Goal: Transaction & Acquisition: Book appointment/travel/reservation

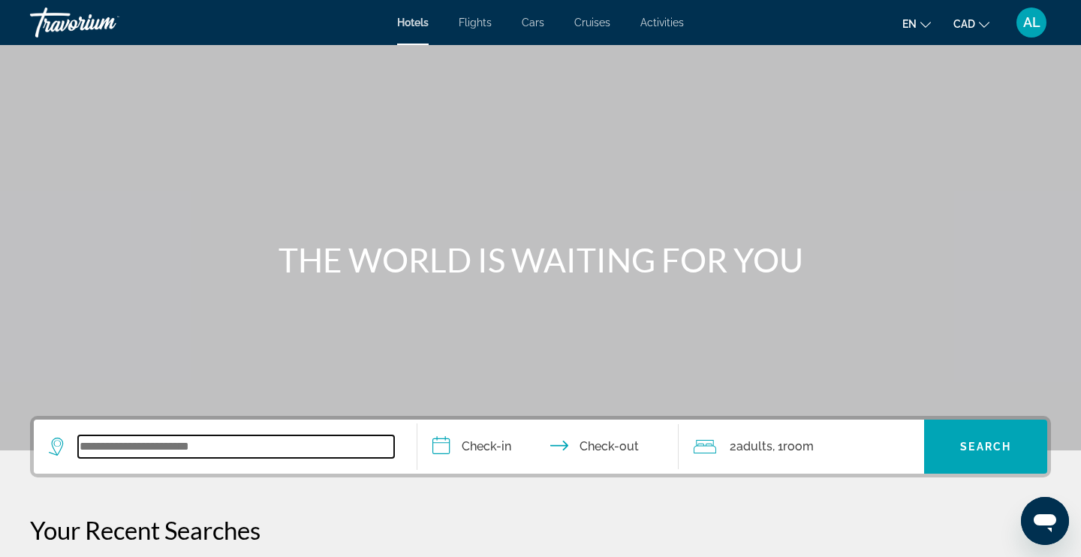
click at [204, 449] on input "Search widget" at bounding box center [236, 446] width 316 height 23
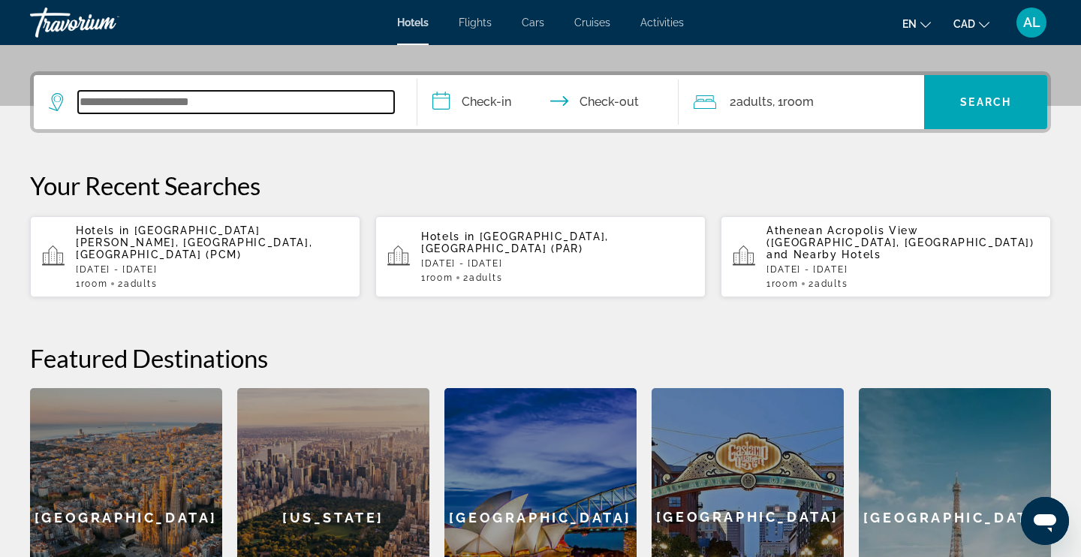
scroll to position [367, 0]
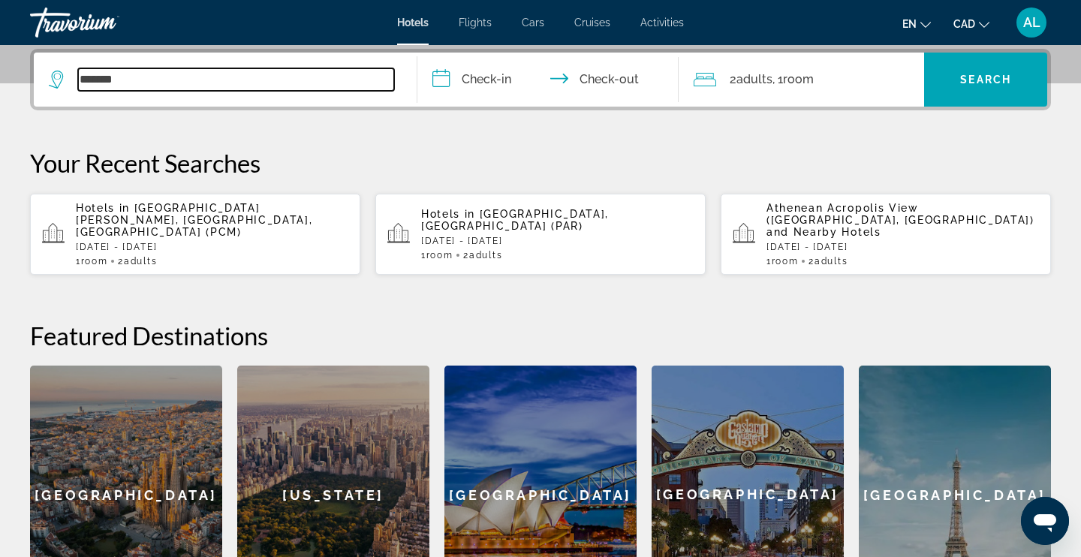
click at [118, 84] on input "*******" at bounding box center [236, 79] width 316 height 23
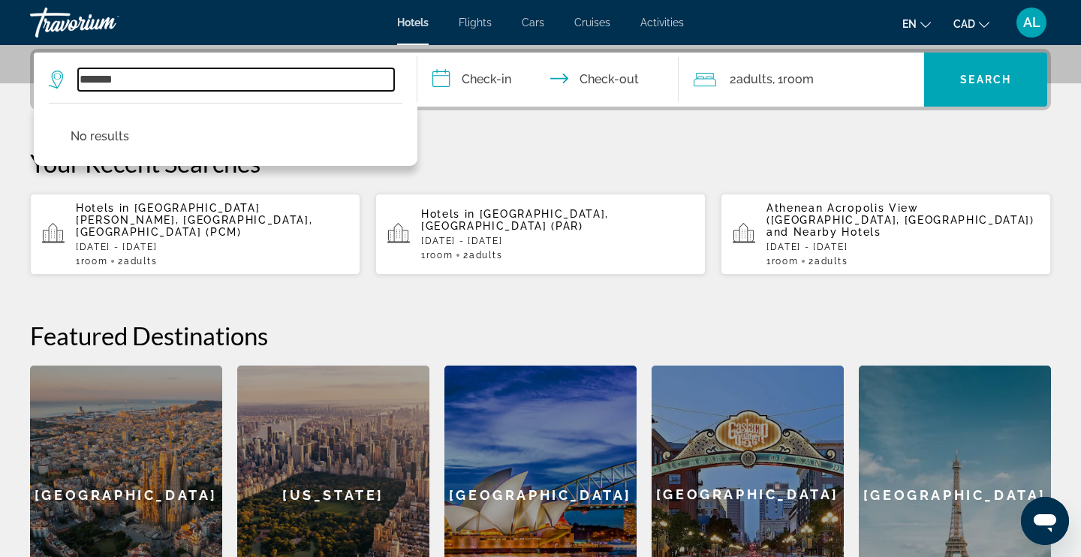
click at [118, 84] on input "*******" at bounding box center [236, 79] width 316 height 23
paste input "Search widget"
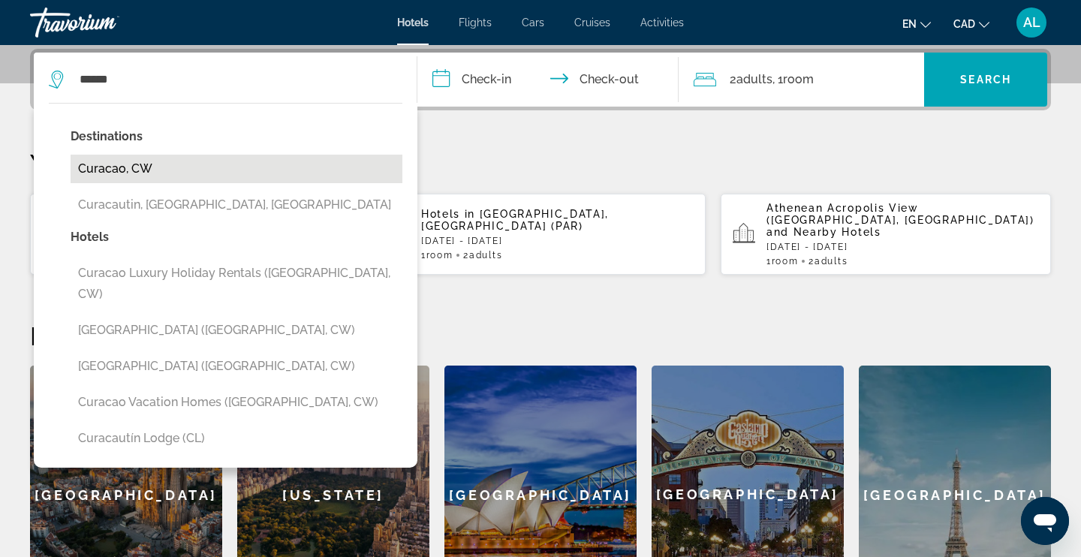
click at [112, 170] on button "Curacao, CW" at bounding box center [237, 169] width 332 height 29
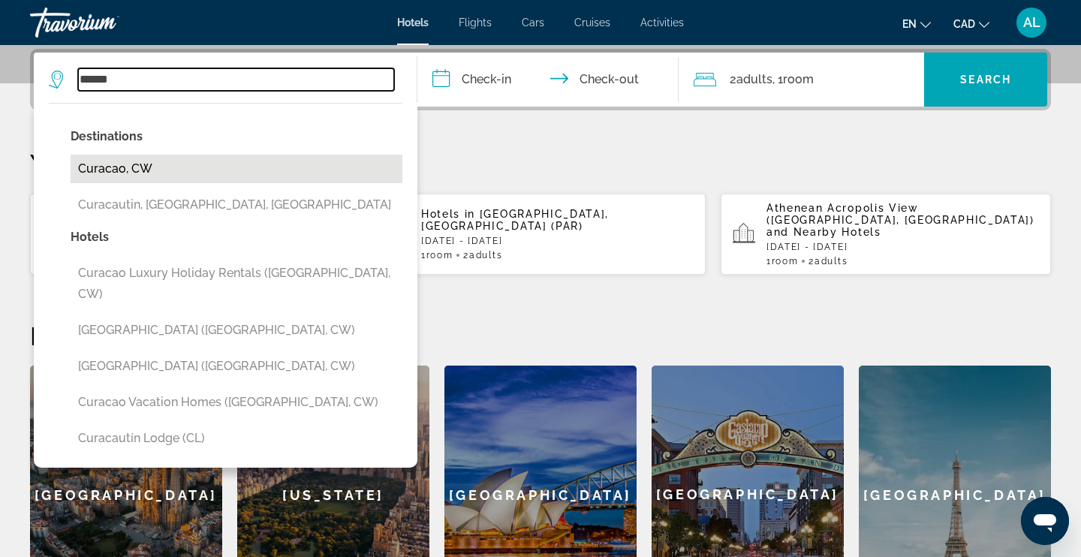
type input "**********"
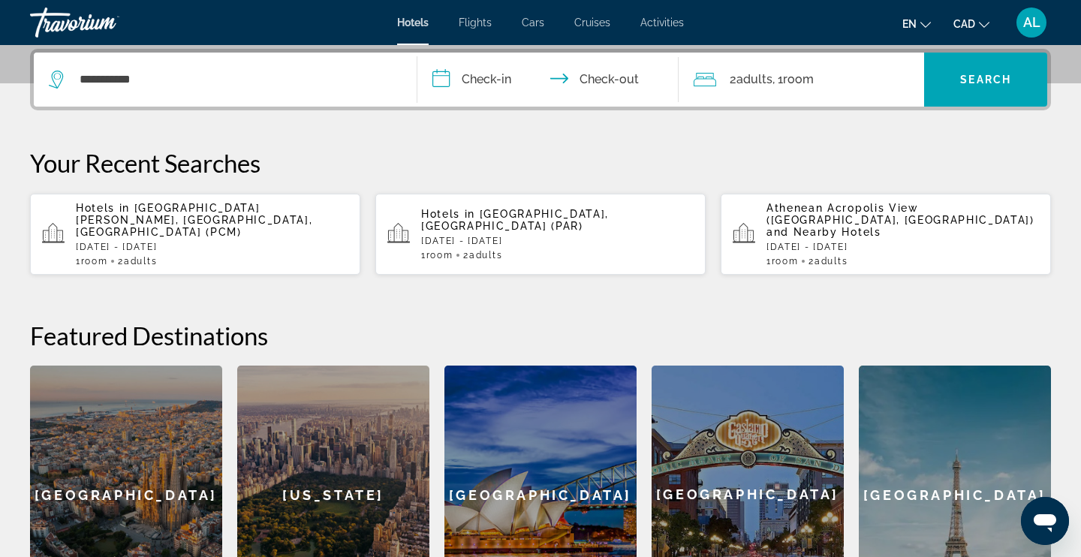
click at [483, 76] on input "**********" at bounding box center [550, 82] width 267 height 59
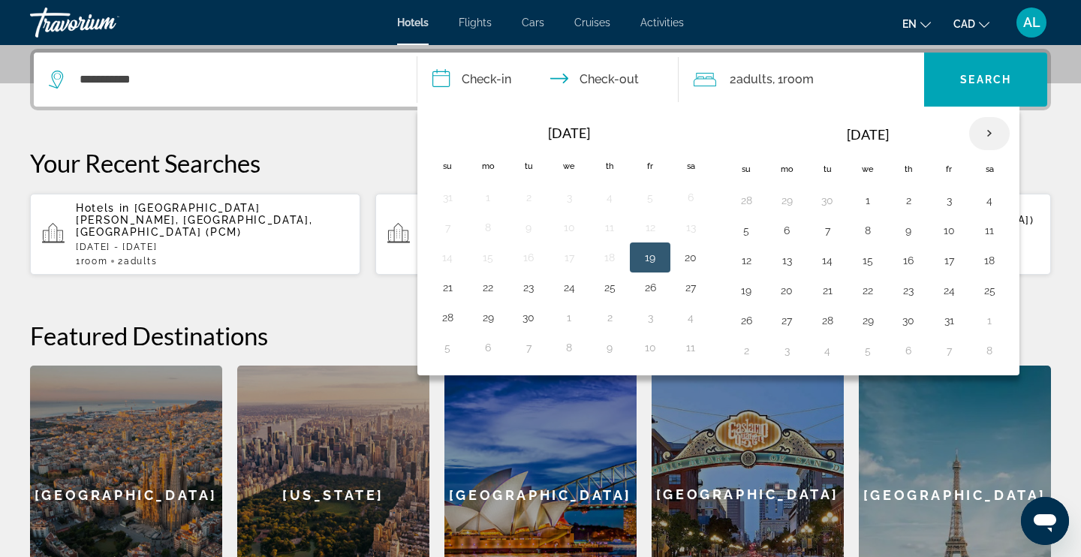
click at [990, 134] on th "Next month" at bounding box center [989, 133] width 41 height 33
click at [790, 197] on button "1" at bounding box center [786, 200] width 24 height 21
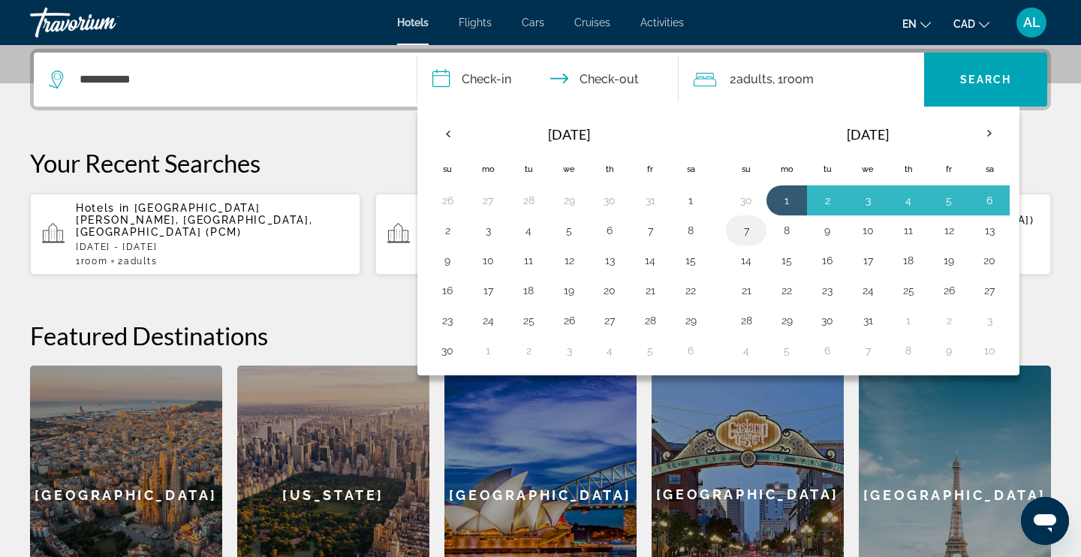
click at [743, 235] on button "7" at bounding box center [746, 230] width 24 height 21
type input "**********"
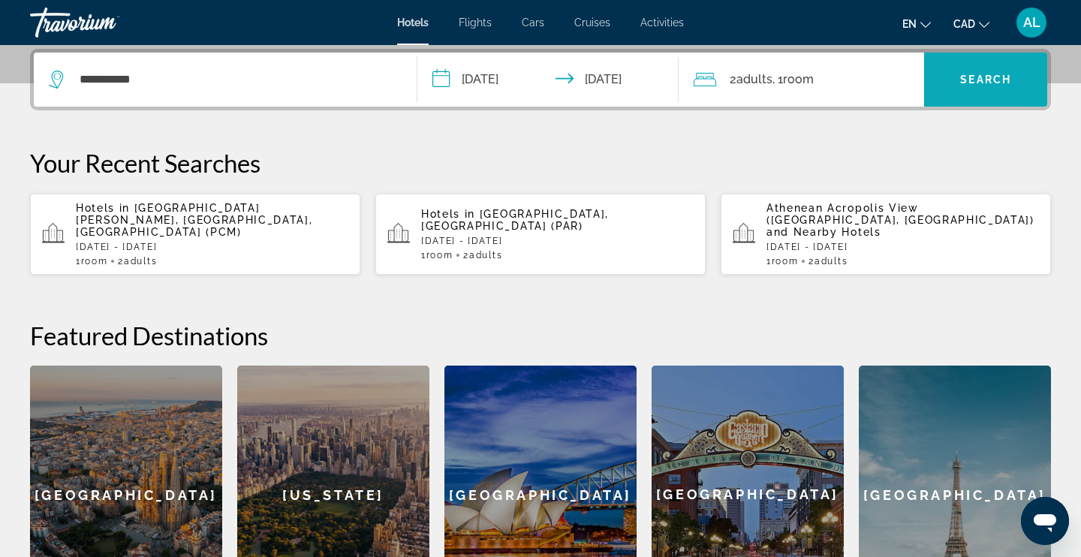
click at [1000, 85] on span "Search" at bounding box center [985, 80] width 51 height 12
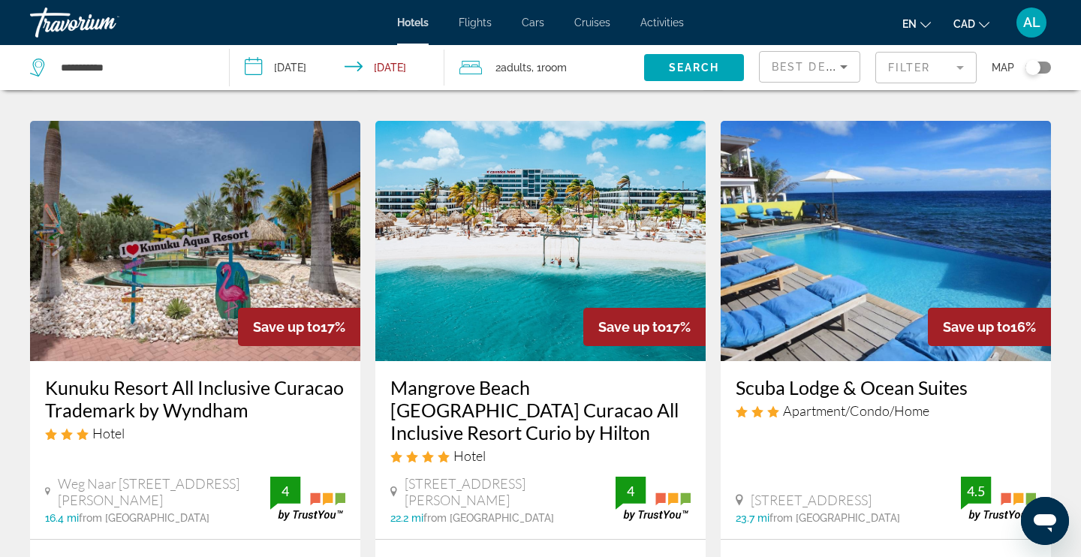
scroll to position [1853, 0]
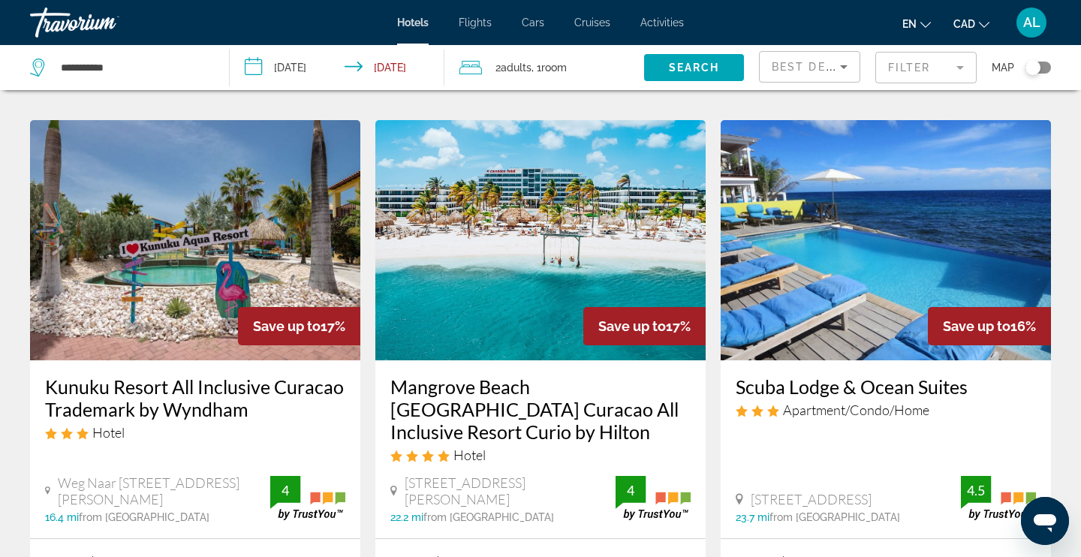
click at [901, 68] on mat-form-field "Filter" at bounding box center [925, 68] width 101 height 32
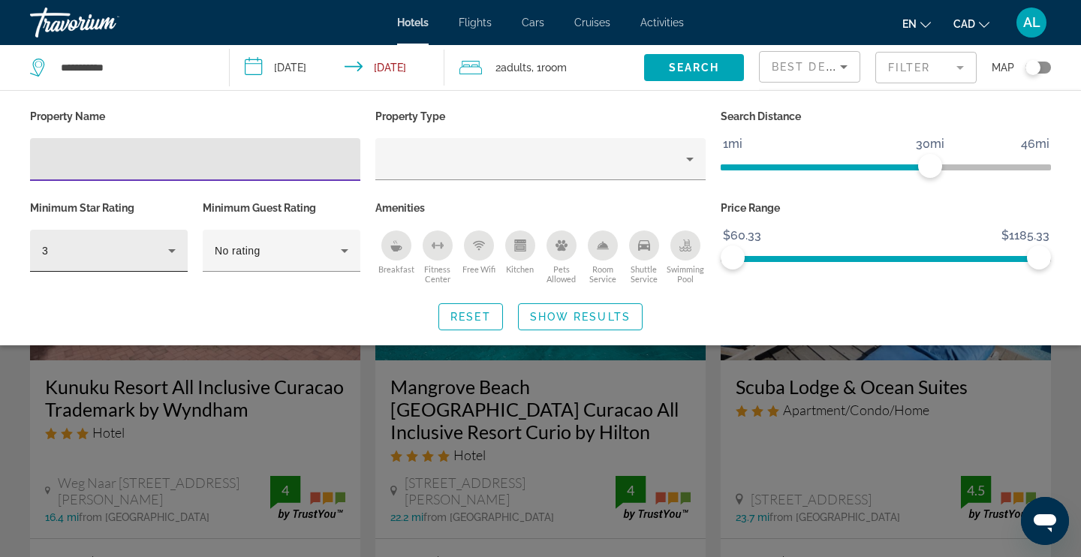
click at [155, 252] on div "3" at bounding box center [105, 251] width 126 height 18
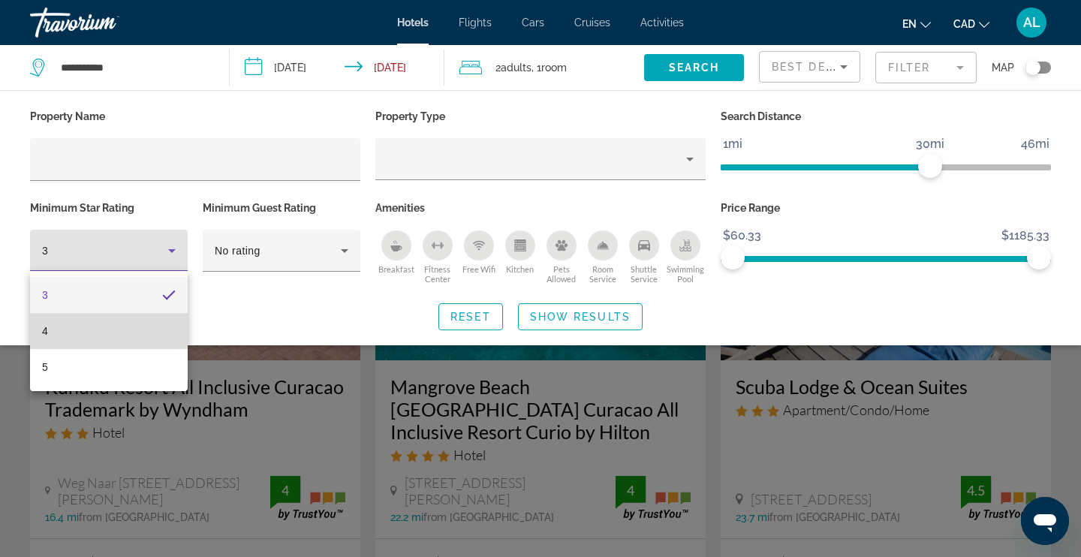
click at [126, 331] on mat-option "4" at bounding box center [109, 331] width 158 height 36
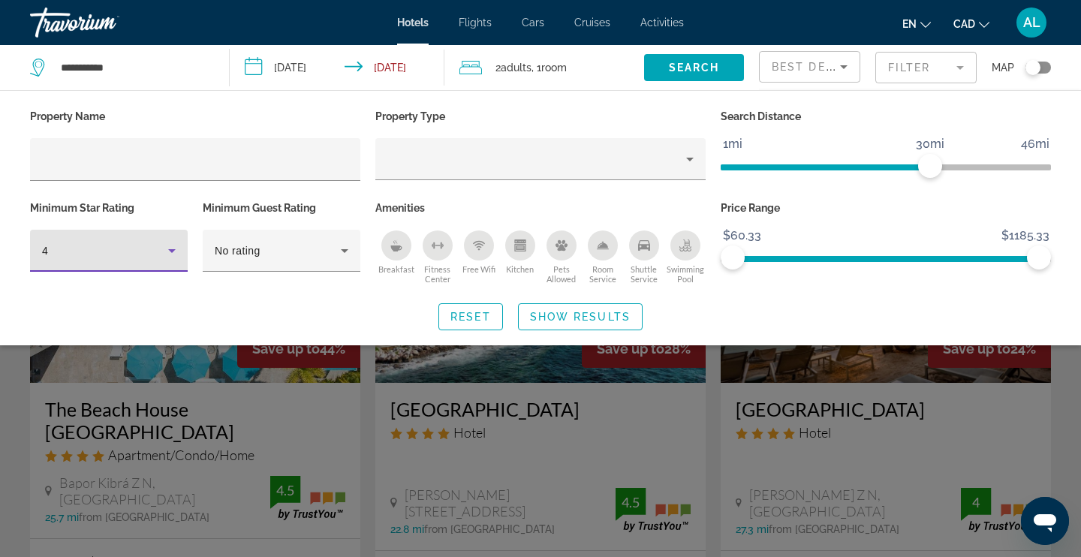
click at [477, 253] on div "Free Wifi" at bounding box center [479, 245] width 30 height 30
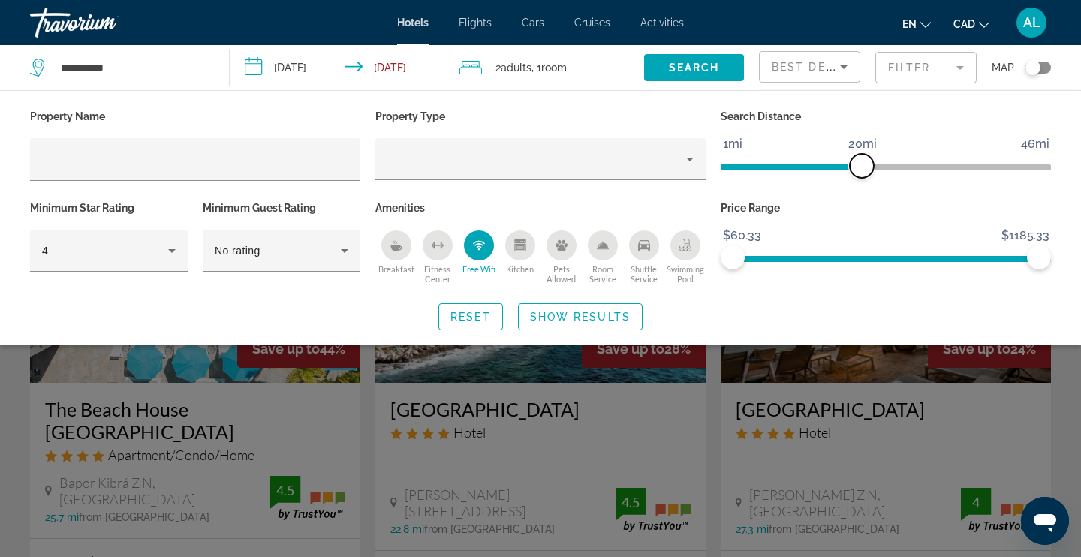
drag, startPoint x: 925, startPoint y: 162, endPoint x: 859, endPoint y: 165, distance: 65.4
click at [859, 165] on span "ngx-slider" at bounding box center [862, 166] width 24 height 24
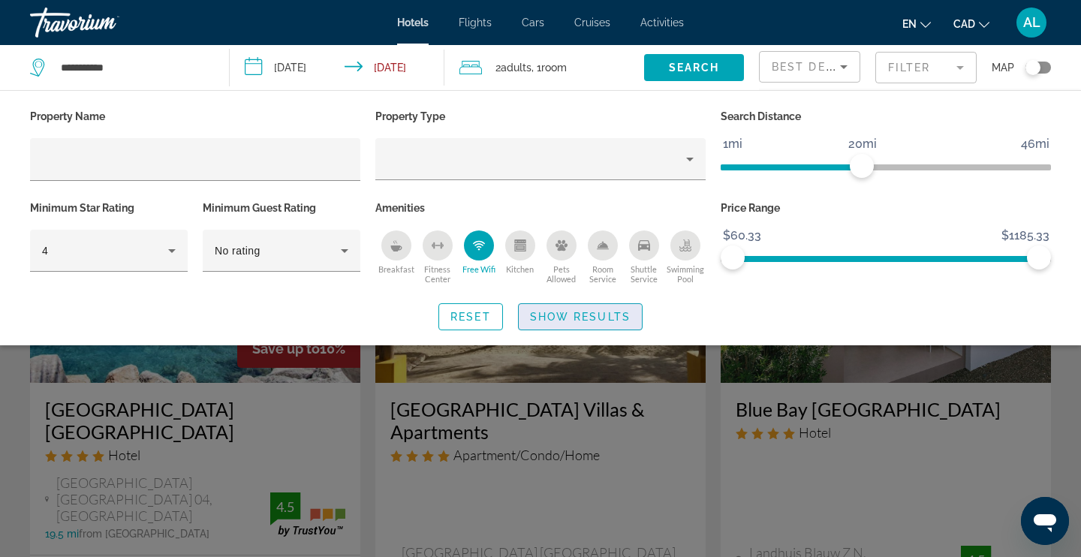
click at [560, 319] on span "Show Results" at bounding box center [580, 317] width 101 height 12
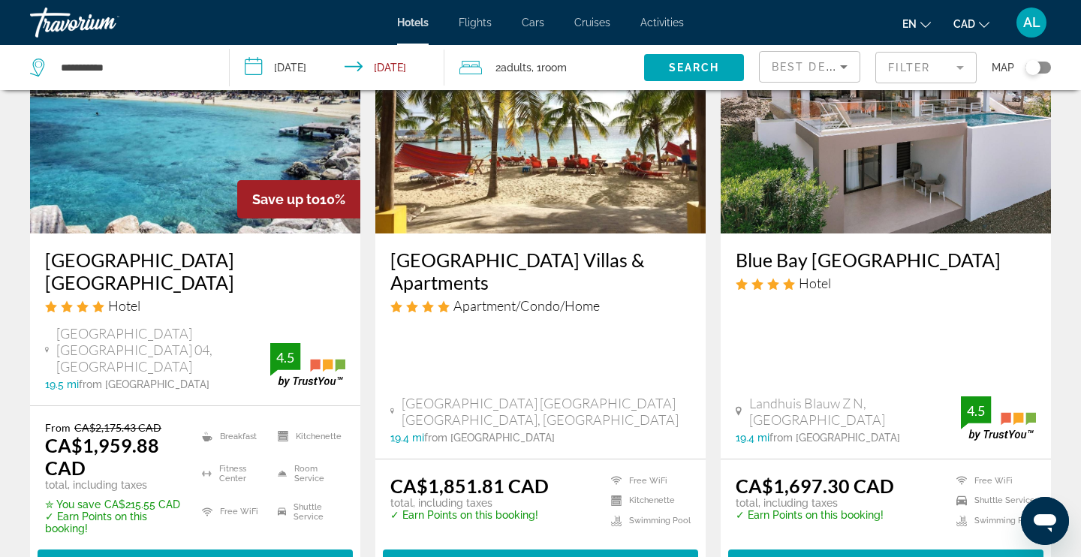
scroll to position [83, 0]
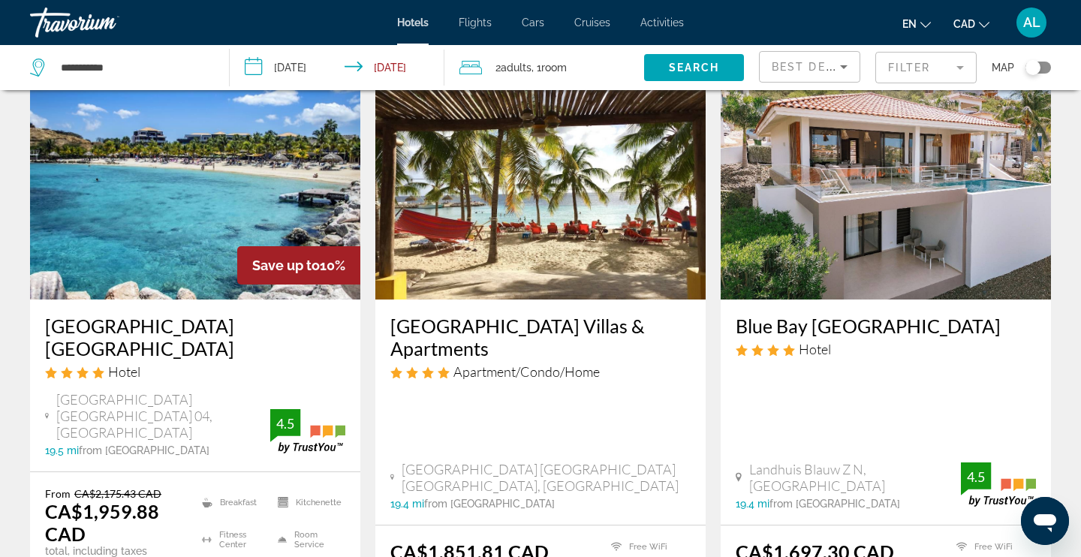
click at [916, 75] on mat-form-field "Filter" at bounding box center [925, 68] width 101 height 32
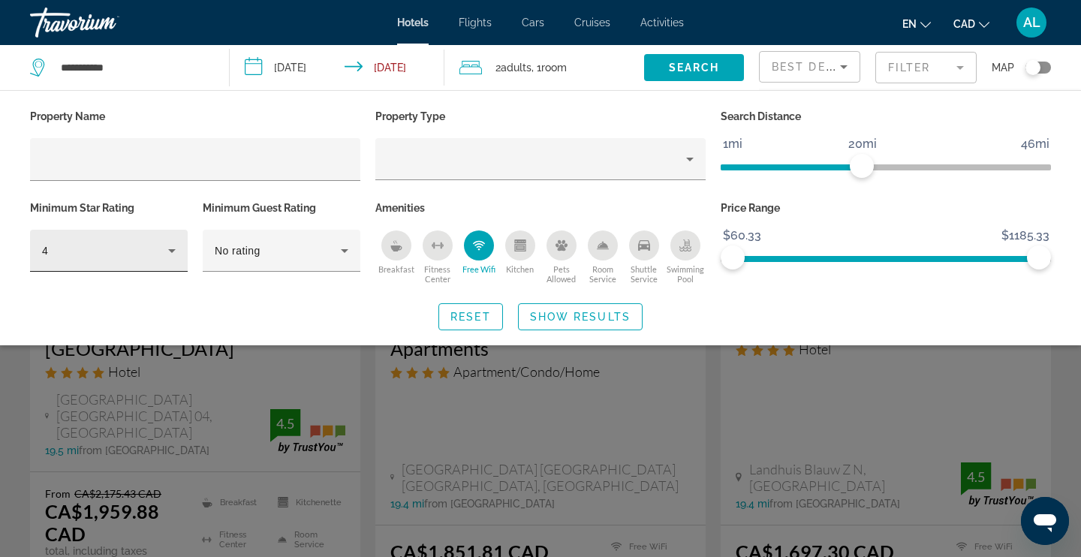
click at [115, 268] on div "4" at bounding box center [109, 251] width 134 height 42
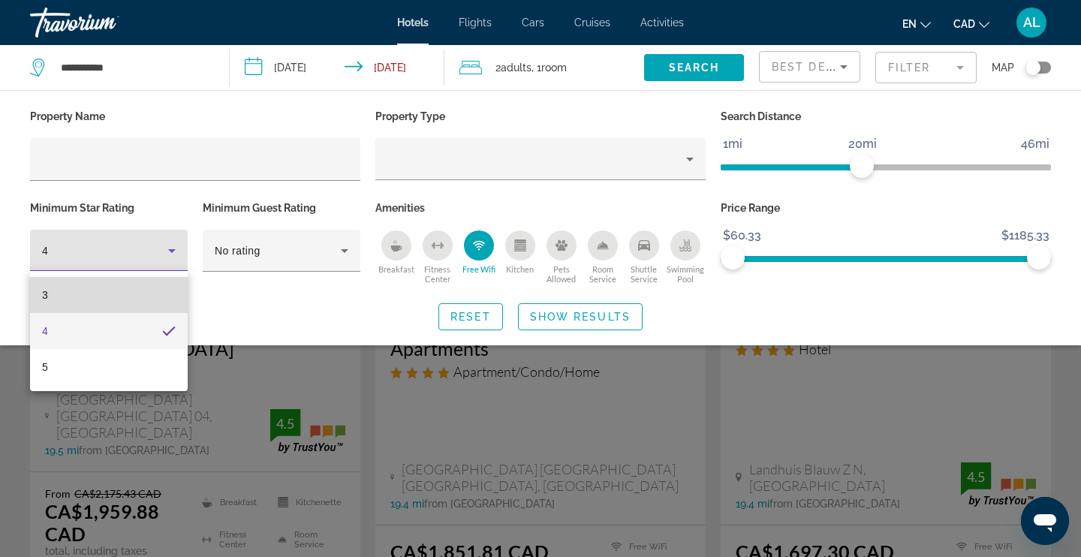
click at [101, 300] on mat-option "3" at bounding box center [109, 295] width 158 height 36
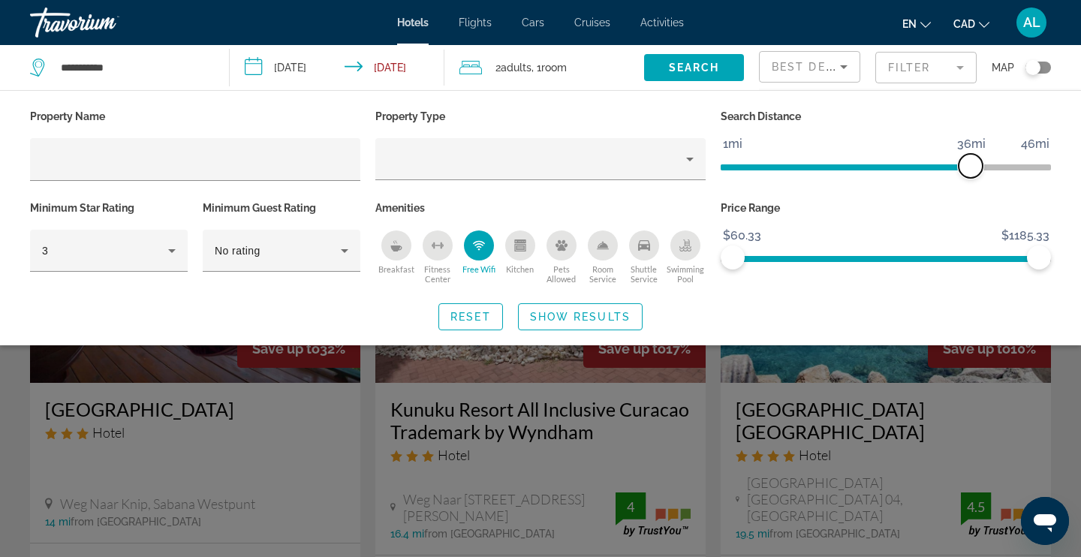
drag, startPoint x: 864, startPoint y: 164, endPoint x: 995, endPoint y: 183, distance: 132.7
click at [995, 182] on div "Search Distance 1mi 46mi 36mi" at bounding box center [885, 152] width 345 height 92
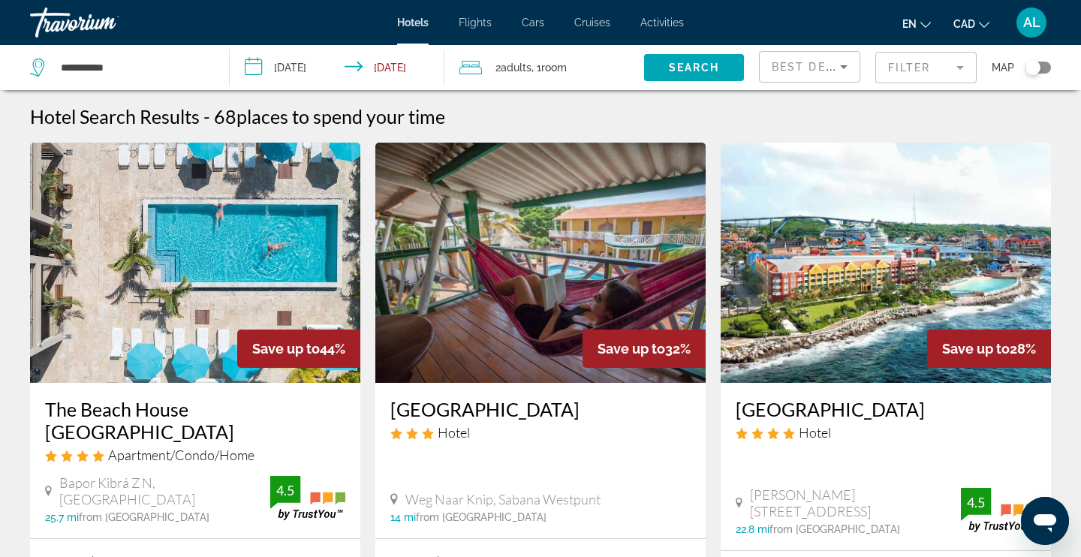
click at [1037, 66] on div "Toggle map" at bounding box center [1032, 67] width 15 height 15
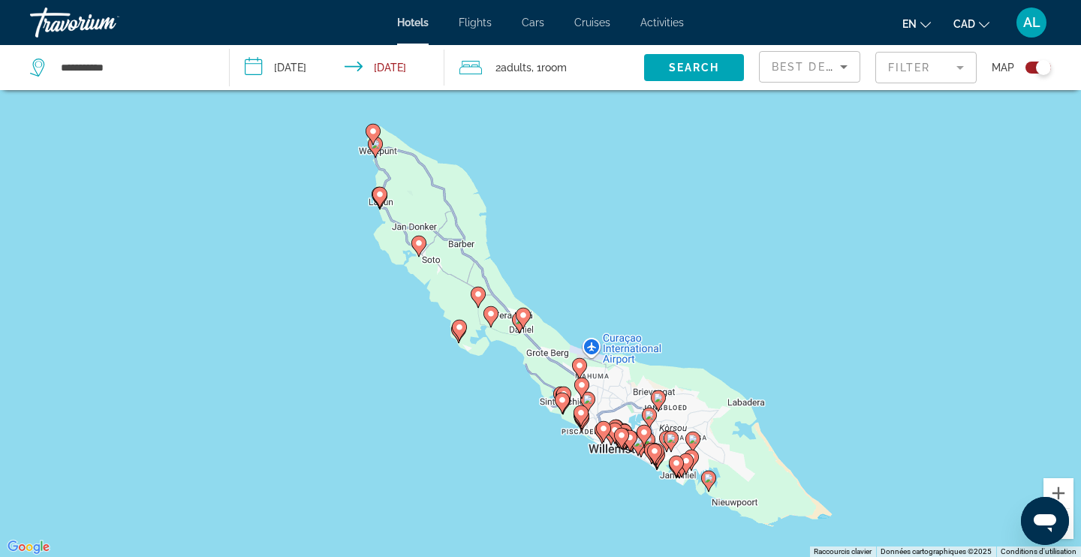
drag, startPoint x: 823, startPoint y: 359, endPoint x: 823, endPoint y: 401, distance: 42.0
click at [823, 401] on div "Pour activer le glissement avec le clavier, appuyez sur Alt+Entrée. Une fois ce…" at bounding box center [540, 278] width 1081 height 557
click at [928, 77] on mat-form-field "Filter" at bounding box center [925, 68] width 101 height 32
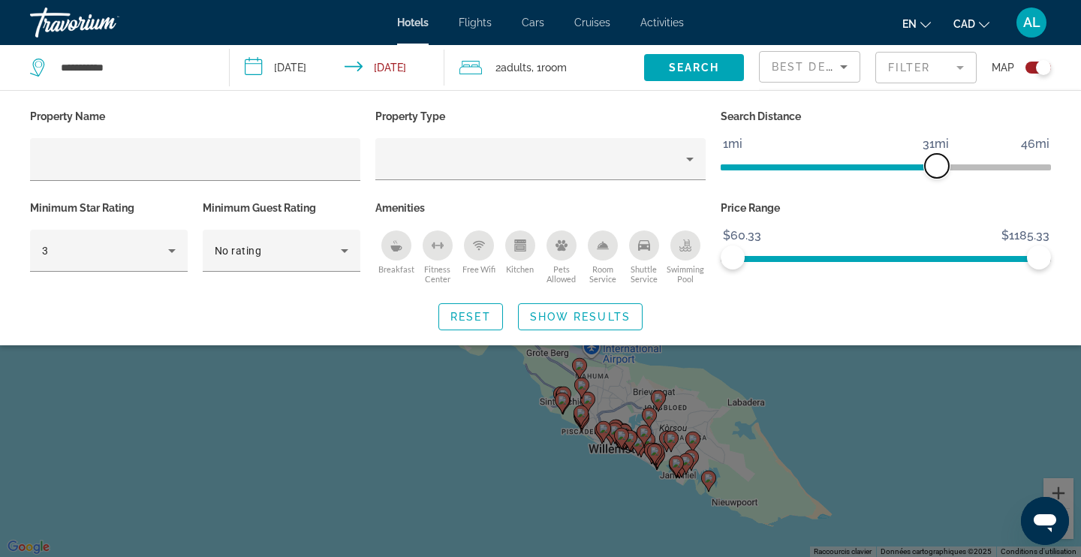
drag, startPoint x: 989, startPoint y: 170, endPoint x: 936, endPoint y: 170, distance: 53.3
click at [936, 170] on span "ngx-slider" at bounding box center [937, 166] width 24 height 24
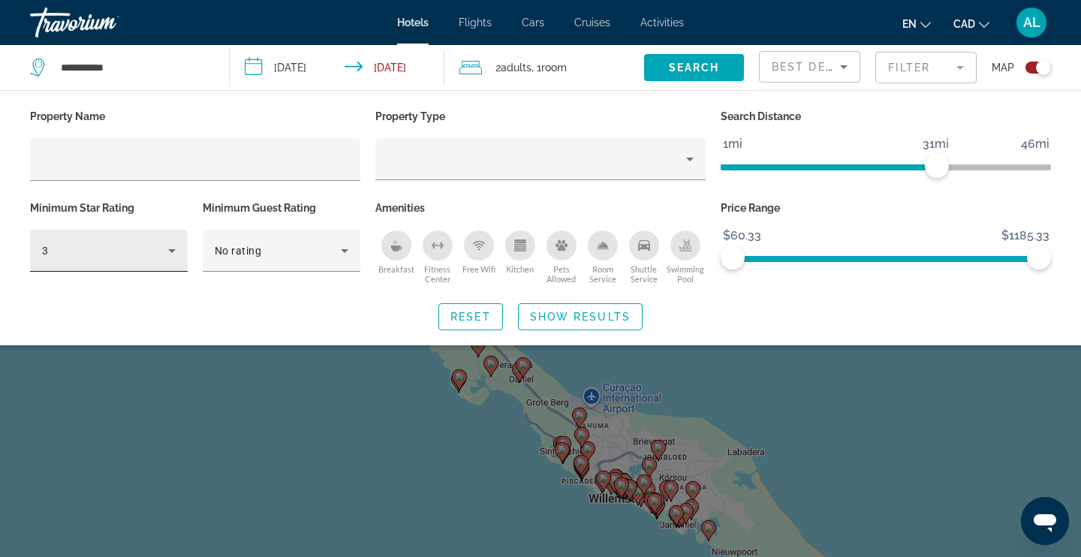
click at [117, 257] on div "3" at bounding box center [105, 251] width 126 height 18
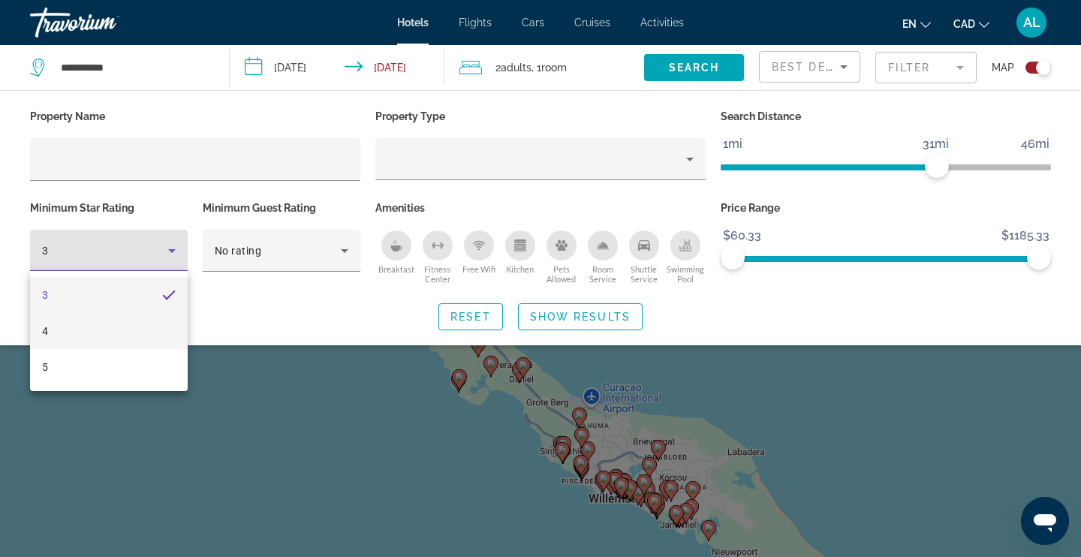
click at [107, 335] on mat-option "4" at bounding box center [109, 331] width 158 height 36
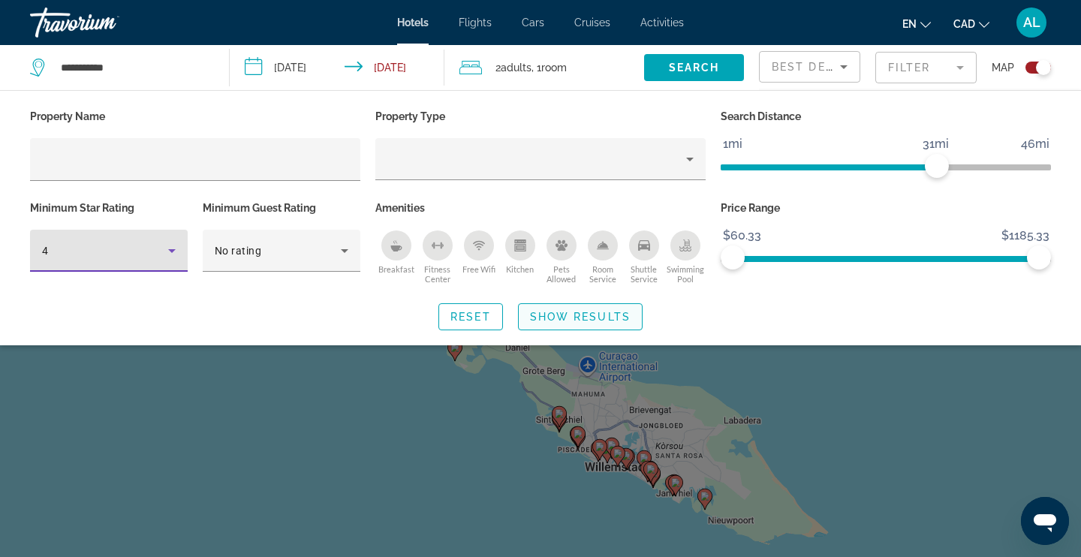
click at [590, 311] on span "Show Results" at bounding box center [580, 317] width 101 height 12
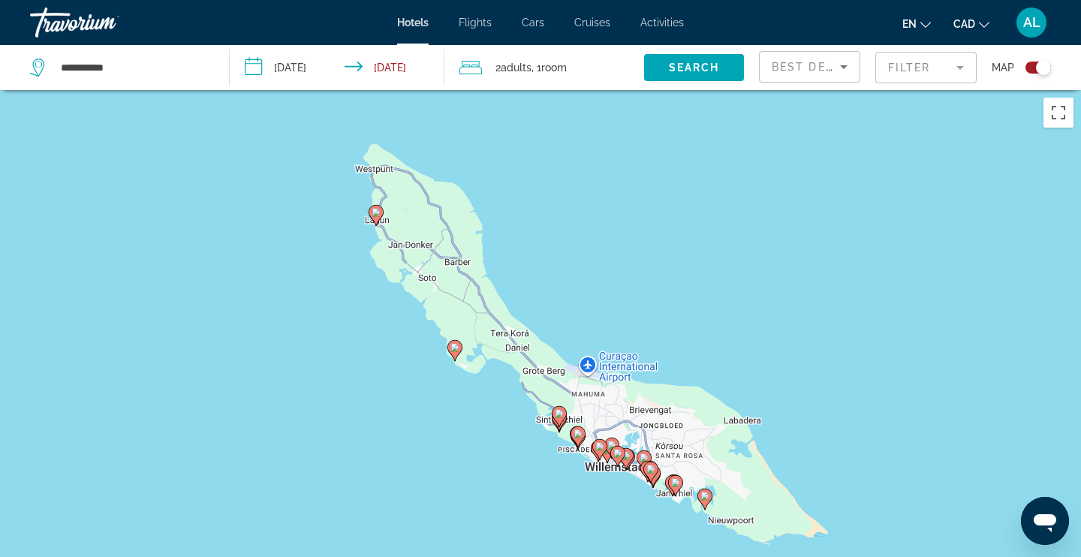
click at [1042, 65] on div "Toggle map" at bounding box center [1043, 67] width 15 height 15
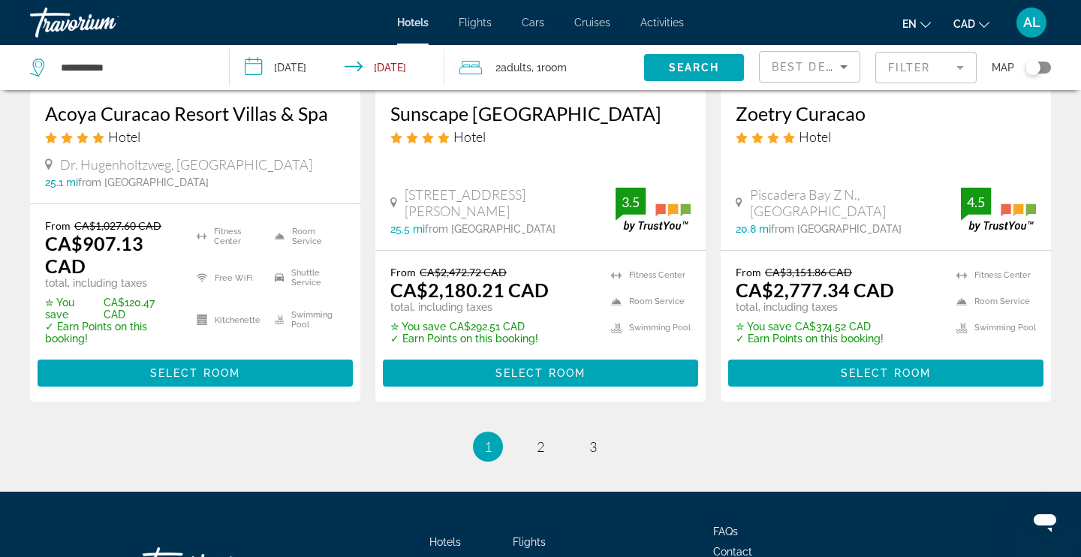
scroll to position [2148, 0]
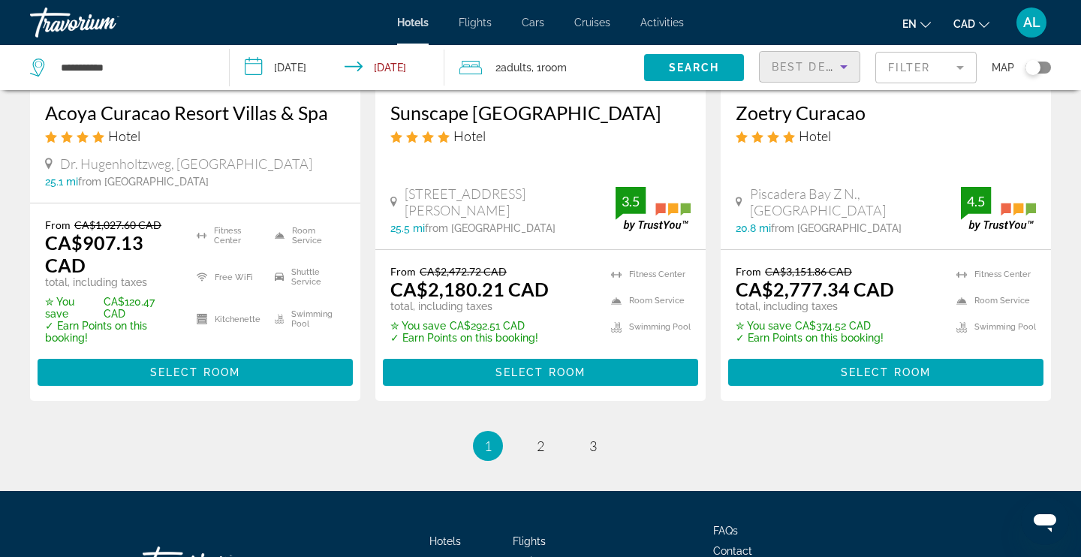
click at [805, 69] on span "Best Deals" at bounding box center [810, 67] width 78 height 12
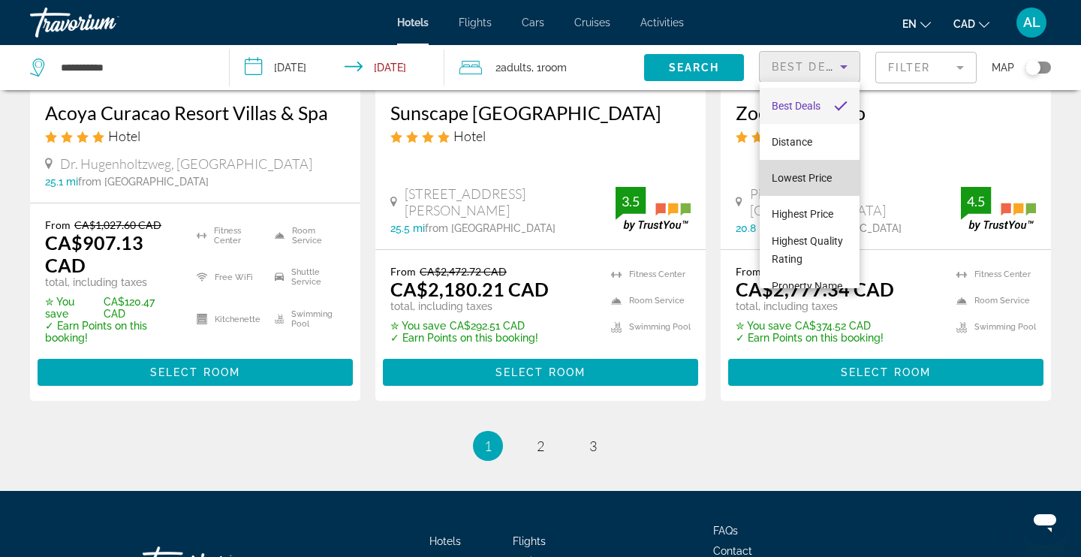
click at [785, 172] on span "Lowest Price" at bounding box center [801, 178] width 60 height 12
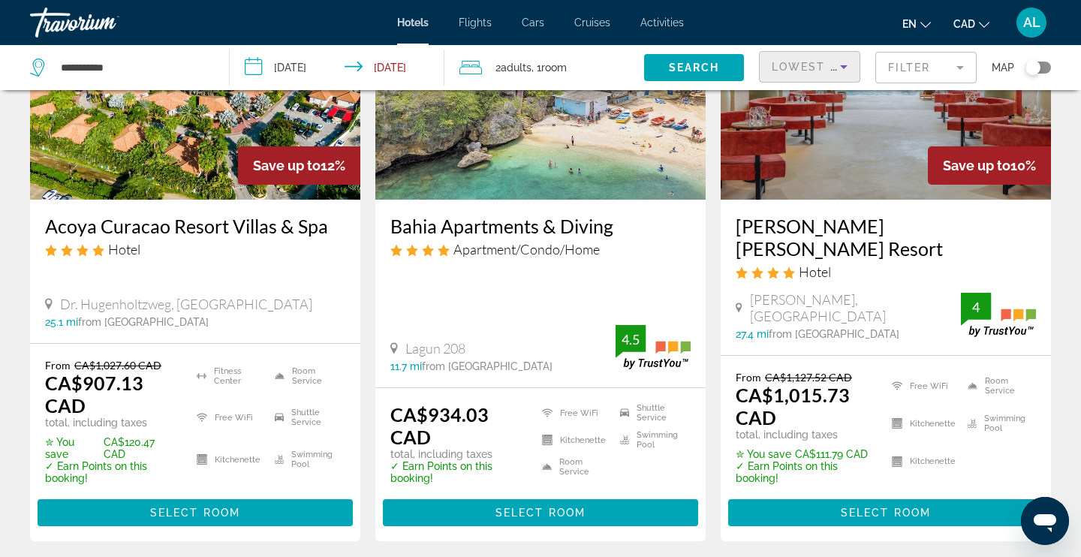
scroll to position [186, 0]
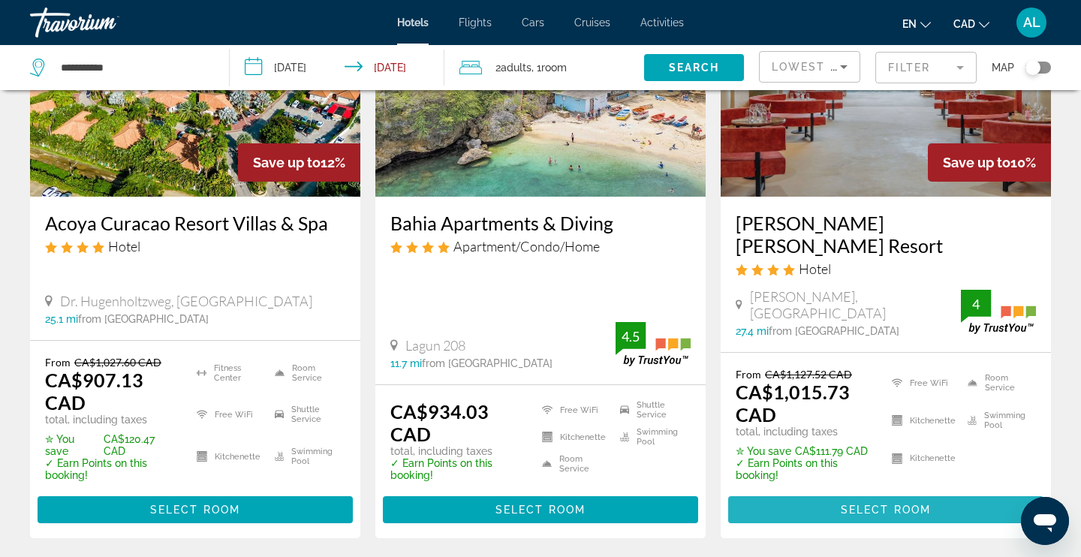
click at [877, 504] on span "Select Room" at bounding box center [886, 510] width 90 height 12
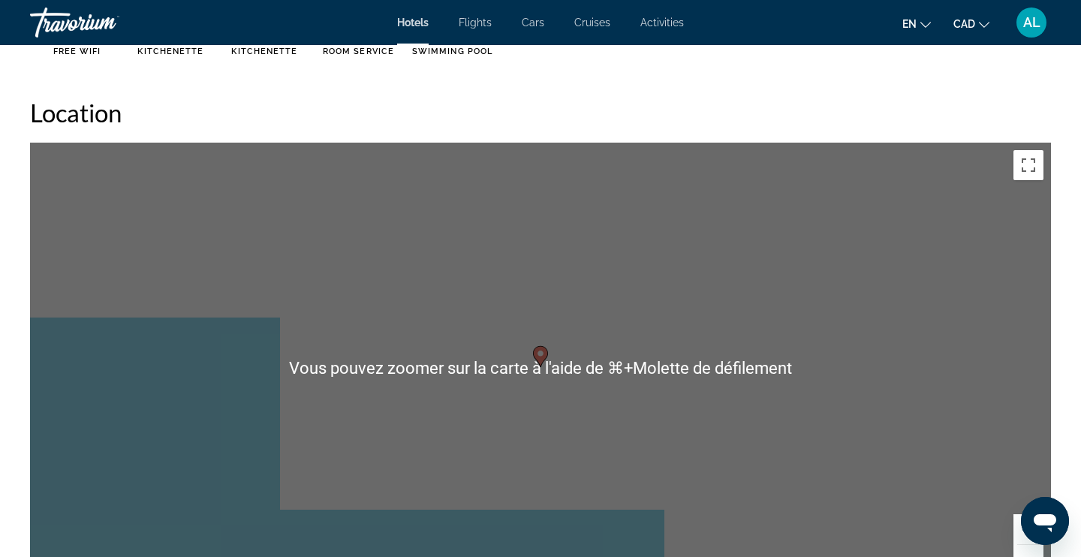
scroll to position [1432, 0]
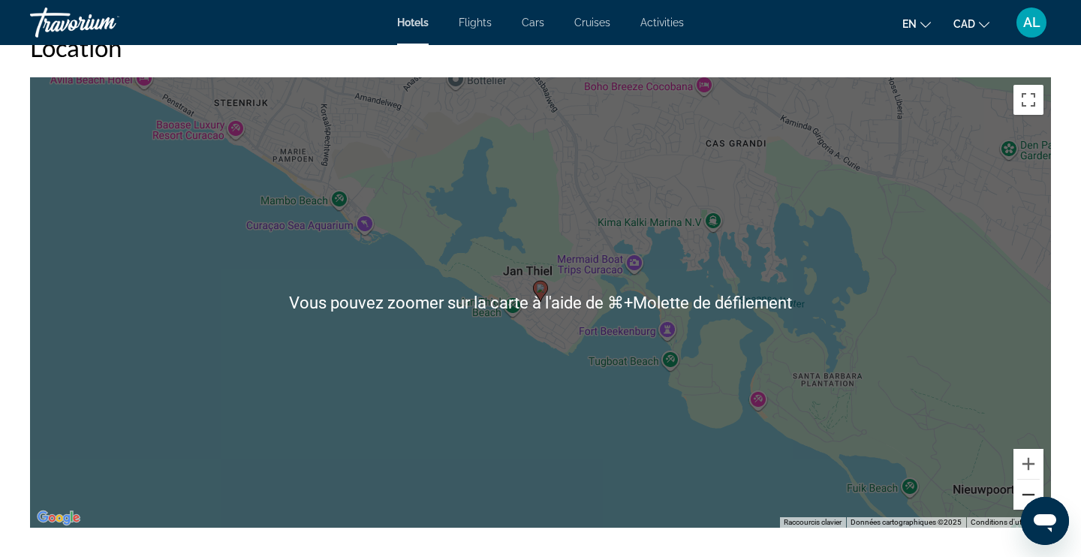
click at [1018, 496] on button "Zoom arrière" at bounding box center [1028, 495] width 30 height 30
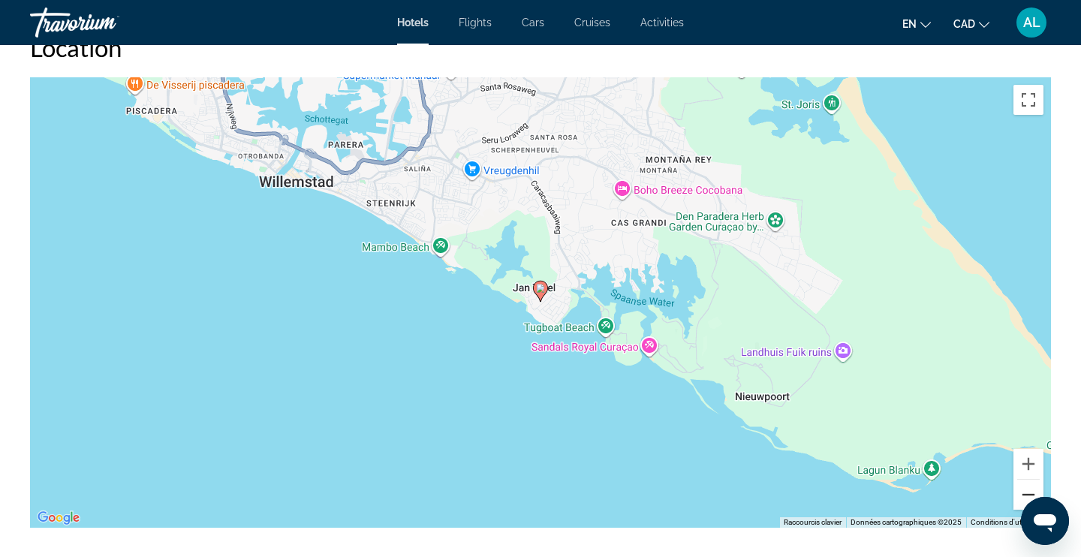
click at [1018, 496] on button "Zoom arrière" at bounding box center [1028, 495] width 30 height 30
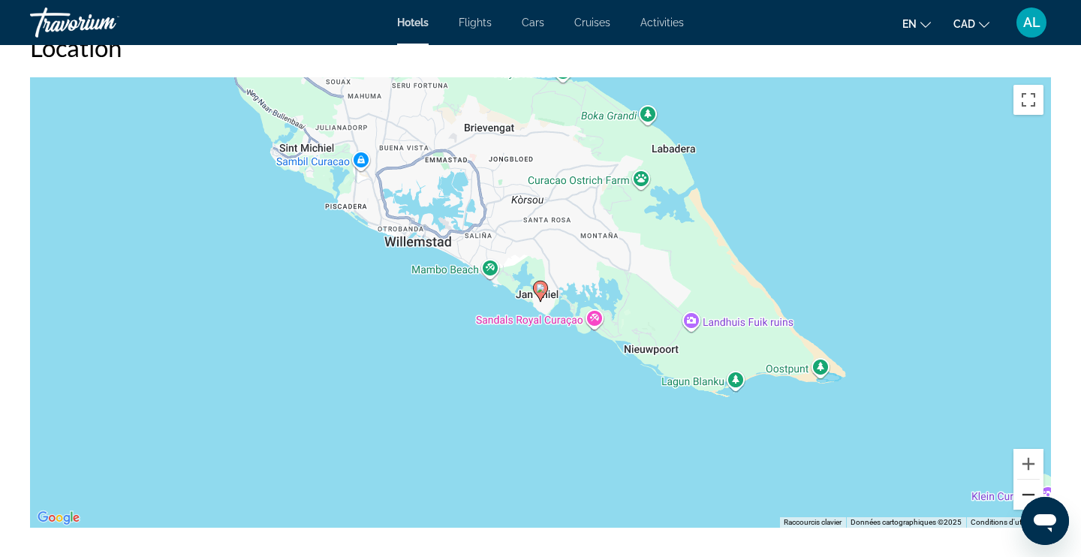
click at [1018, 496] on button "Zoom arrière" at bounding box center [1028, 495] width 30 height 30
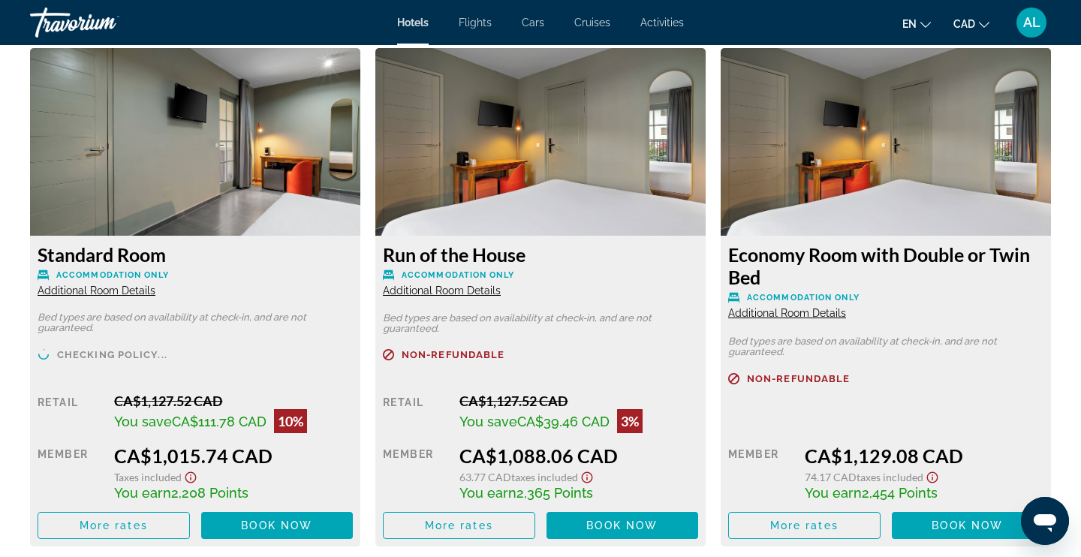
scroll to position [2092, 0]
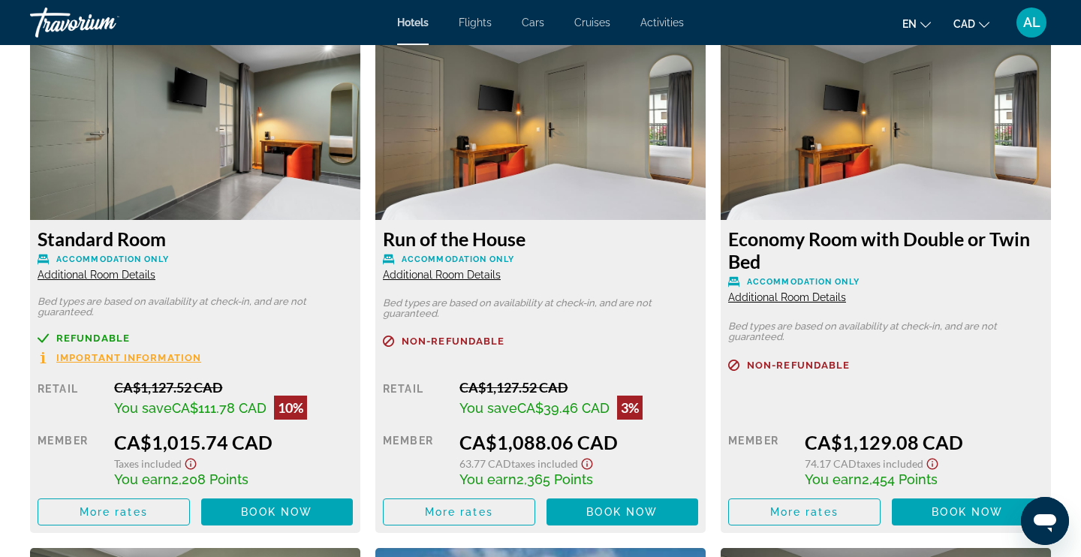
click at [96, 279] on span "Additional Room Details" at bounding box center [97, 275] width 118 height 12
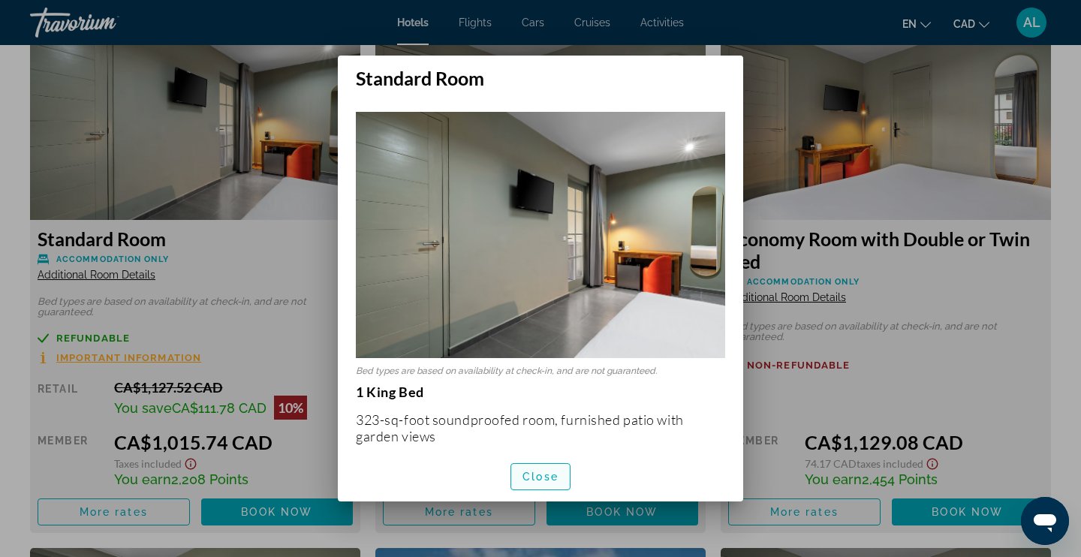
click at [541, 486] on span "button" at bounding box center [540, 477] width 59 height 36
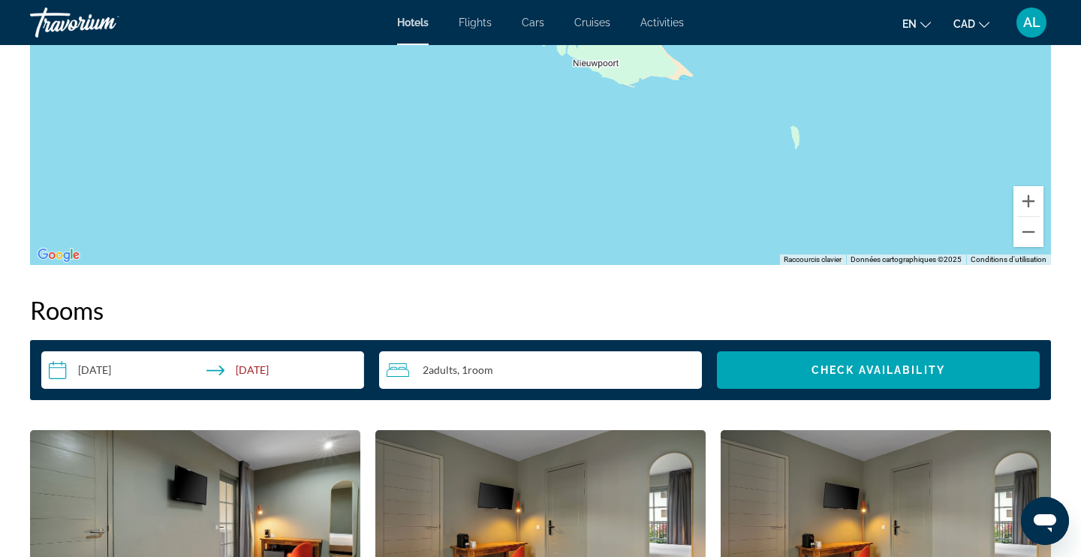
scroll to position [1693, 0]
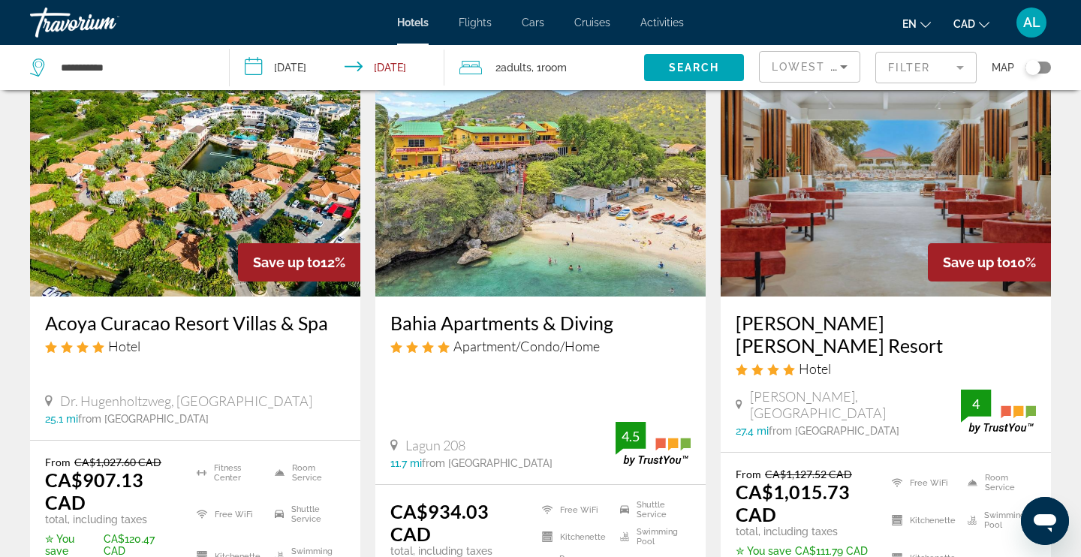
scroll to position [180, 0]
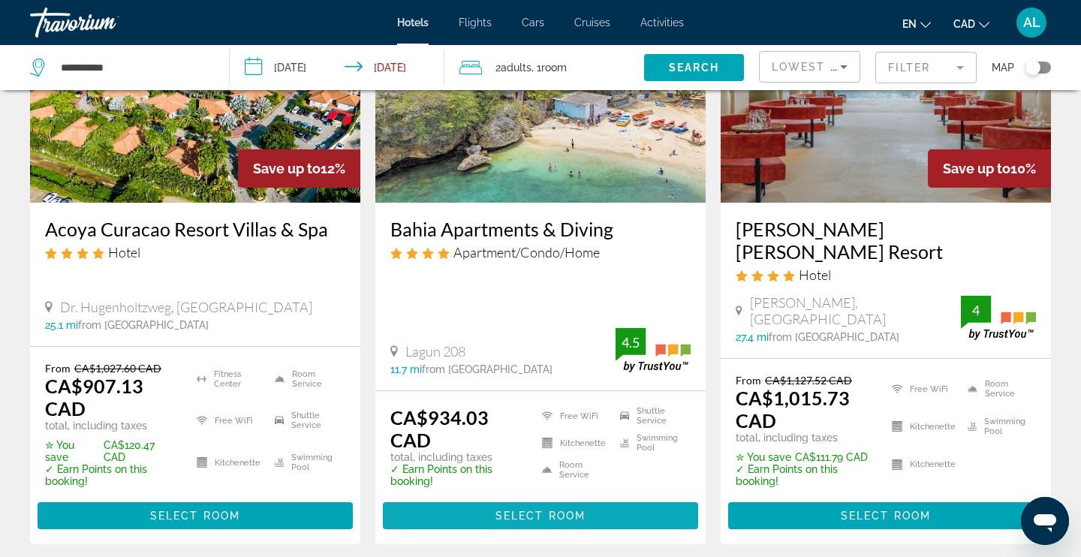
click at [511, 510] on span "Select Room" at bounding box center [540, 516] width 90 height 12
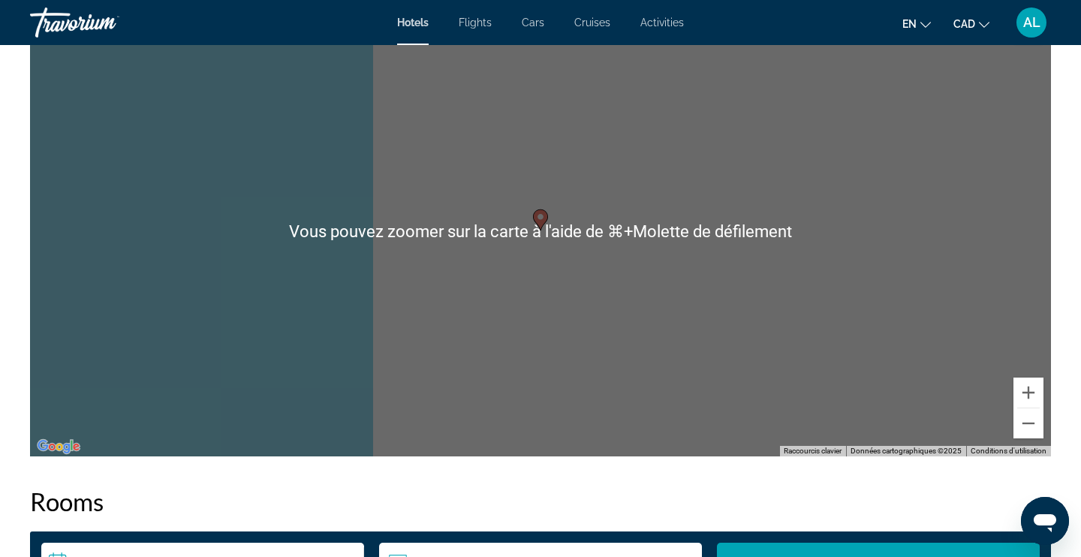
scroll to position [1558, 0]
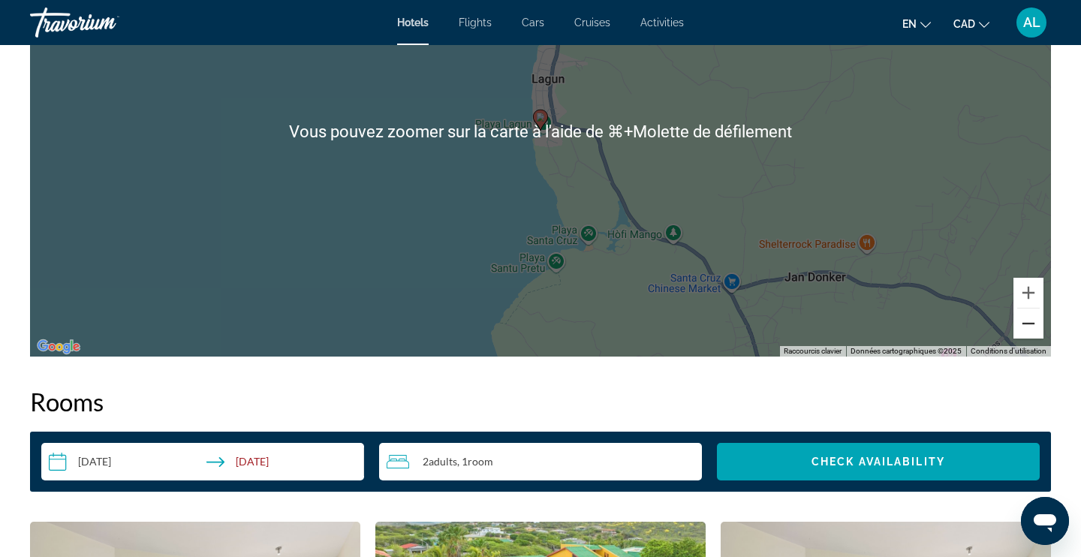
click at [1030, 332] on button "Zoom arrière" at bounding box center [1028, 323] width 30 height 30
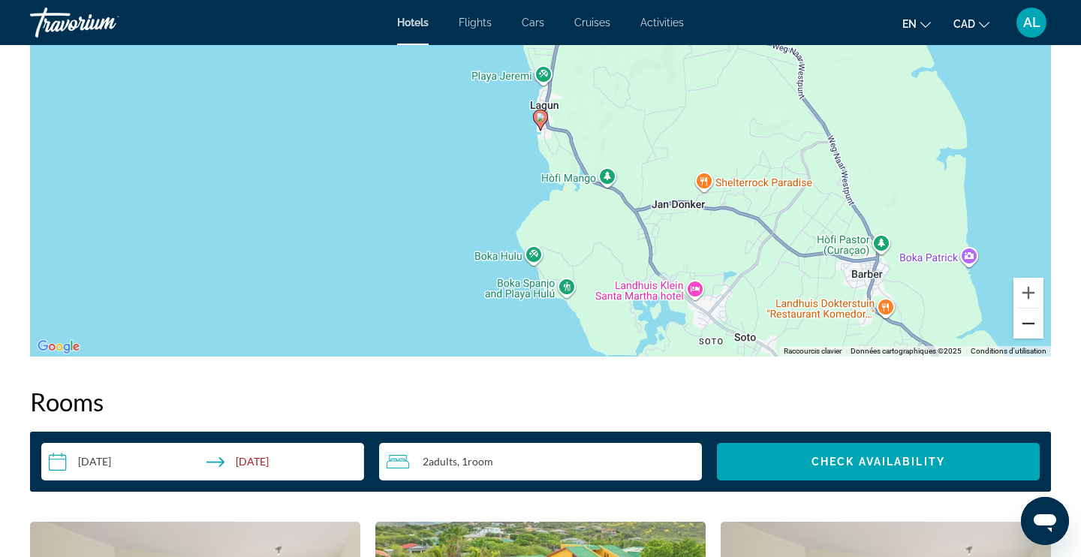
click at [1030, 332] on button "Zoom arrière" at bounding box center [1028, 323] width 30 height 30
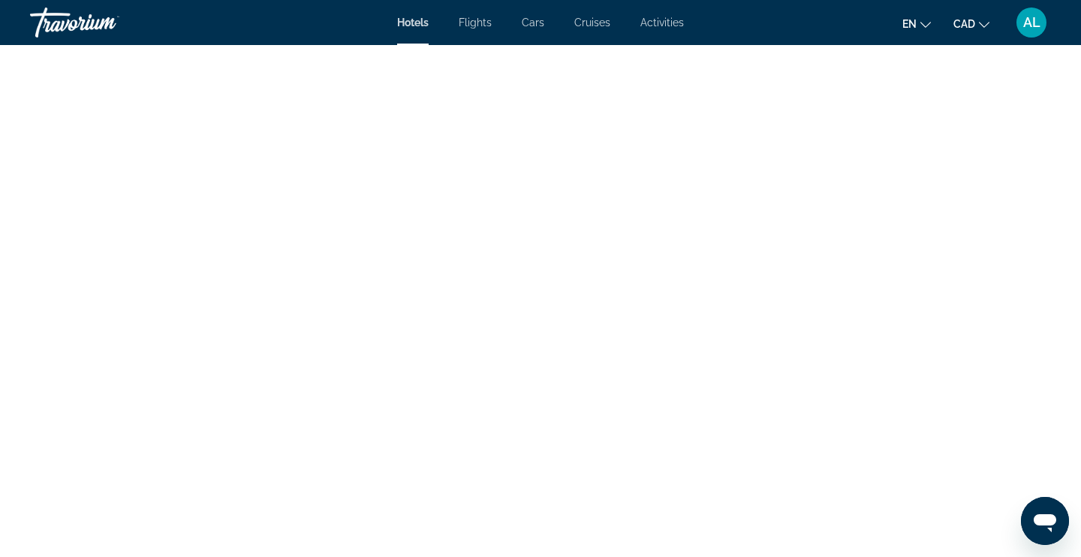
scroll to position [4227, 0]
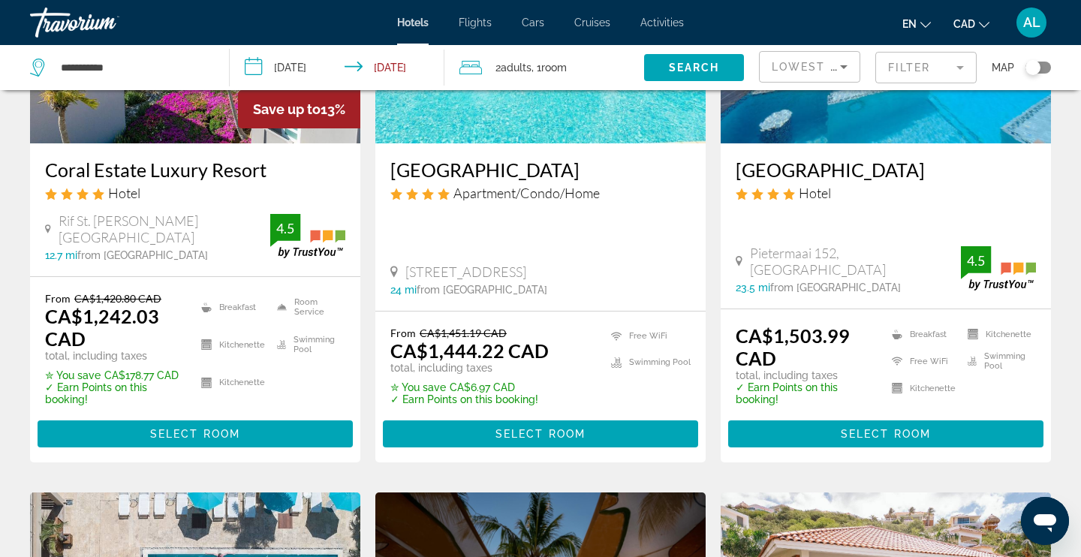
scroll to position [853, 0]
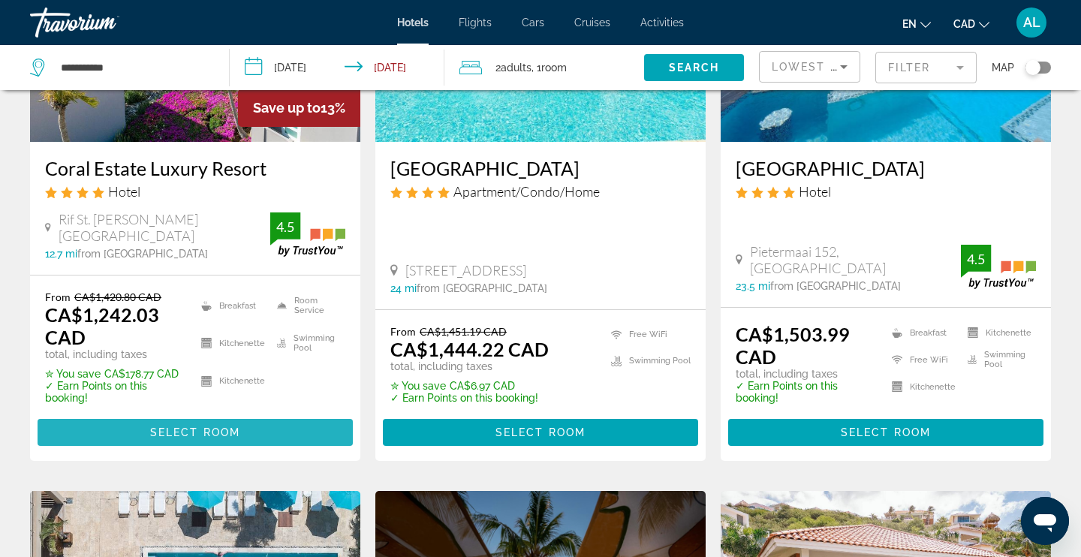
click at [202, 426] on span "Select Room" at bounding box center [195, 432] width 90 height 12
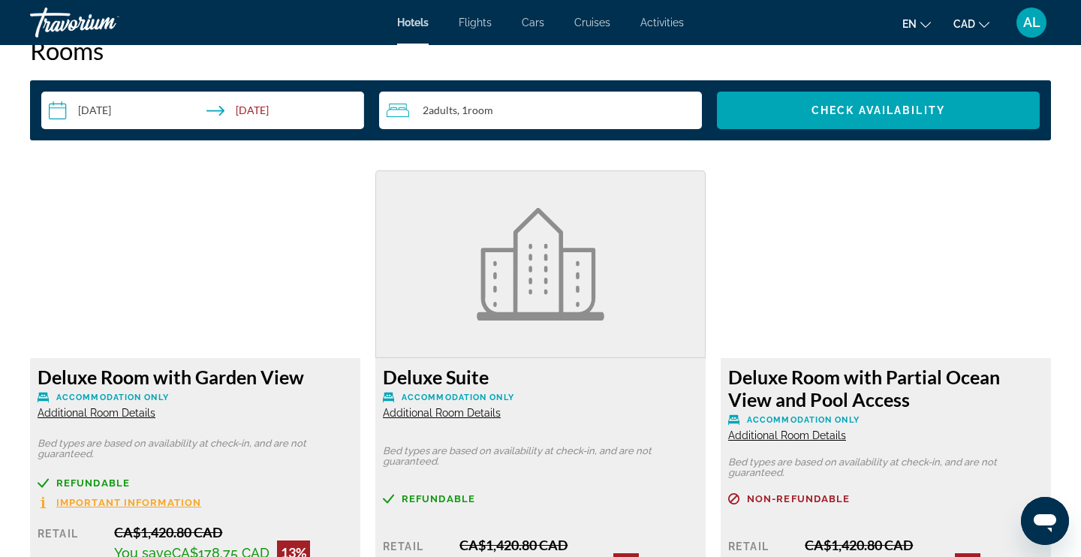
scroll to position [1902, 0]
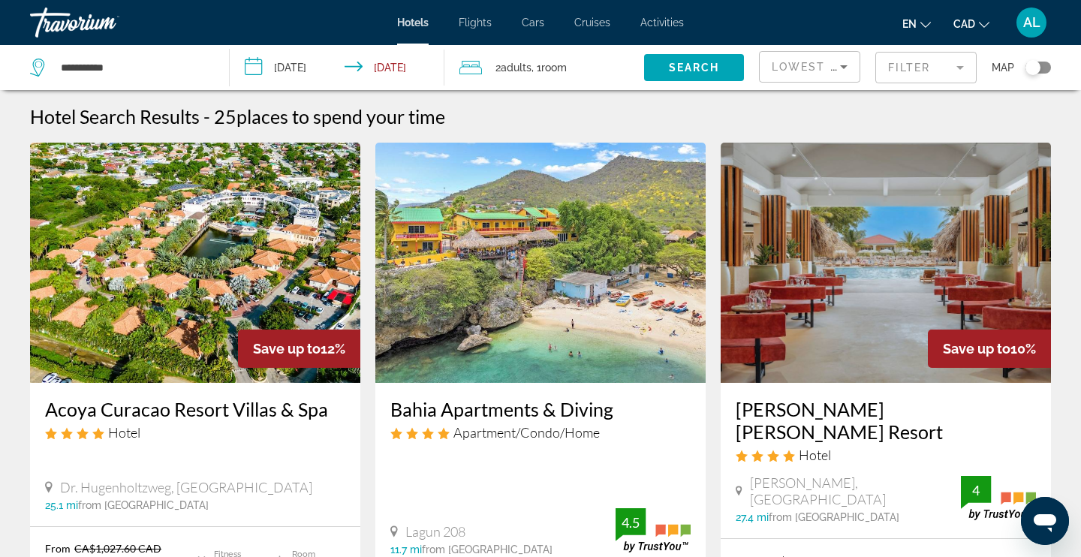
click at [927, 74] on mat-form-field "Filter" at bounding box center [925, 68] width 101 height 32
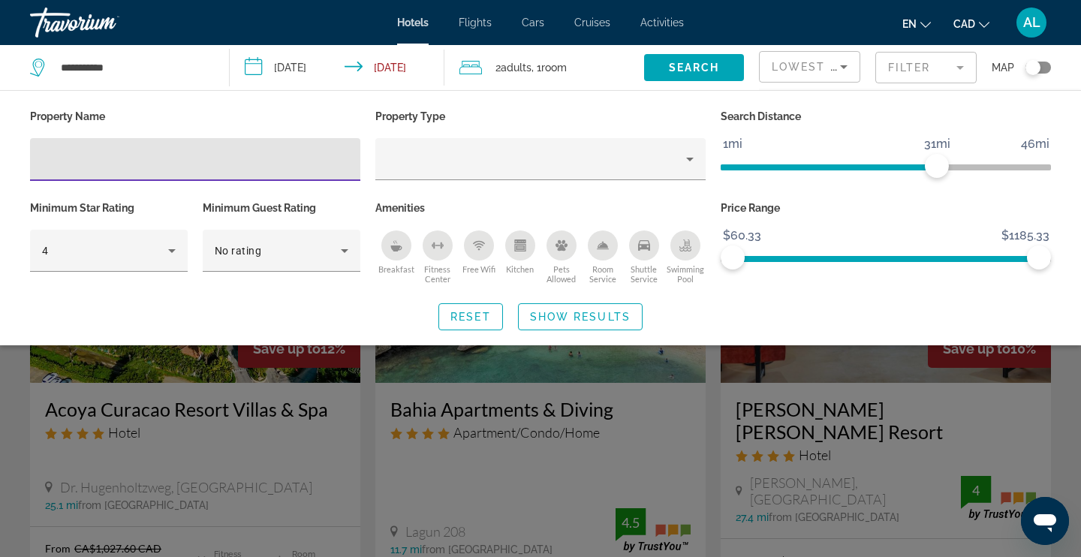
click at [521, 251] on div "Kitchen" at bounding box center [520, 245] width 30 height 30
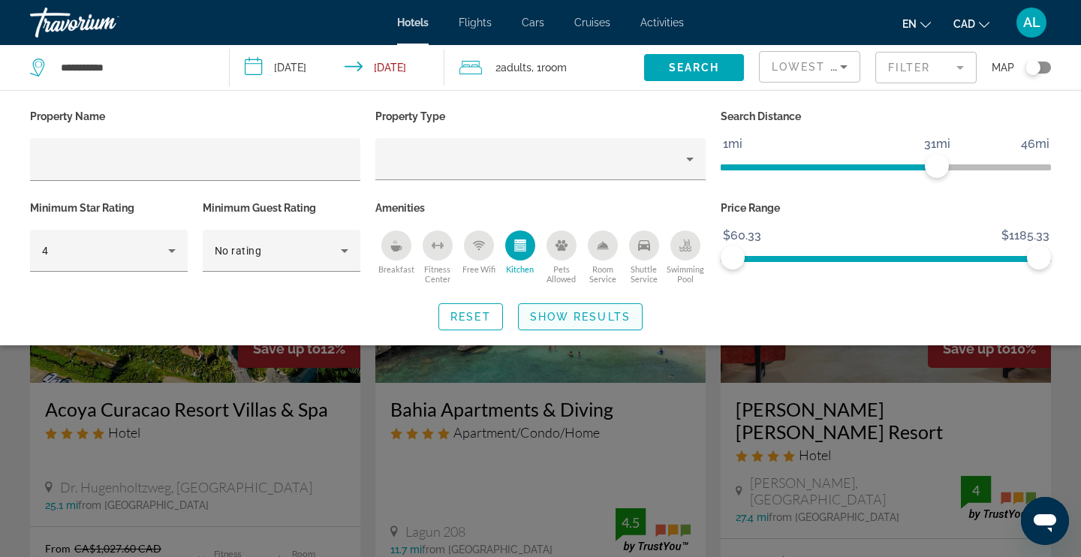
click at [571, 319] on span "Show Results" at bounding box center [580, 317] width 101 height 12
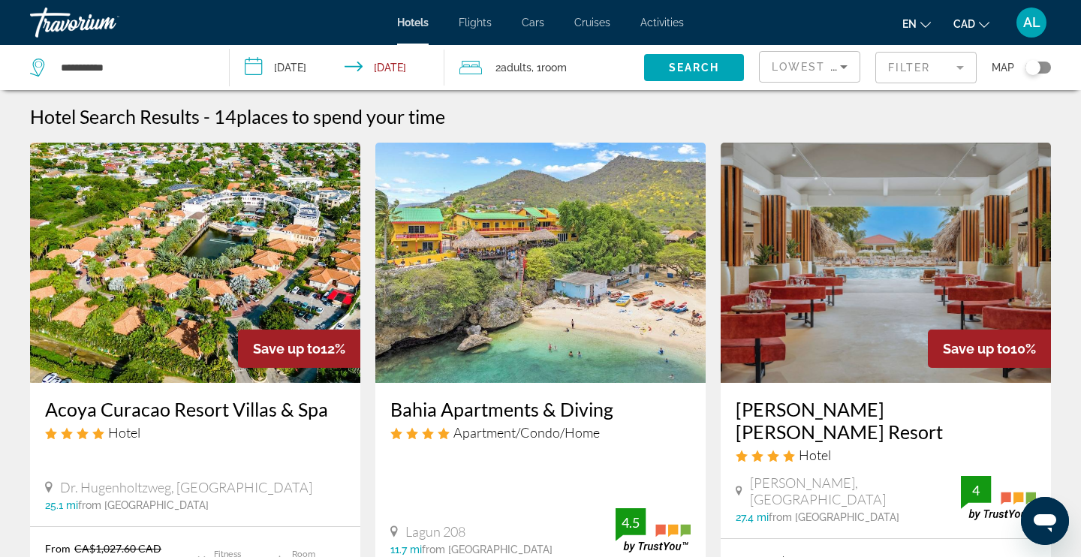
click at [898, 78] on mat-form-field "Filter" at bounding box center [925, 68] width 101 height 32
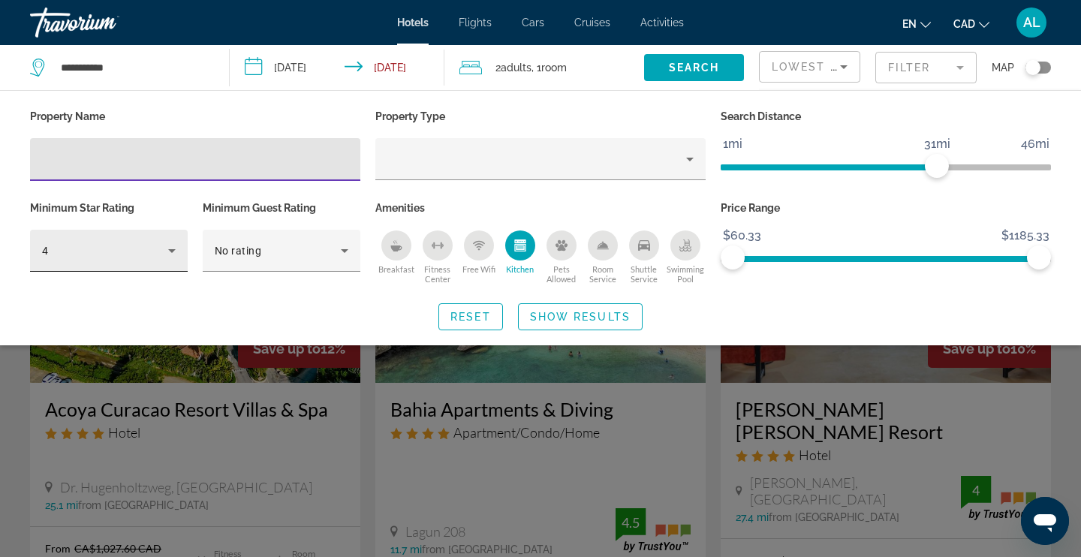
click at [70, 263] on div "4" at bounding box center [109, 251] width 134 height 42
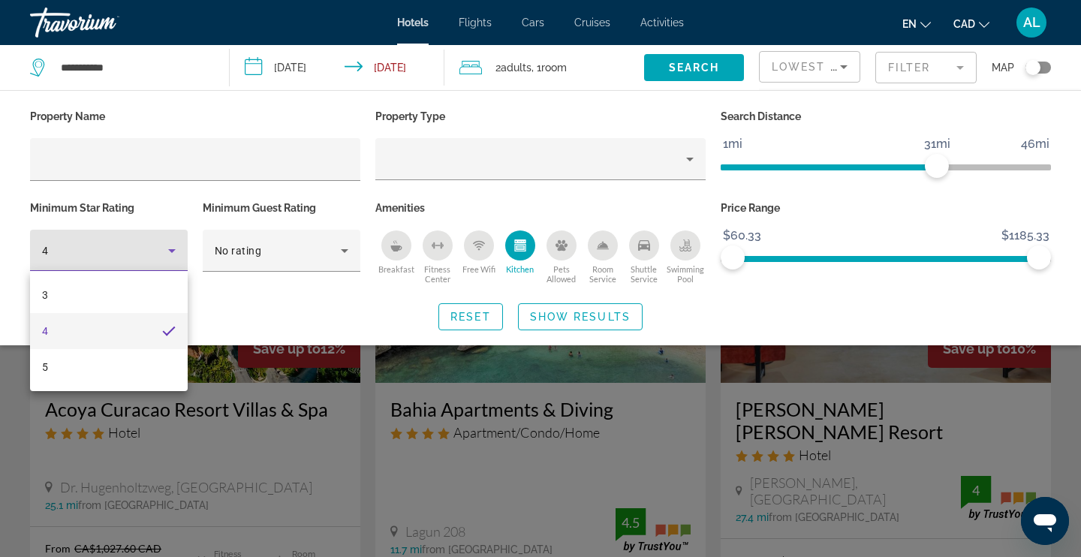
click at [527, 245] on div at bounding box center [540, 278] width 1081 height 557
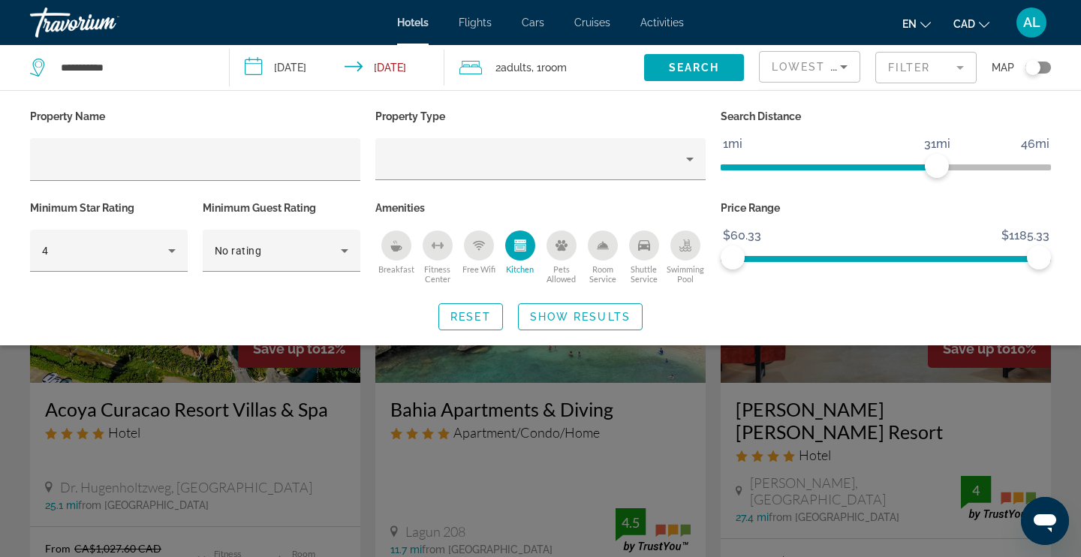
click at [523, 245] on icon "Kitchen" at bounding box center [520, 247] width 8 height 5
click at [690, 247] on icon "Swimming Pool" at bounding box center [685, 245] width 12 height 12
click at [393, 245] on icon "Breakfast" at bounding box center [395, 248] width 11 height 6
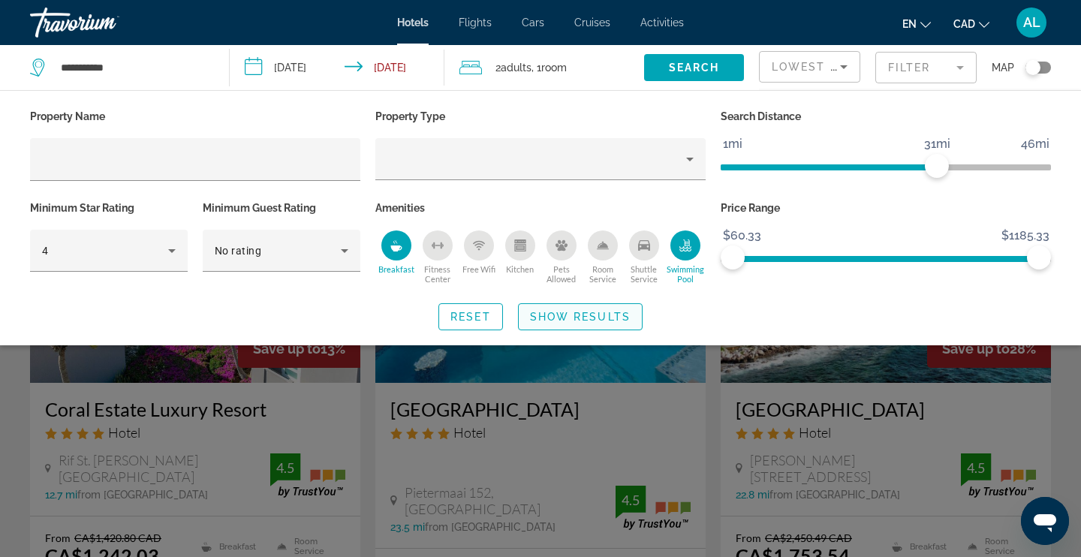
click at [612, 320] on span "Show Results" at bounding box center [580, 317] width 101 height 12
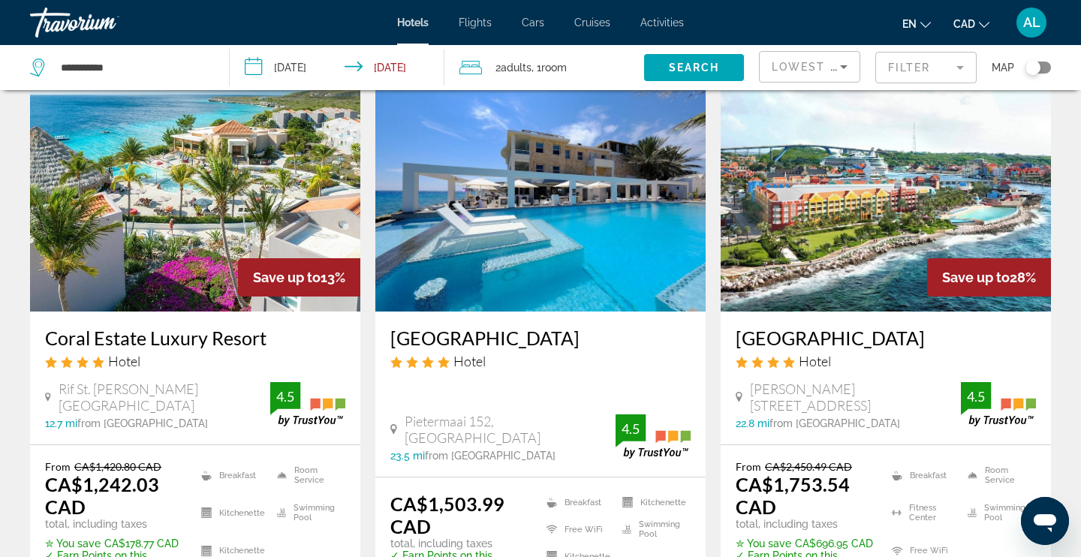
scroll to position [59, 0]
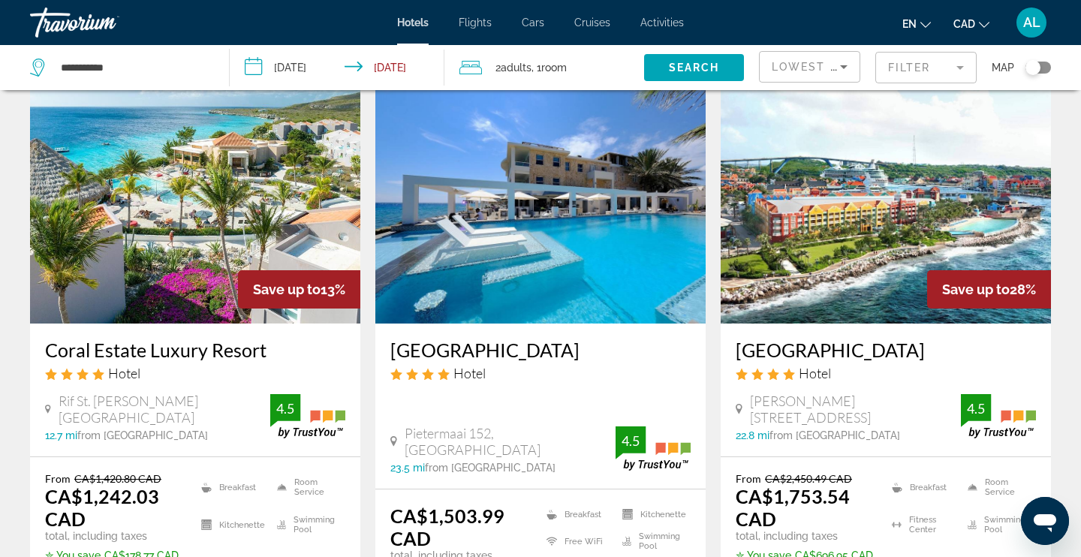
click at [924, 75] on mat-form-field "Filter" at bounding box center [925, 68] width 101 height 32
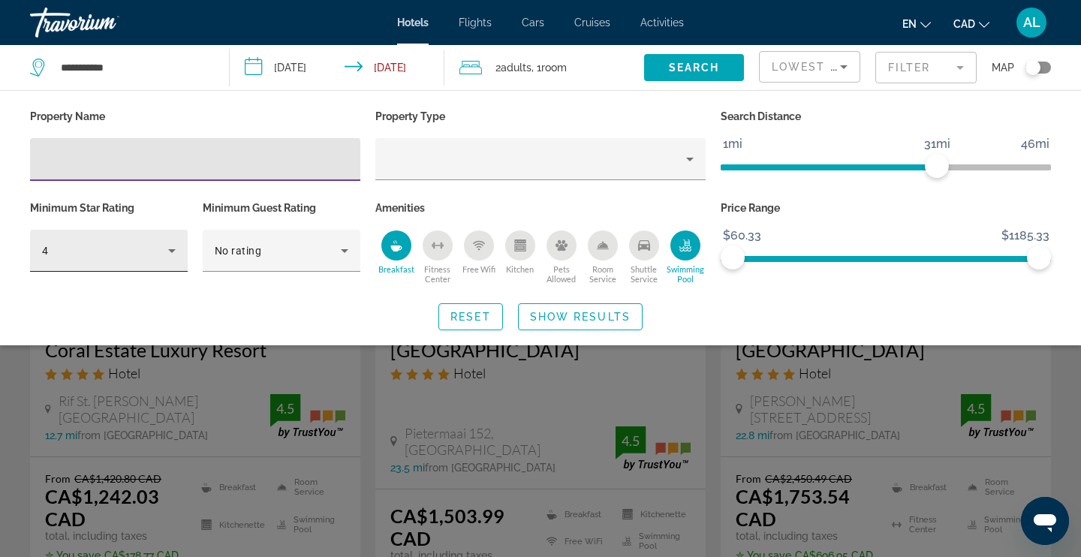
click at [147, 252] on div "4" at bounding box center [105, 251] width 126 height 18
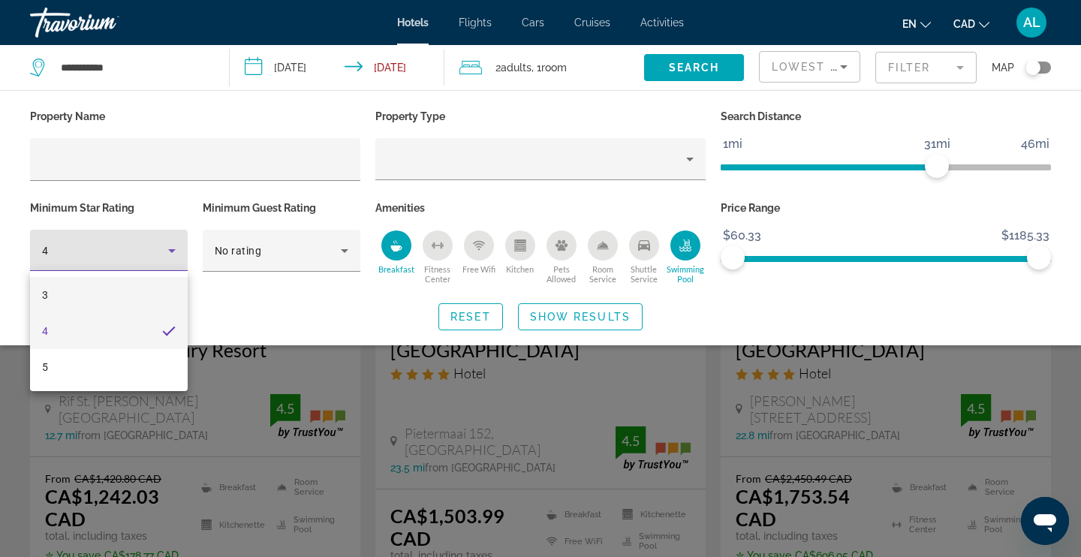
click at [140, 289] on mat-option "3" at bounding box center [109, 295] width 158 height 36
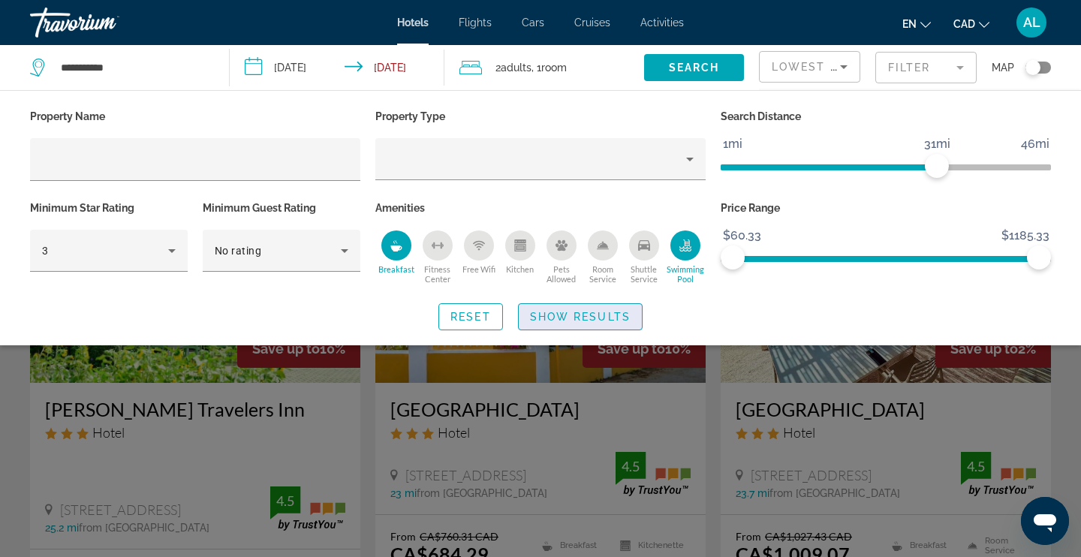
click at [579, 308] on span "Search widget" at bounding box center [580, 317] width 123 height 36
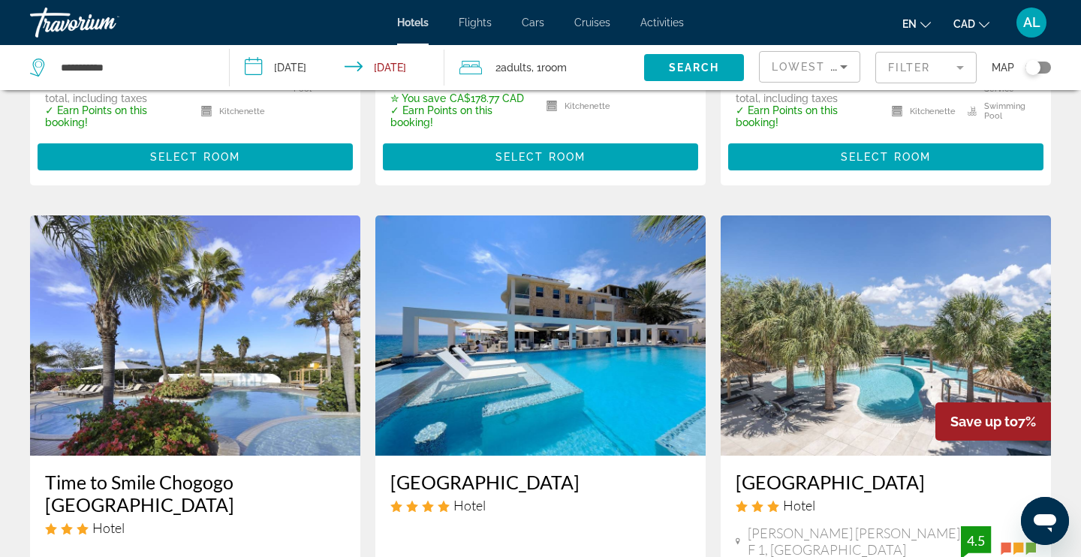
scroll to position [1105, 0]
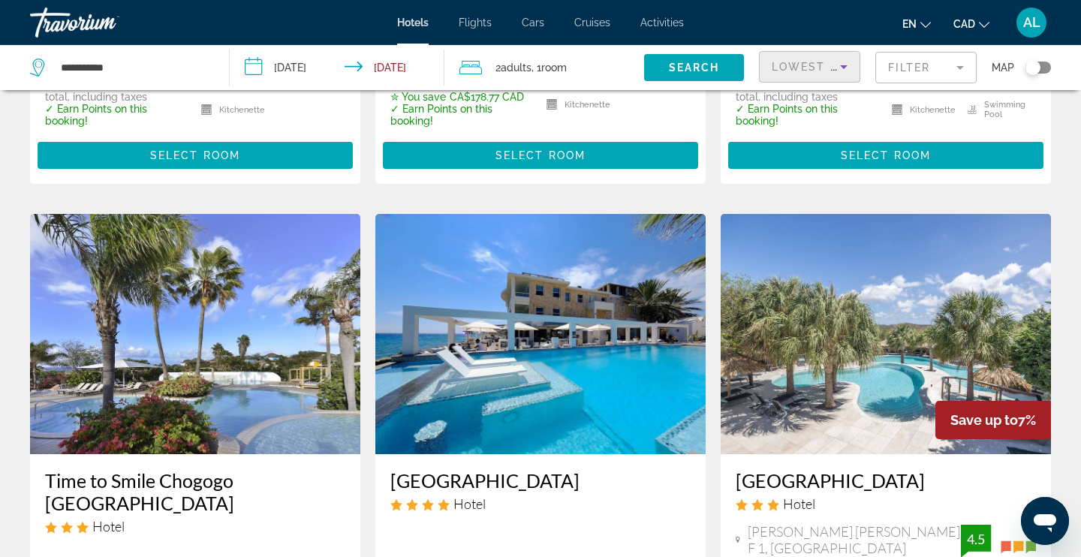
click at [812, 74] on div "Lowest Price" at bounding box center [805, 67] width 68 height 18
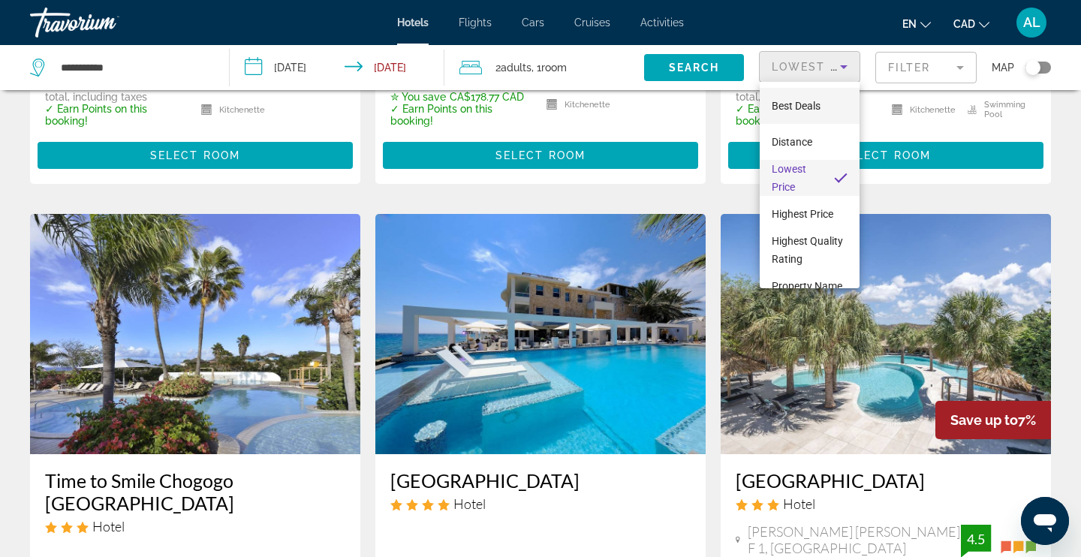
click at [799, 105] on span "Best Deals" at bounding box center [795, 106] width 49 height 12
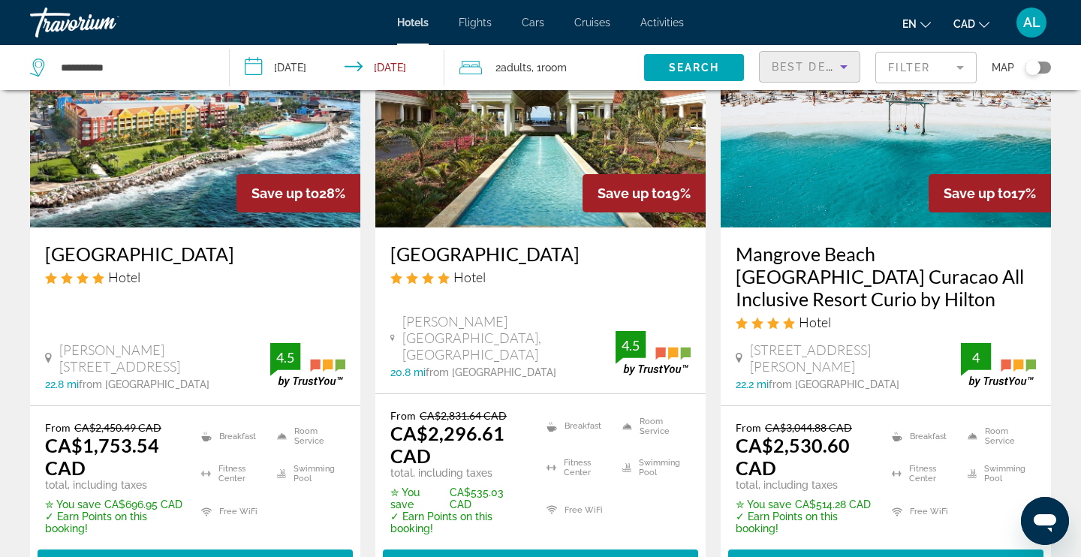
scroll to position [238, 0]
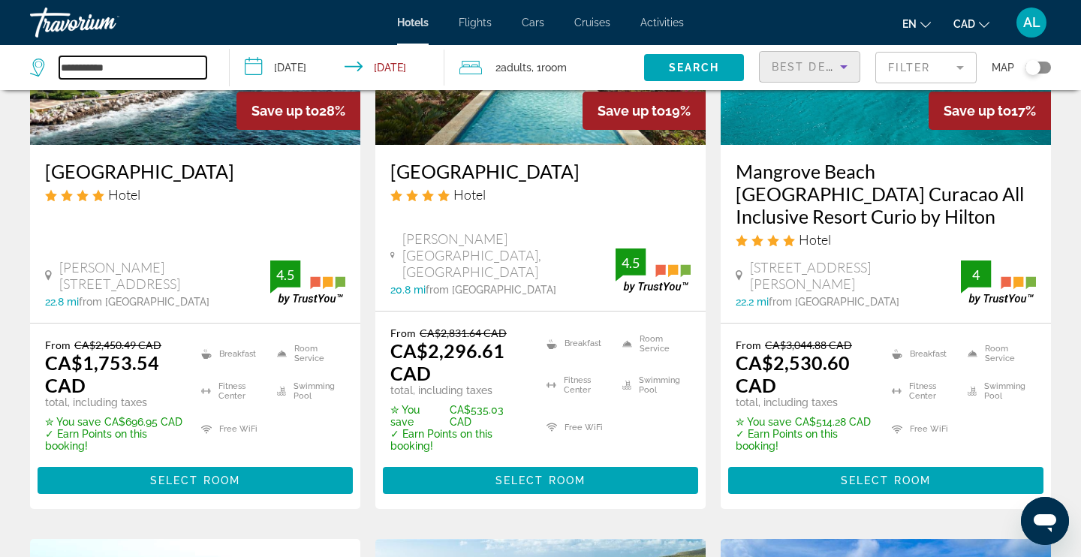
click at [131, 68] on input "**********" at bounding box center [132, 67] width 147 height 23
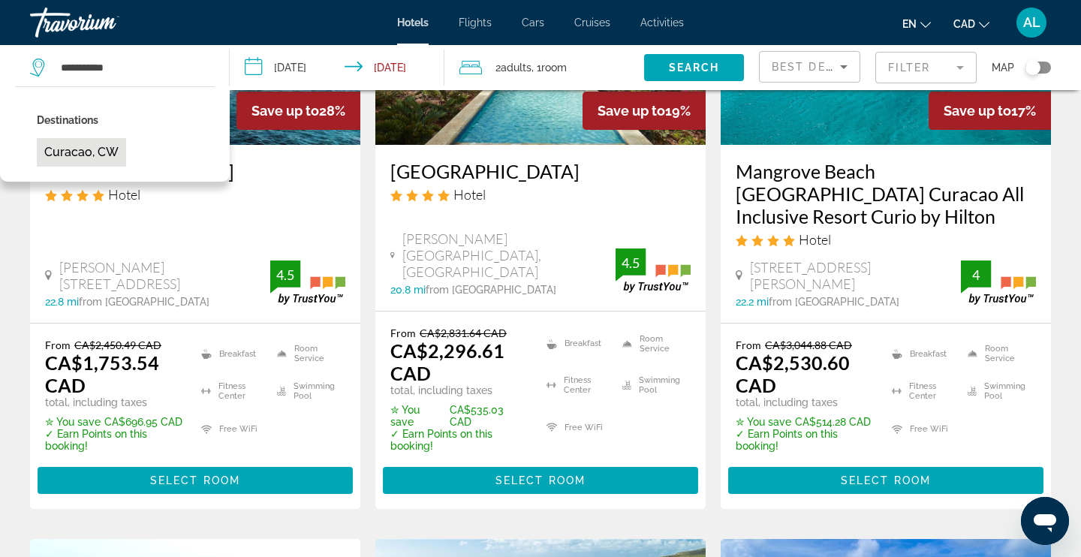
click at [89, 151] on button "Curacao, CW" at bounding box center [81, 152] width 89 height 29
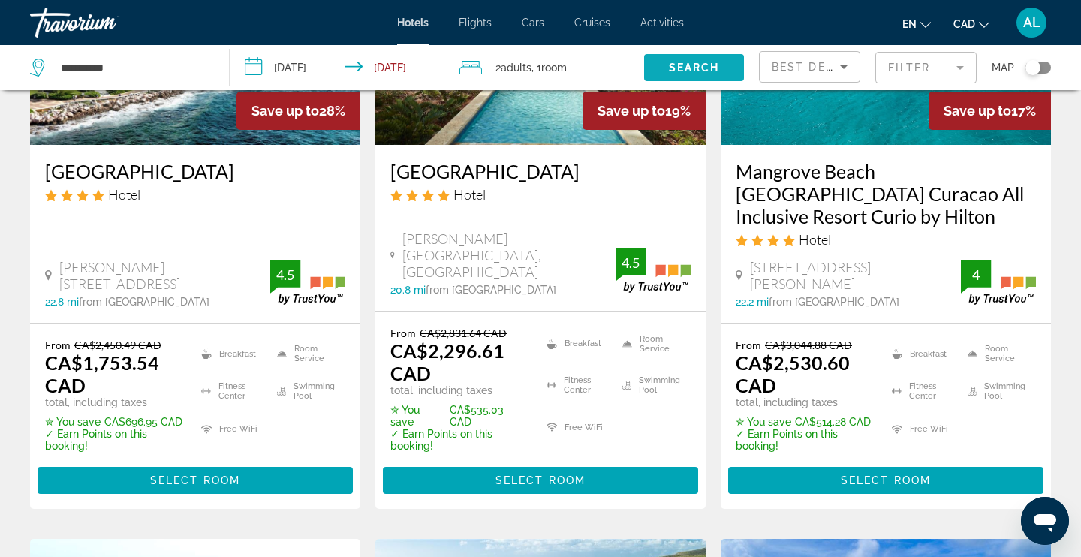
click at [669, 65] on span "Search" at bounding box center [694, 68] width 51 height 12
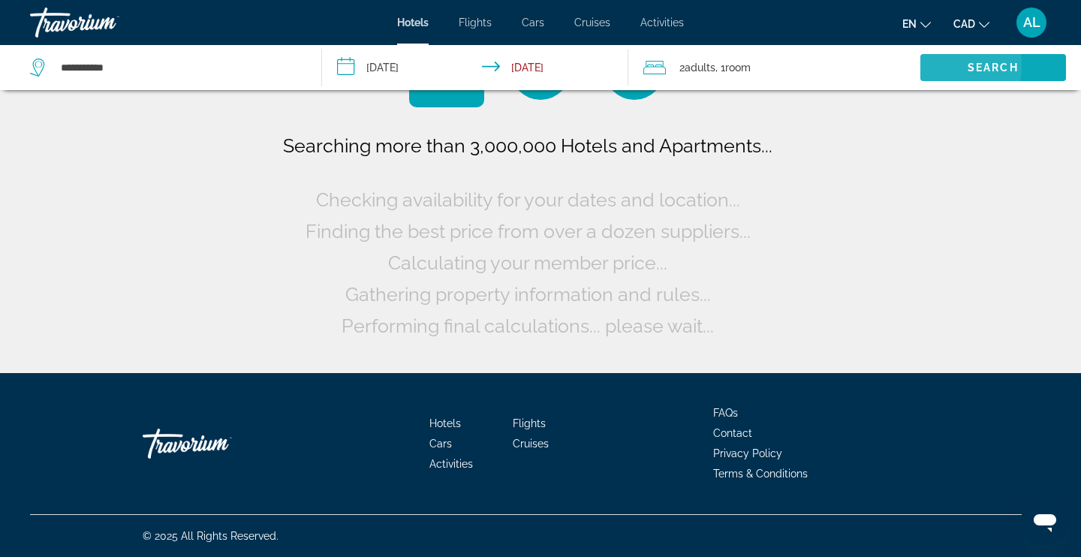
scroll to position [0, 0]
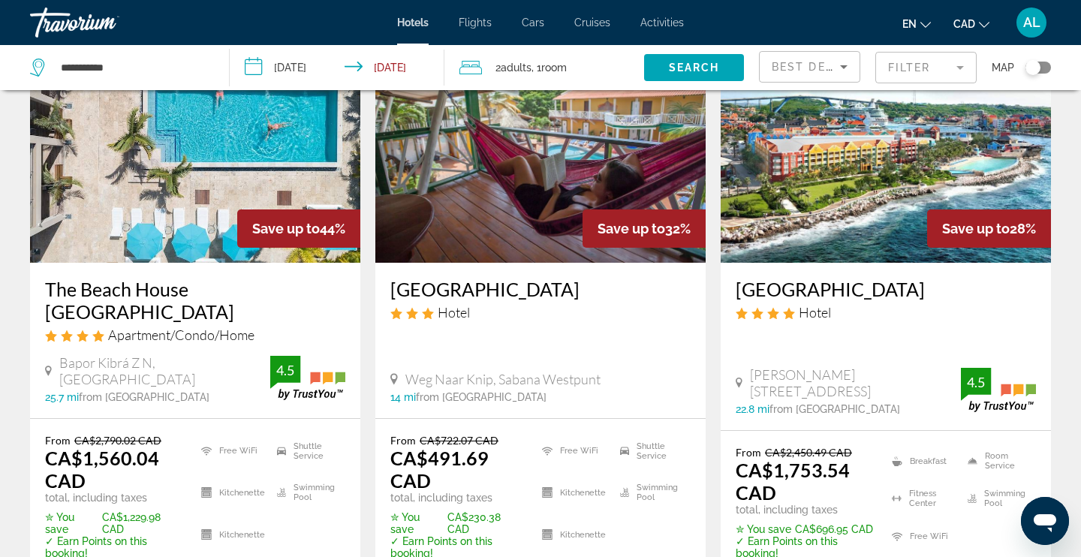
scroll to position [165, 0]
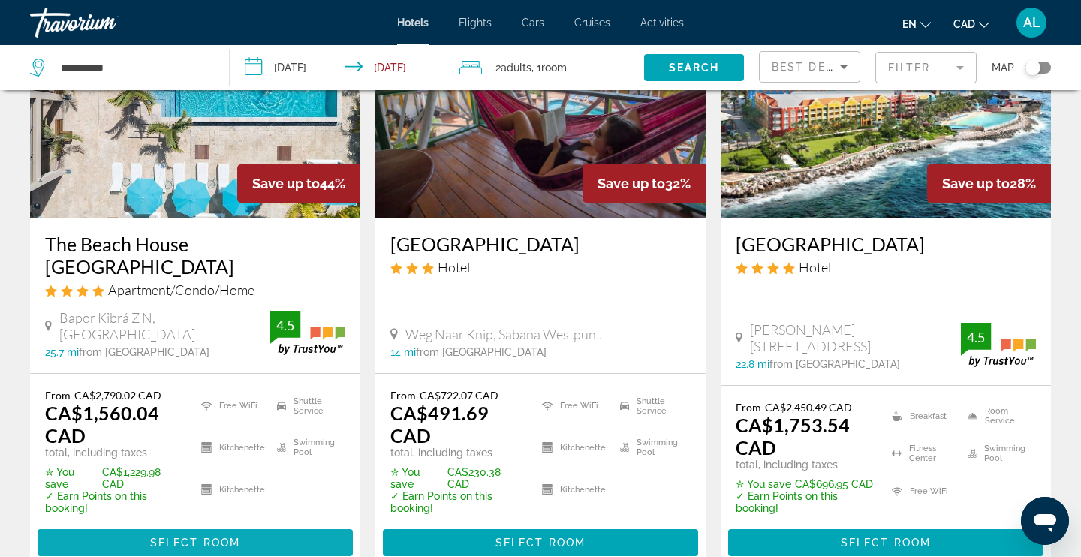
click at [212, 537] on span "Select Room" at bounding box center [195, 543] width 90 height 12
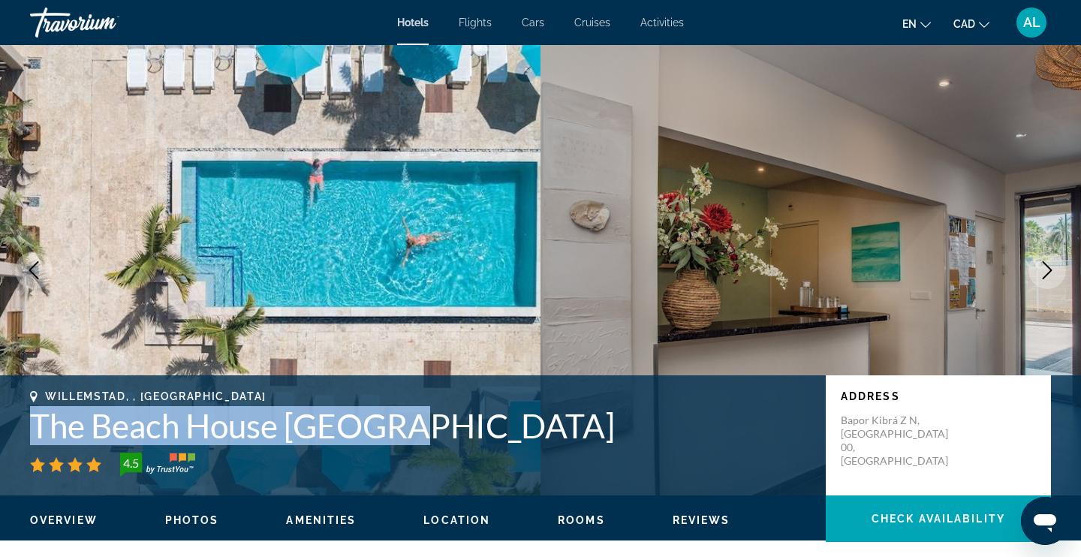
drag, startPoint x: 417, startPoint y: 435, endPoint x: 16, endPoint y: 421, distance: 401.0
click at [16, 421] on div "[GEOGRAPHIC_DATA], , CURAÇAO The Beach House [GEOGRAPHIC_DATA] 4.5 Address [GEO…" at bounding box center [540, 435] width 1081 height 90
copy h1 "The Beach House [GEOGRAPHIC_DATA]"
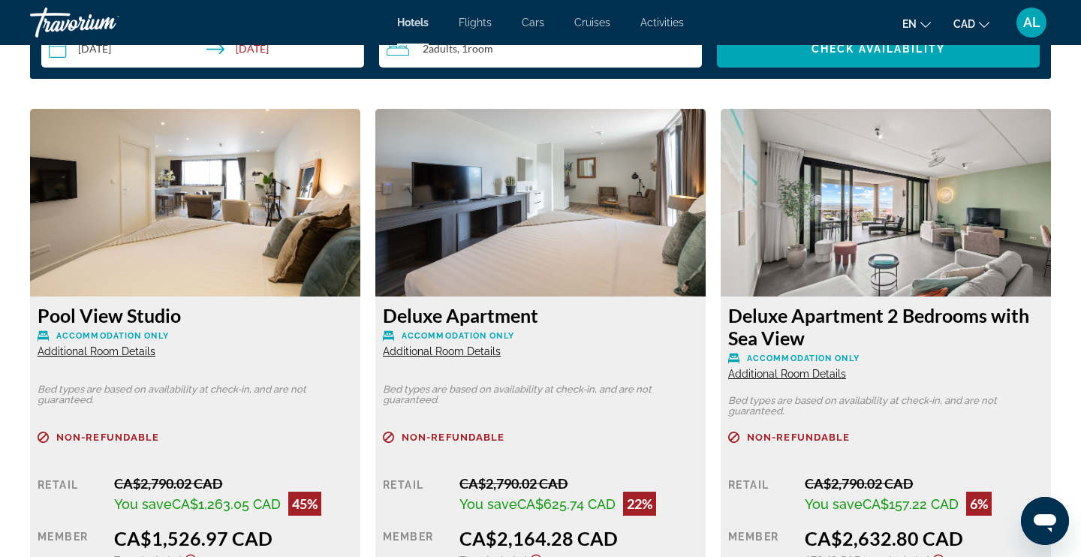
scroll to position [2013, 0]
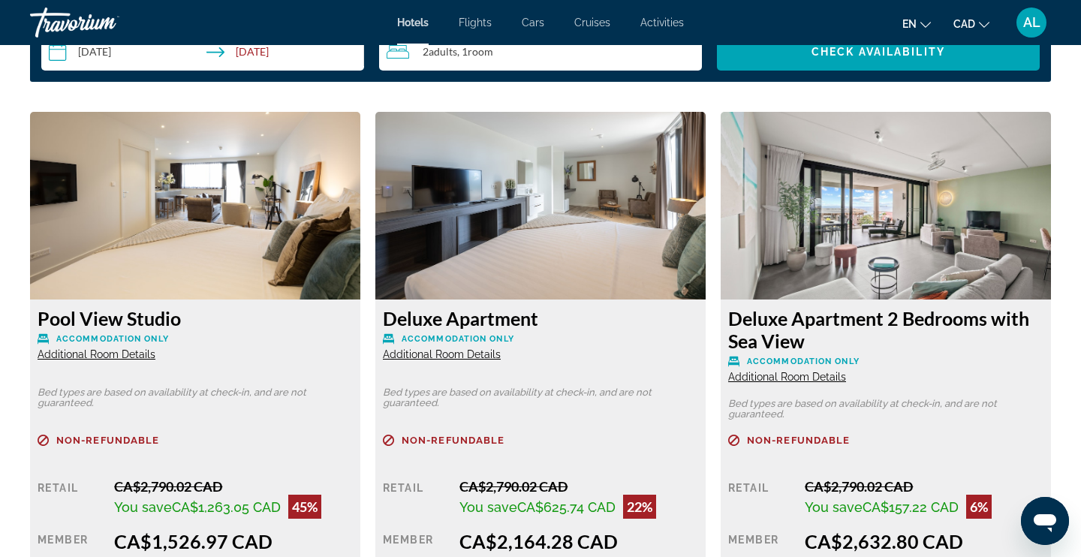
click at [121, 352] on span "Additional Room Details" at bounding box center [97, 354] width 118 height 12
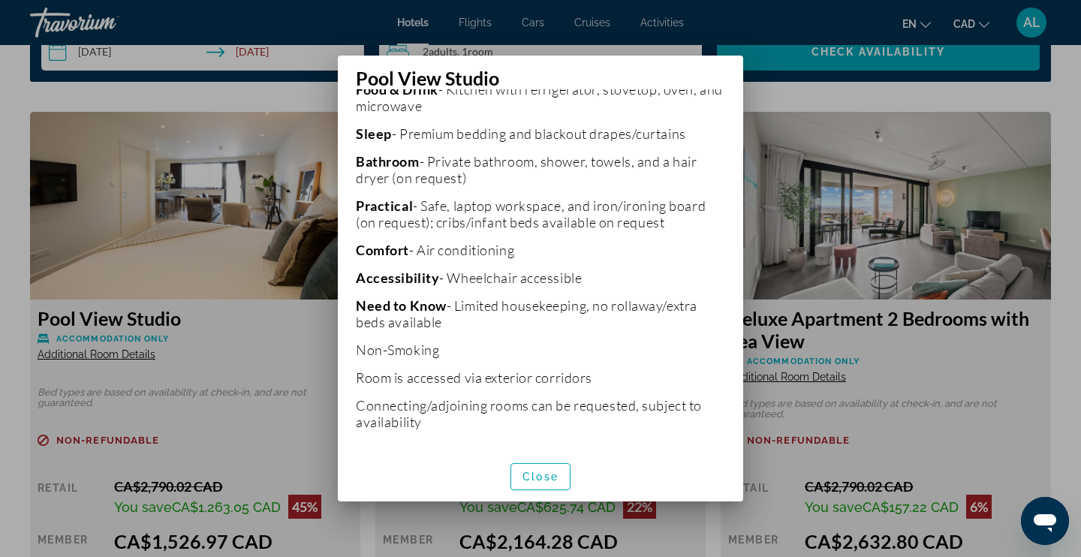
scroll to position [425, 0]
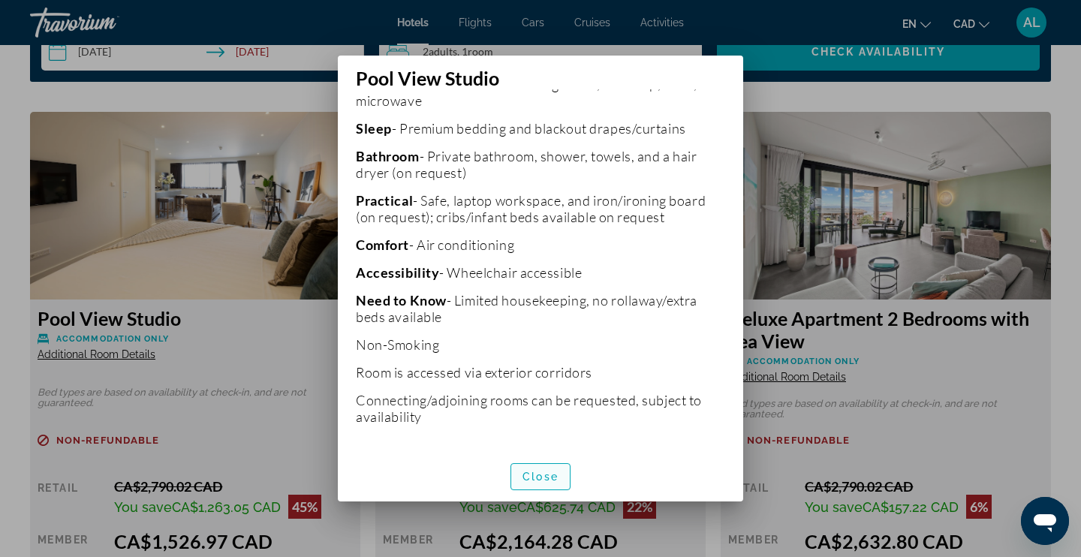
click at [550, 474] on span "Close" at bounding box center [540, 477] width 36 height 12
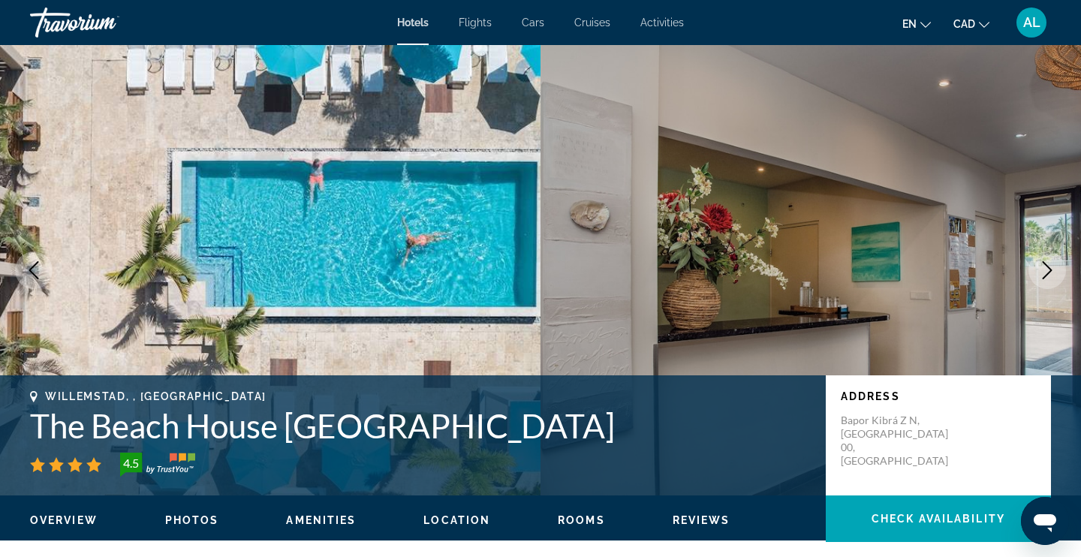
scroll to position [2013, 0]
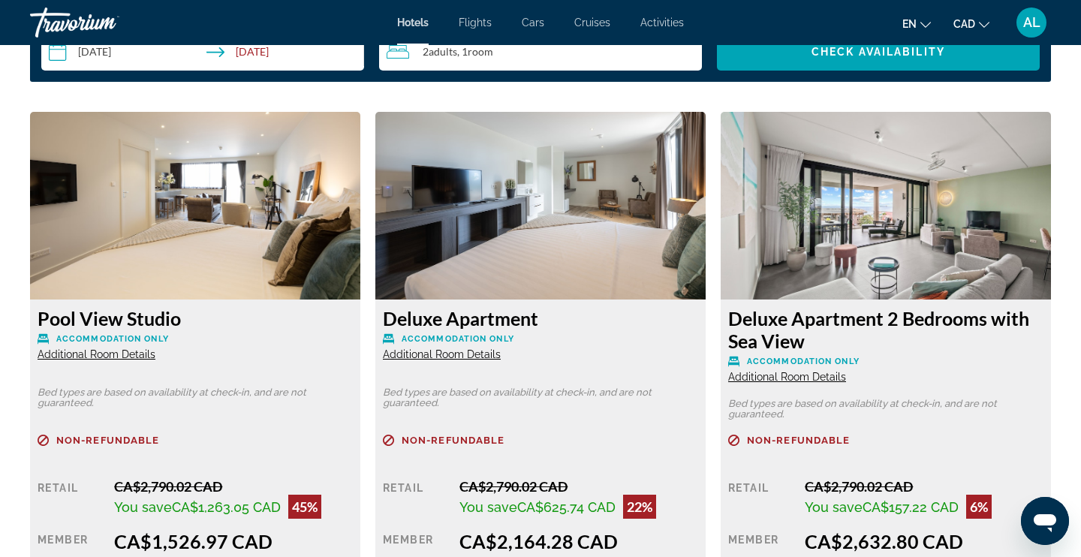
click at [250, 202] on img "Main content" at bounding box center [195, 206] width 330 height 188
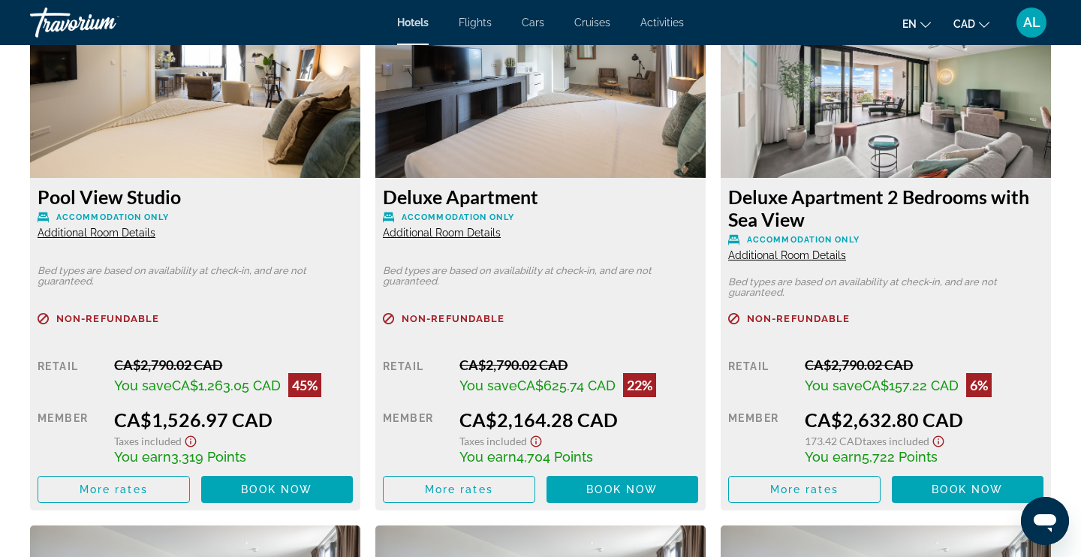
scroll to position [2191, 0]
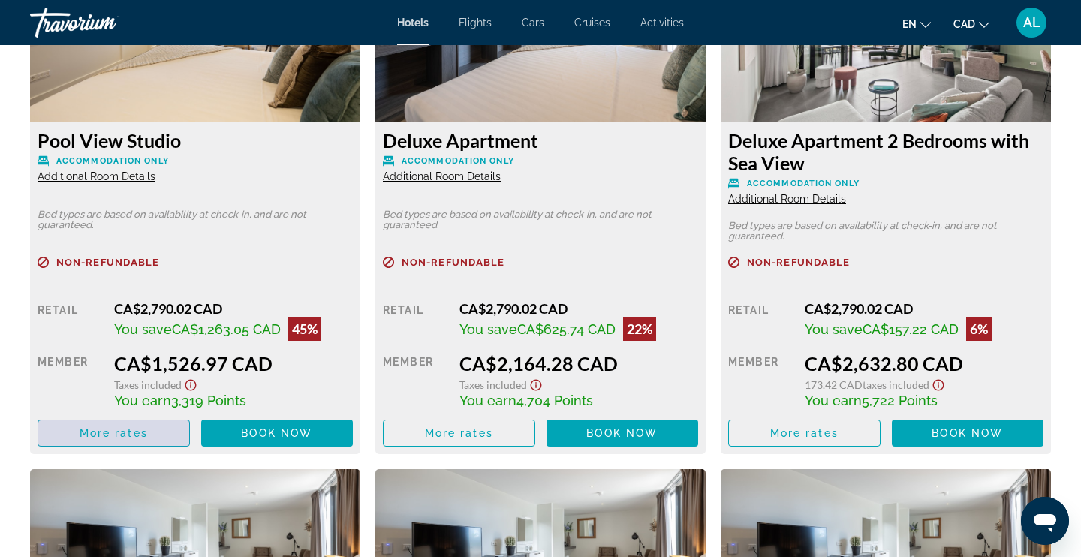
click at [159, 441] on span "Main content" at bounding box center [113, 433] width 151 height 36
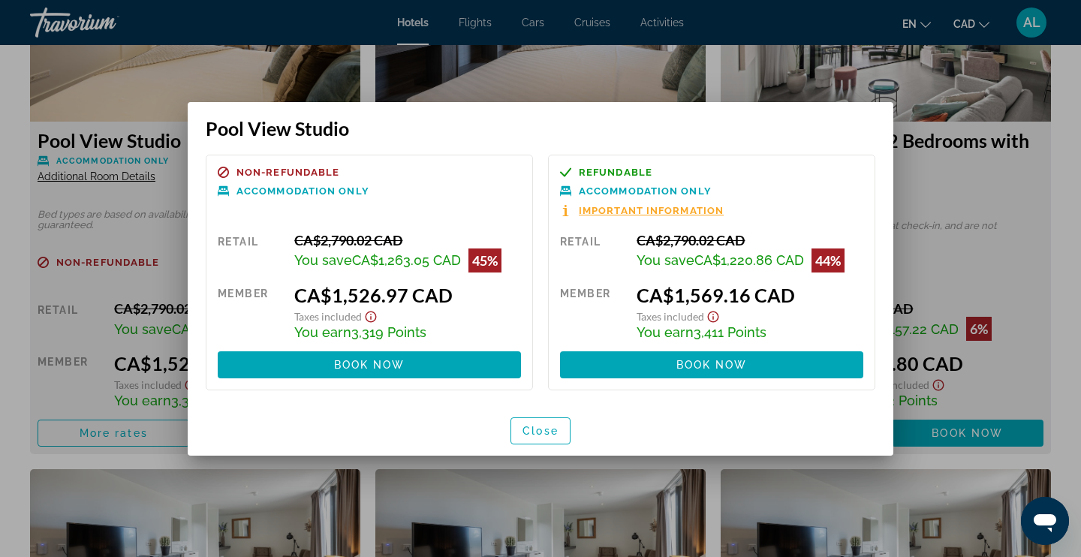
click at [15, 226] on div at bounding box center [540, 278] width 1081 height 557
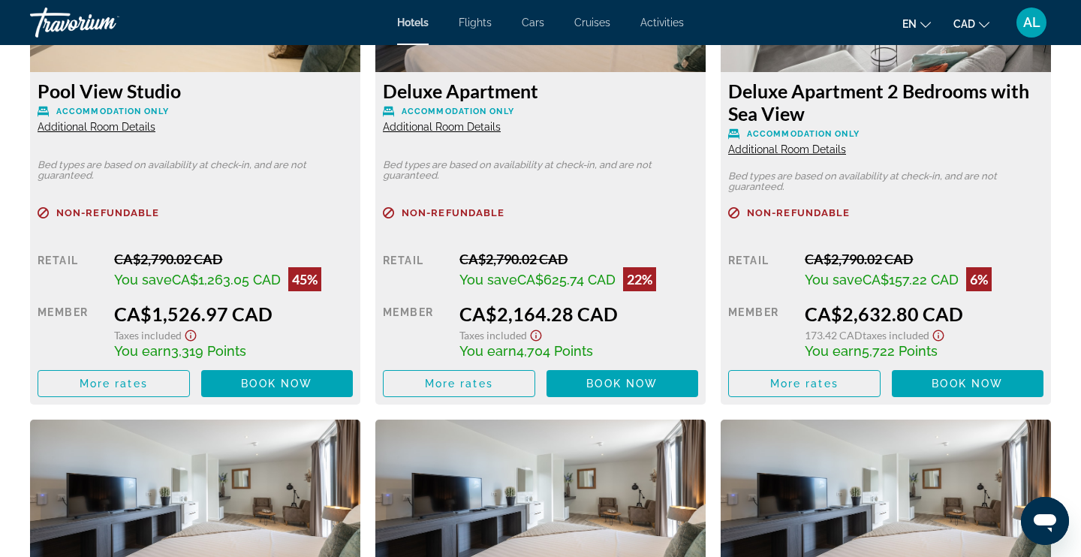
scroll to position [2226, 0]
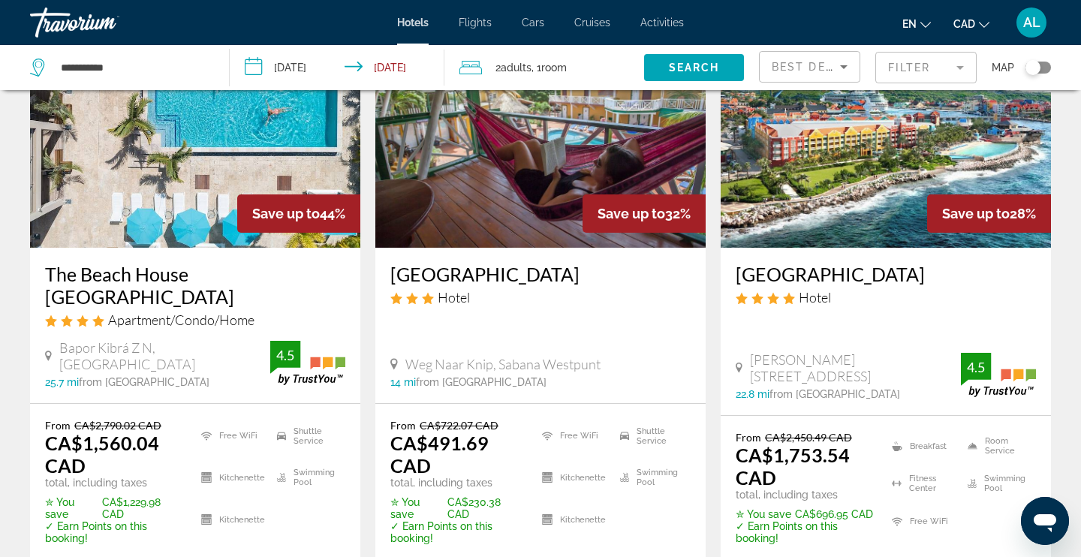
scroll to position [174, 0]
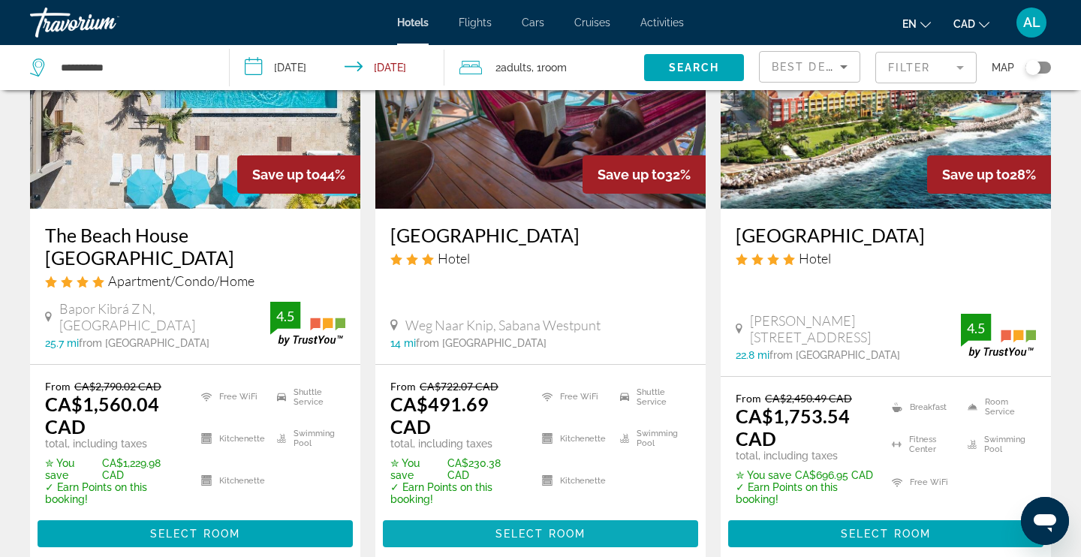
click at [530, 528] on span "Select Room" at bounding box center [540, 534] width 90 height 12
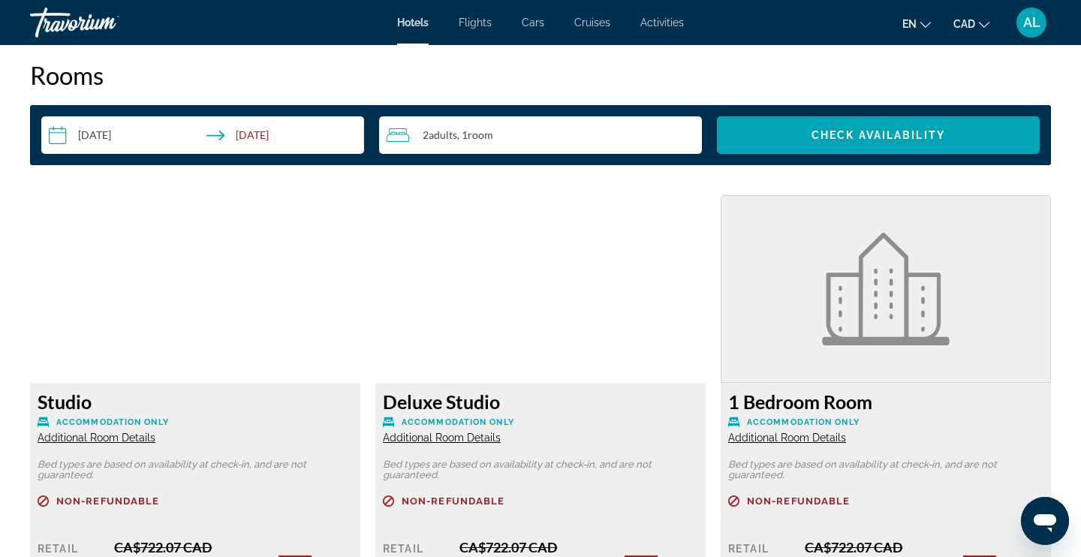
scroll to position [1930, 0]
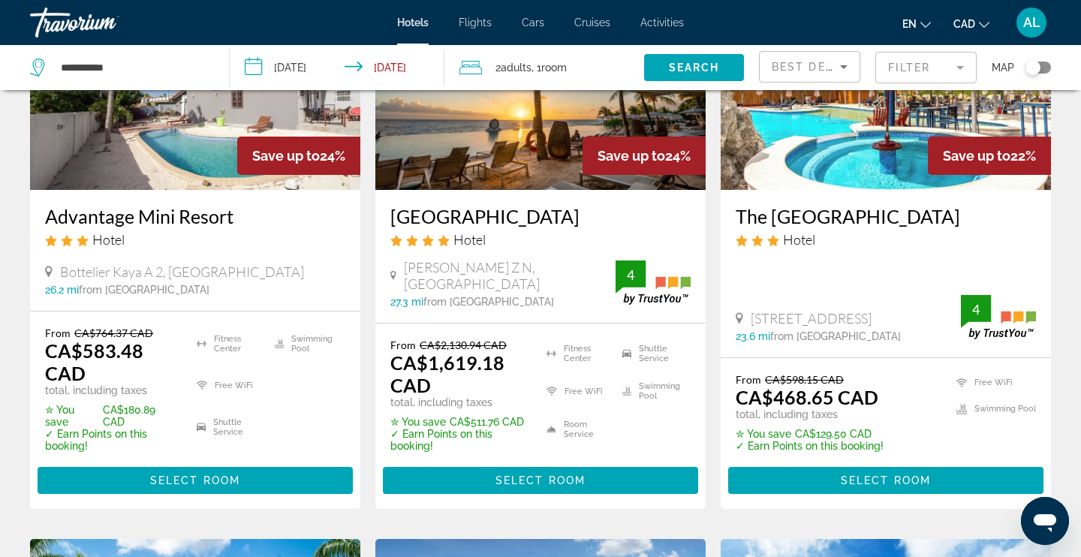
scroll to position [818, 0]
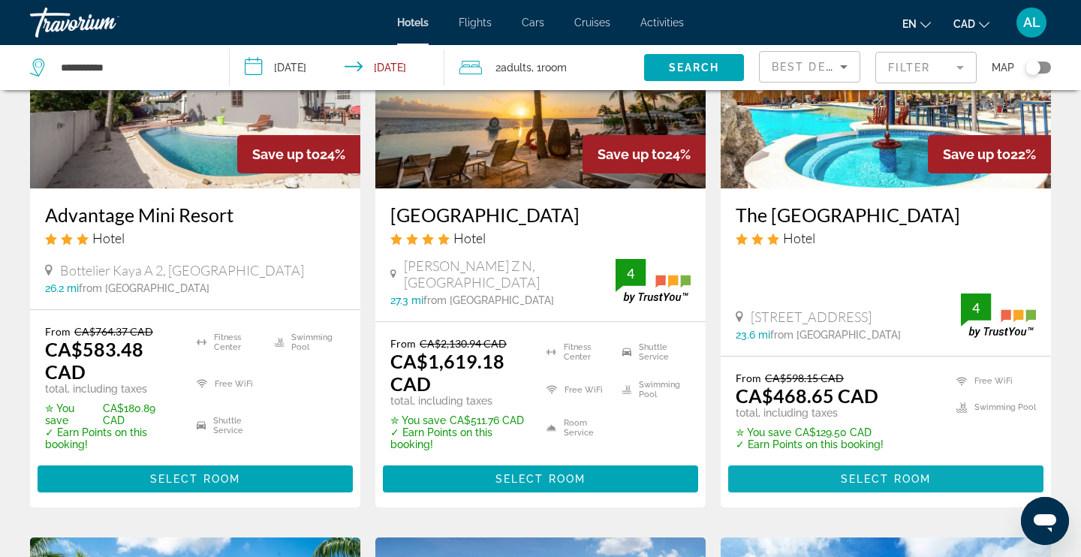
click at [882, 473] on span "Select Room" at bounding box center [886, 479] width 90 height 12
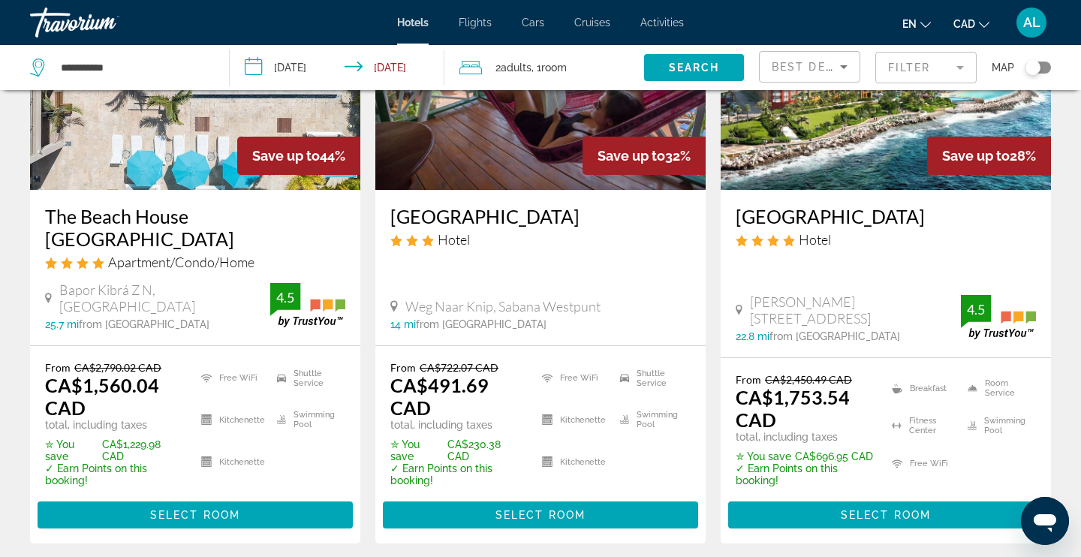
scroll to position [200, 0]
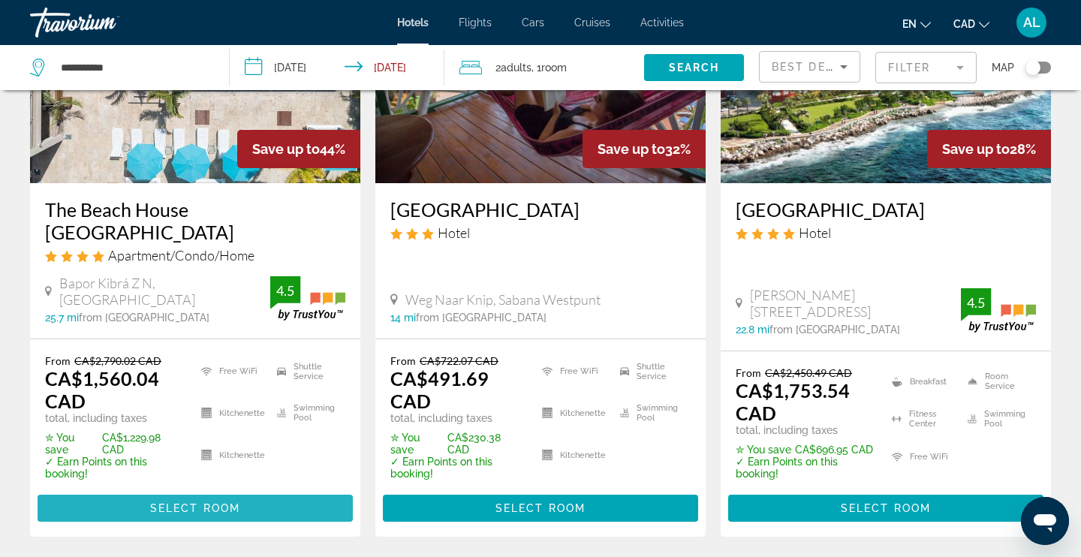
click at [174, 502] on span "Select Room" at bounding box center [195, 508] width 90 height 12
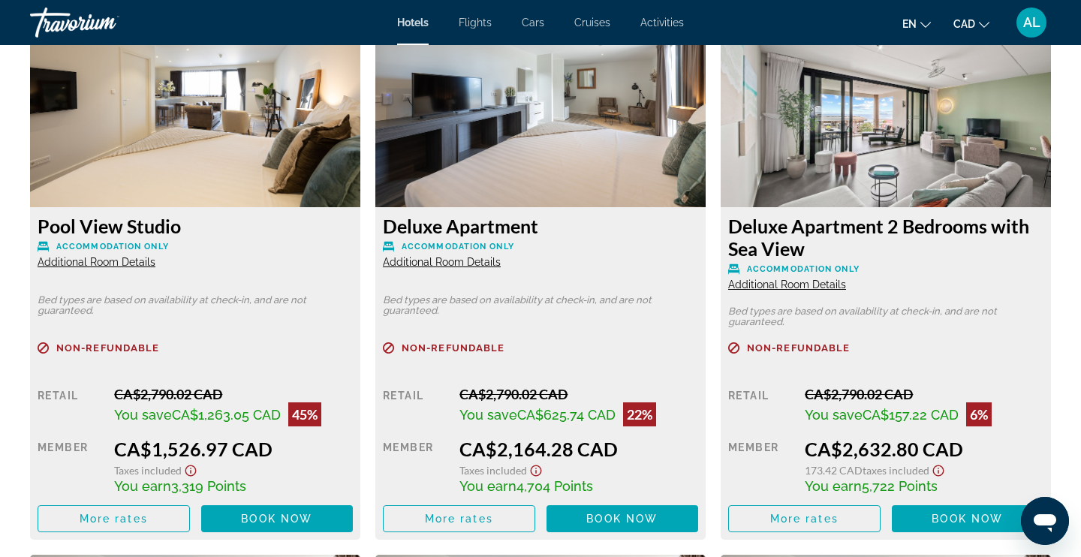
scroll to position [2106, 0]
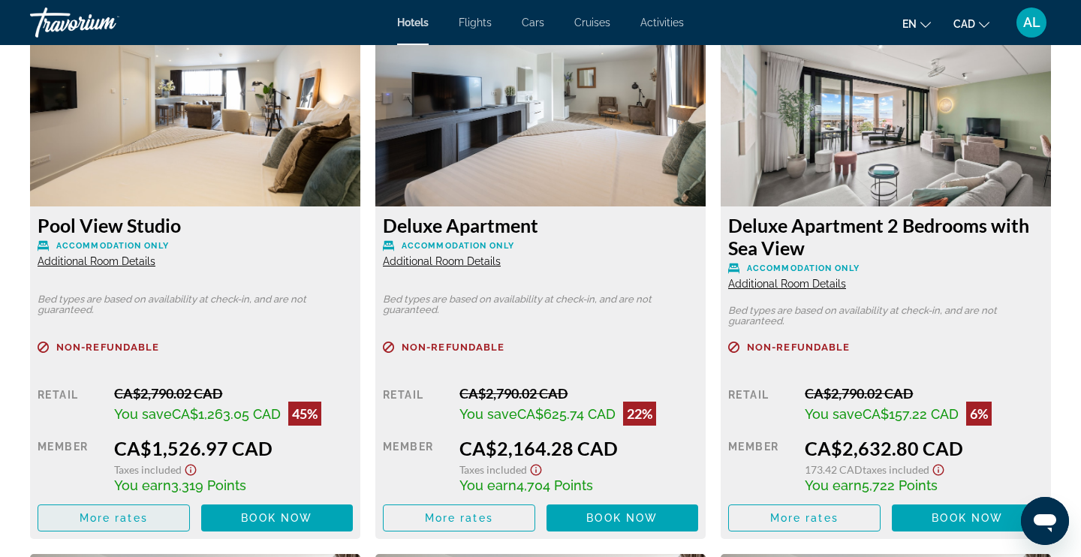
click at [148, 509] on span "Main content" at bounding box center [113, 518] width 151 height 36
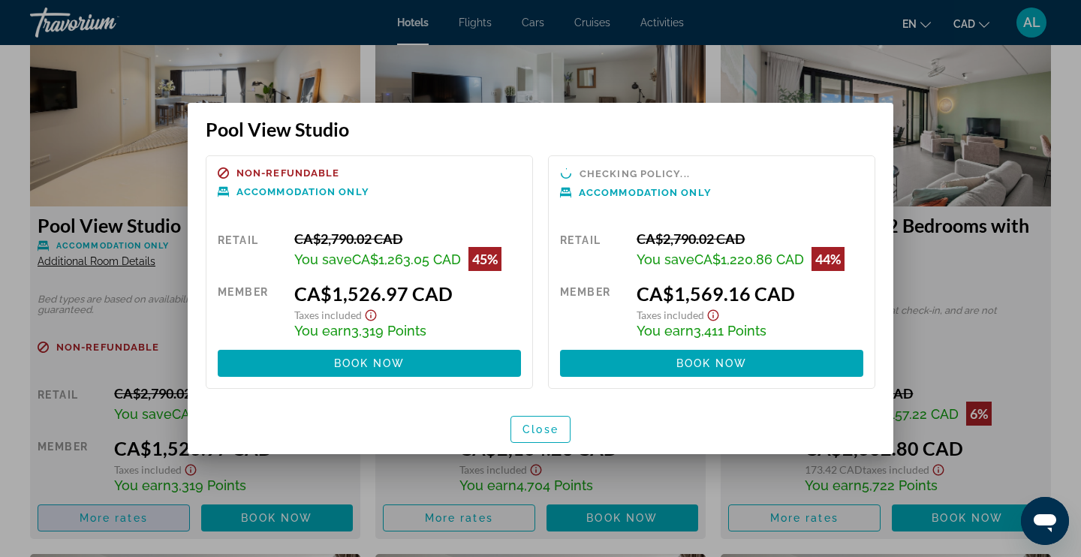
scroll to position [0, 0]
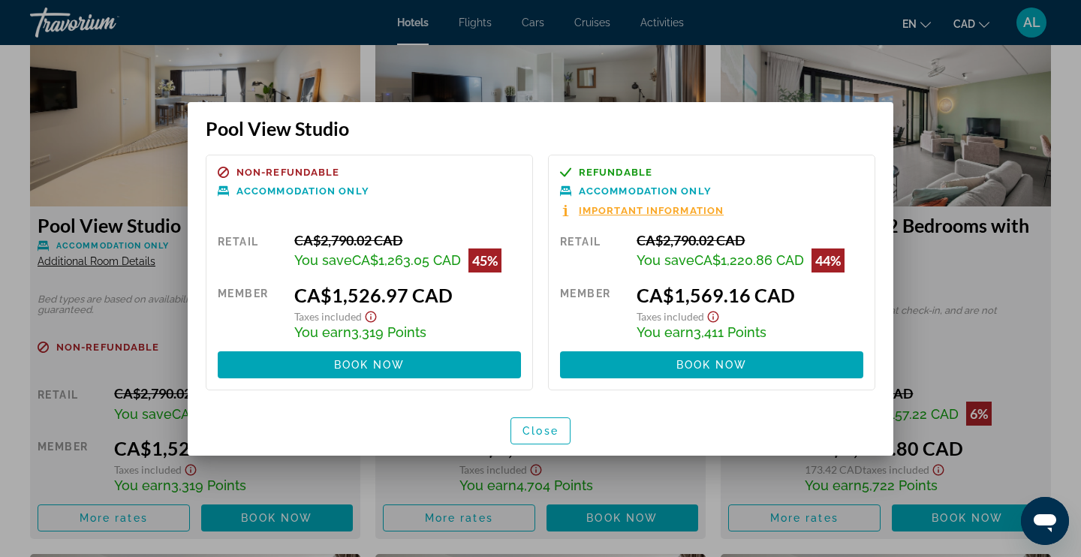
click at [0, 287] on div at bounding box center [540, 278] width 1081 height 557
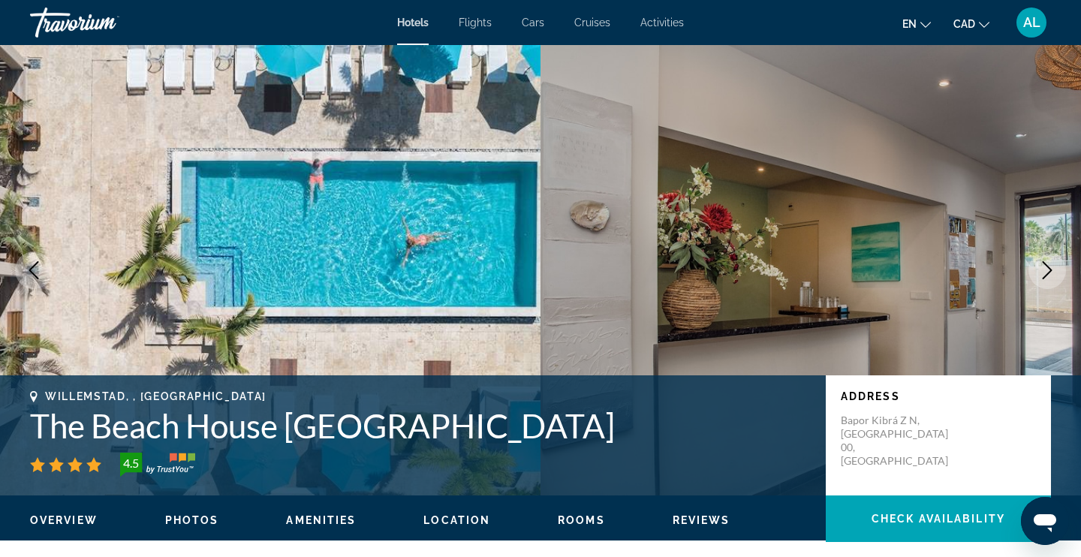
click at [74, 25] on div "Travorium" at bounding box center [105, 22] width 150 height 39
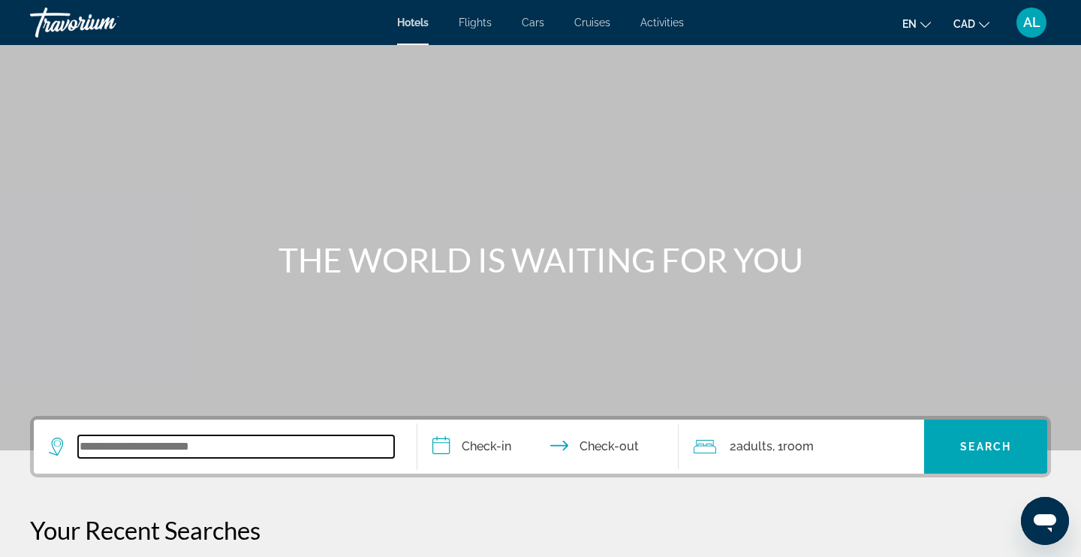
click at [140, 444] on input "Search widget" at bounding box center [236, 446] width 316 height 23
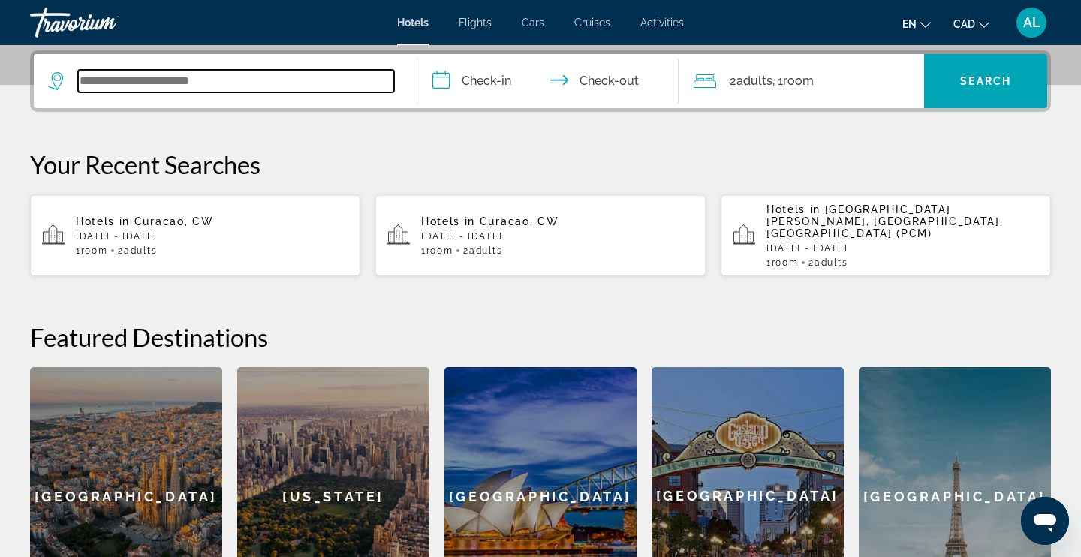
scroll to position [367, 0]
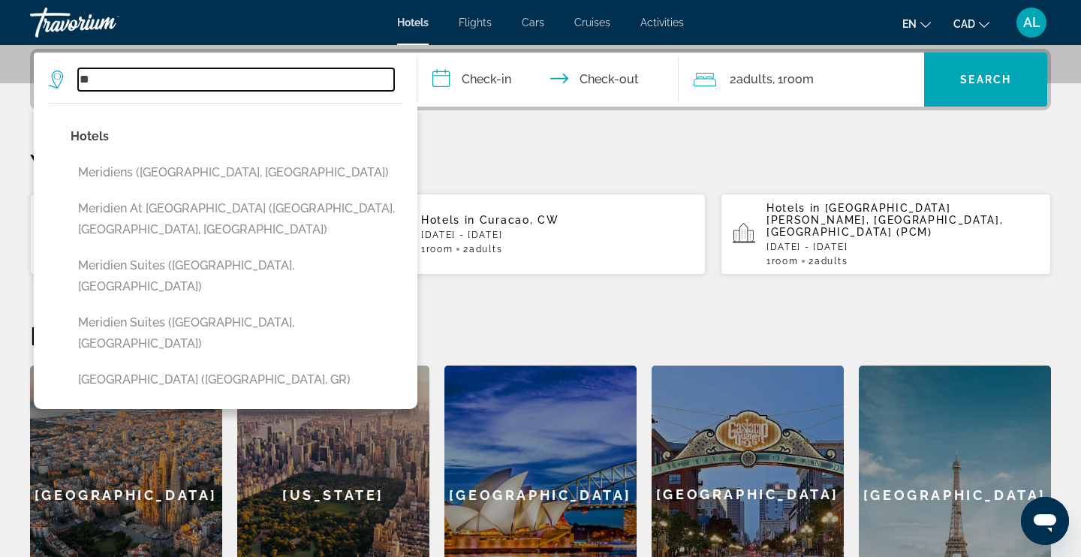
type input "*"
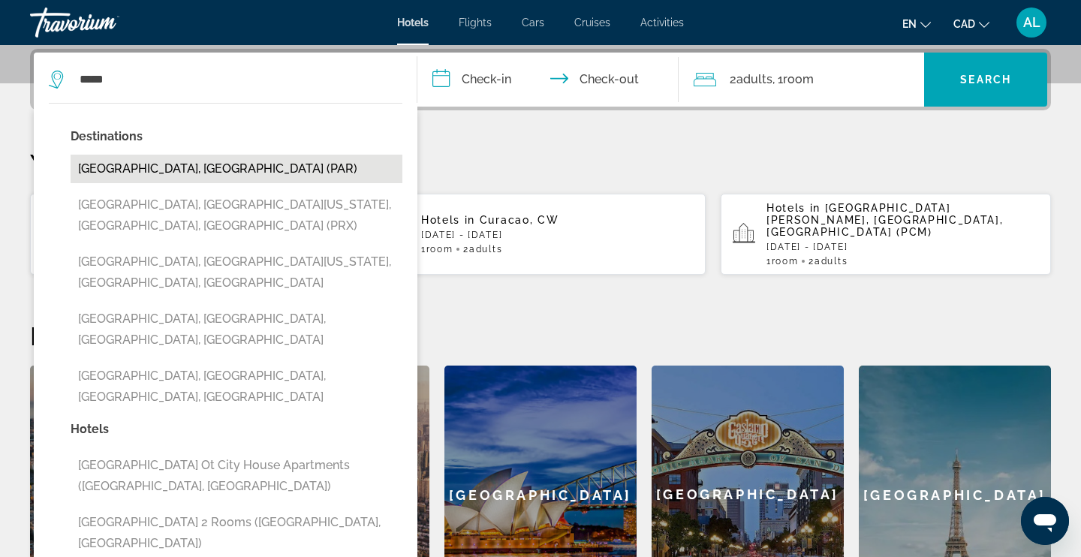
click at [139, 175] on button "[GEOGRAPHIC_DATA], [GEOGRAPHIC_DATA] (PAR)" at bounding box center [237, 169] width 332 height 29
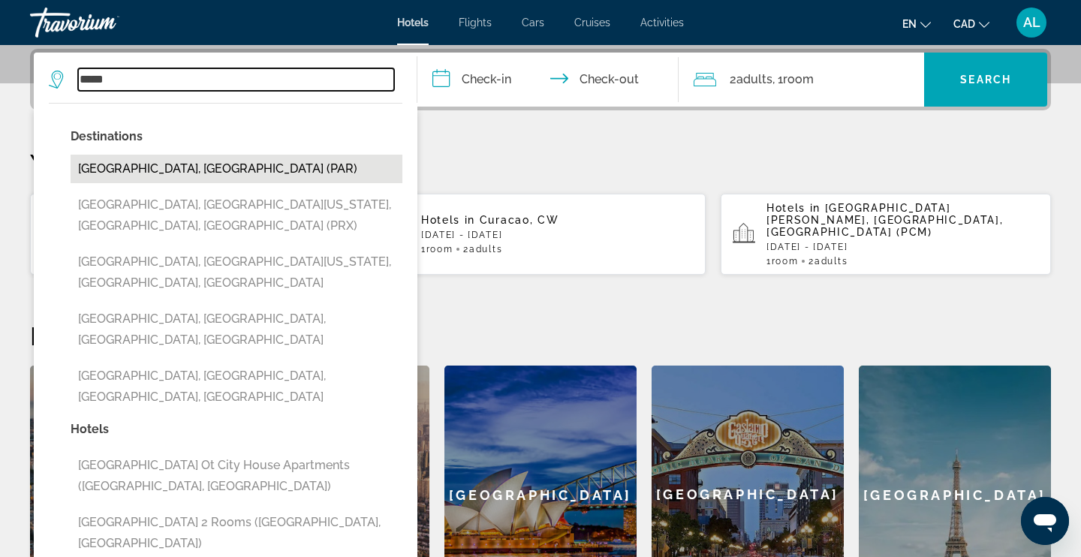
type input "**********"
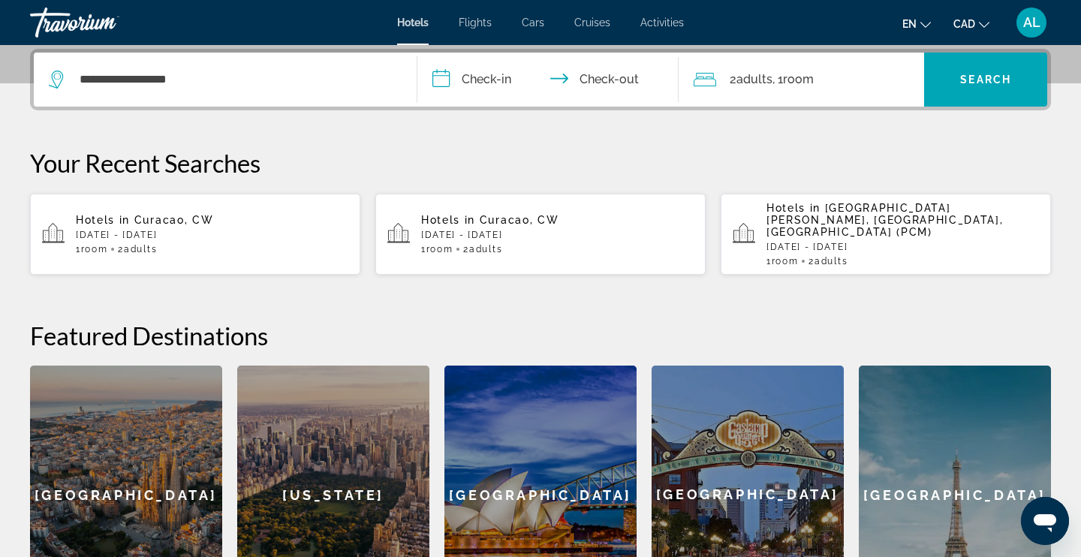
click at [489, 86] on input "**********" at bounding box center [550, 82] width 267 height 59
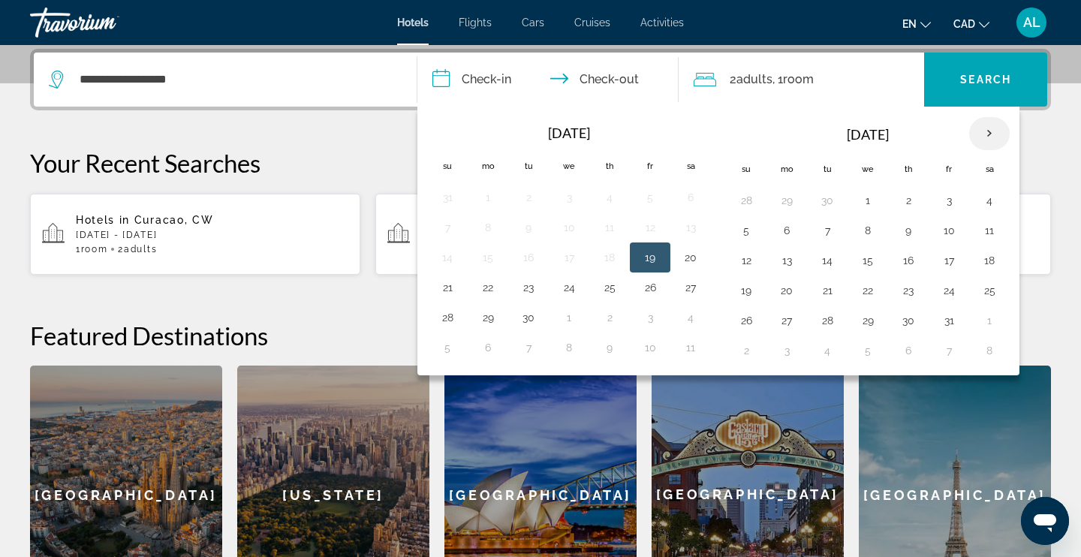
click at [988, 135] on th "Next month" at bounding box center [989, 133] width 41 height 33
click at [916, 323] on button "27" at bounding box center [908, 320] width 24 height 21
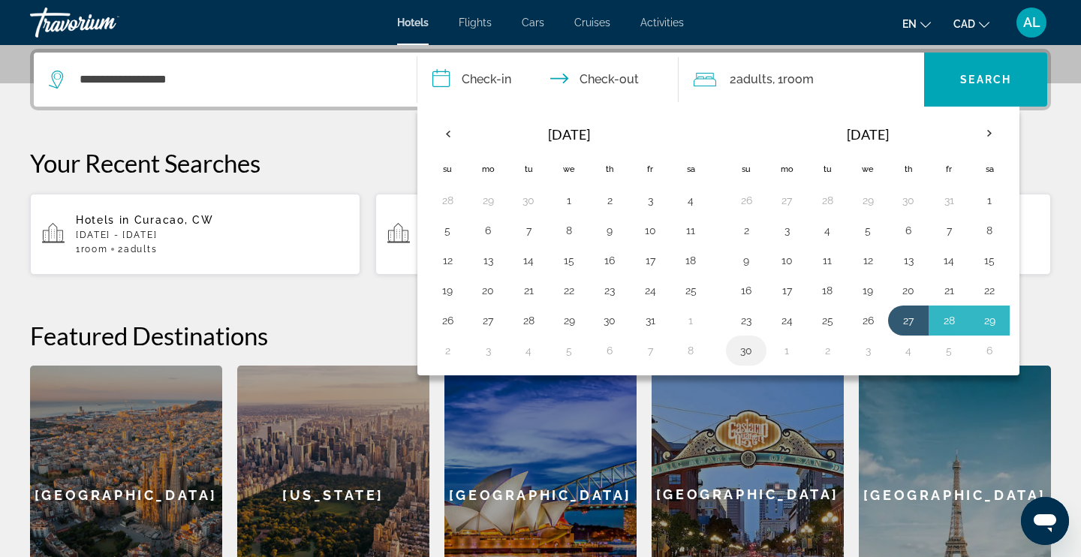
click at [735, 353] on button "30" at bounding box center [746, 350] width 24 height 21
type input "**********"
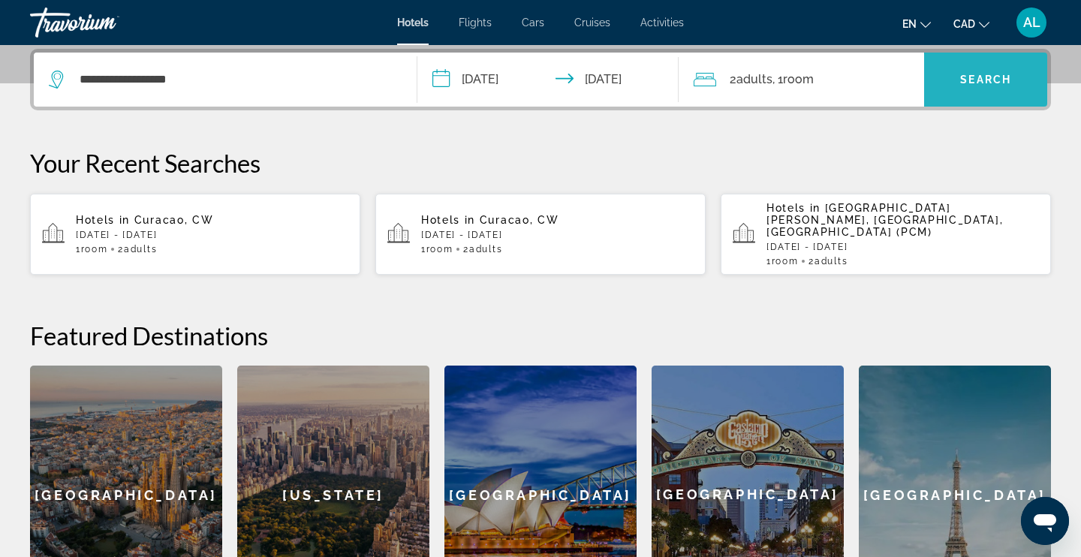
click at [990, 92] on span "Search widget" at bounding box center [985, 80] width 123 height 36
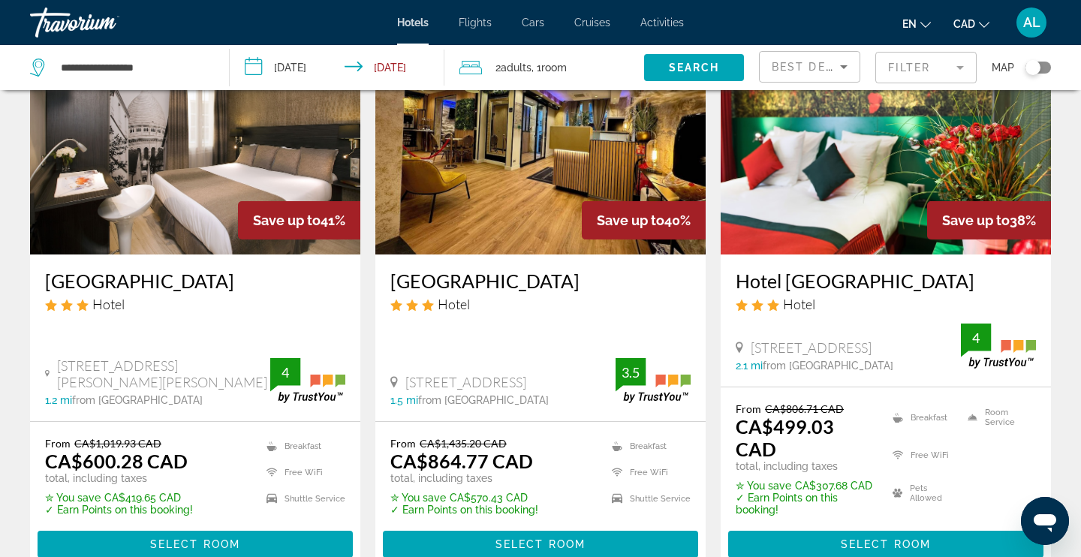
scroll to position [742, 0]
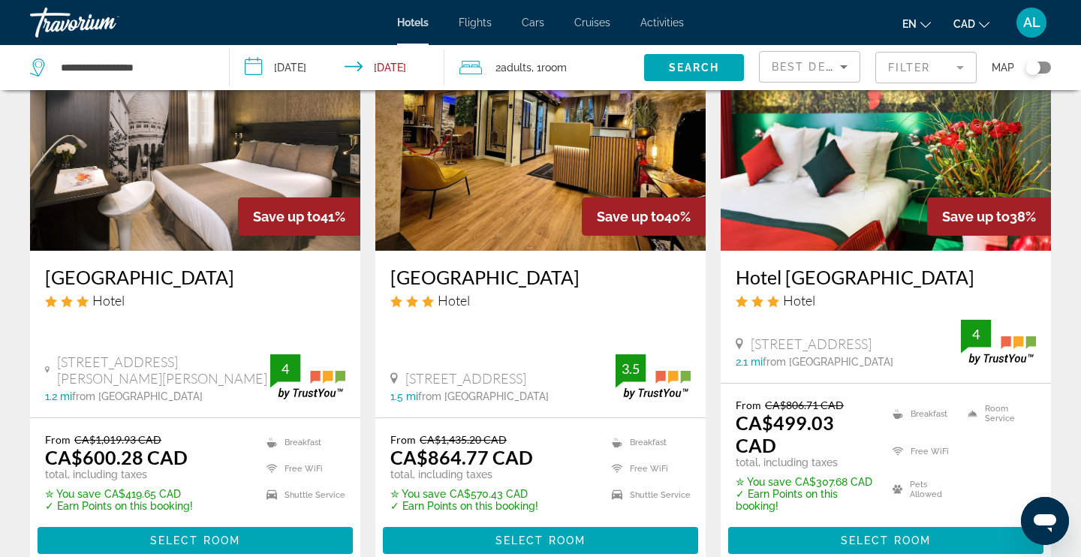
click at [802, 236] on img "Main content" at bounding box center [885, 131] width 330 height 240
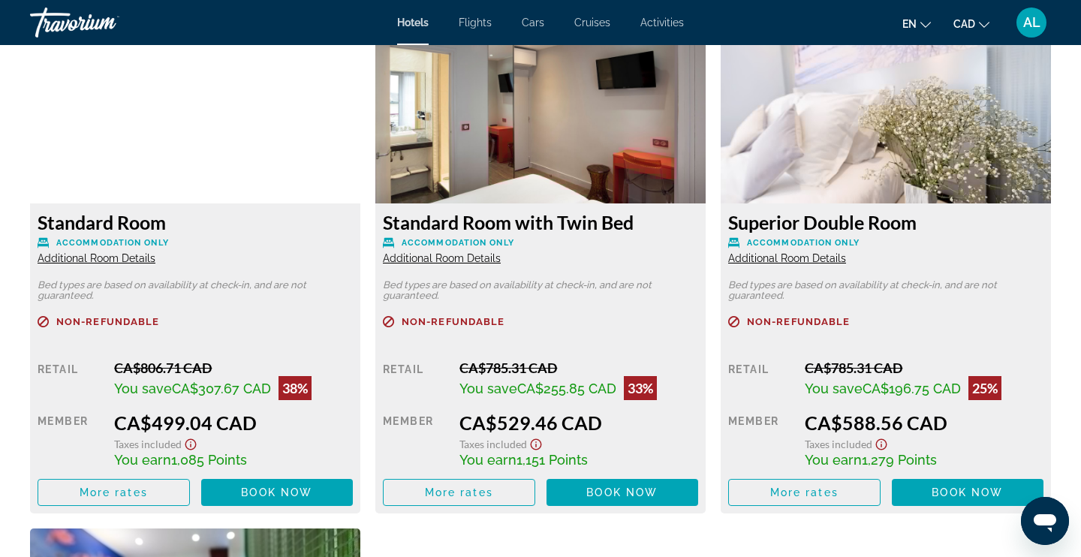
scroll to position [2058, 0]
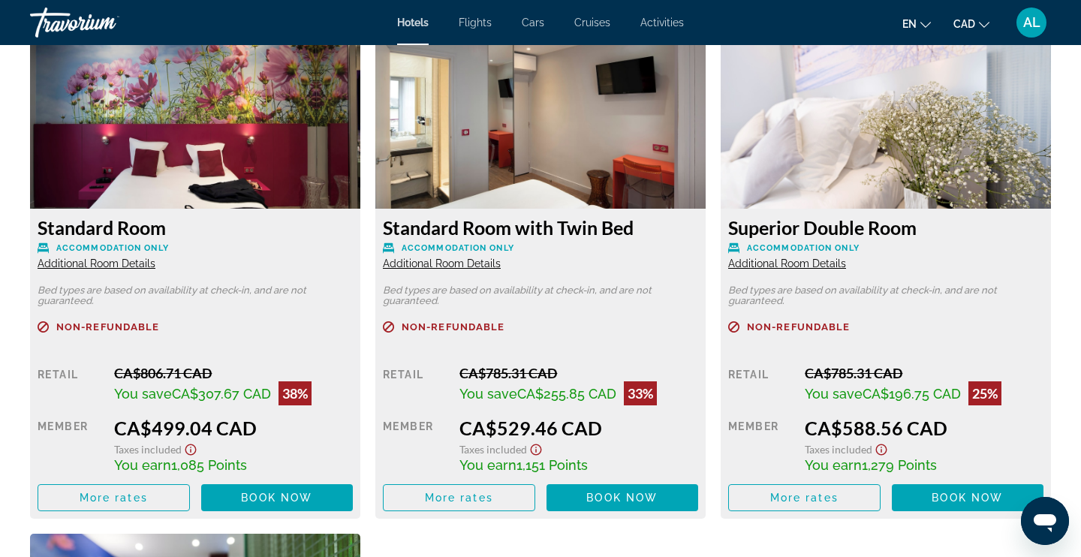
click at [113, 264] on span "Additional Room Details" at bounding box center [97, 263] width 118 height 12
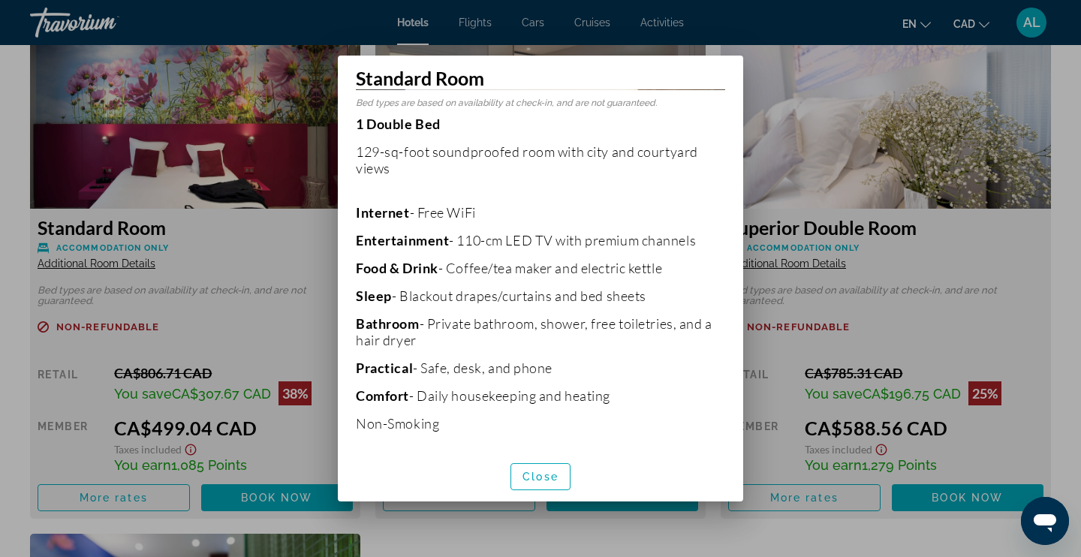
scroll to position [275, 0]
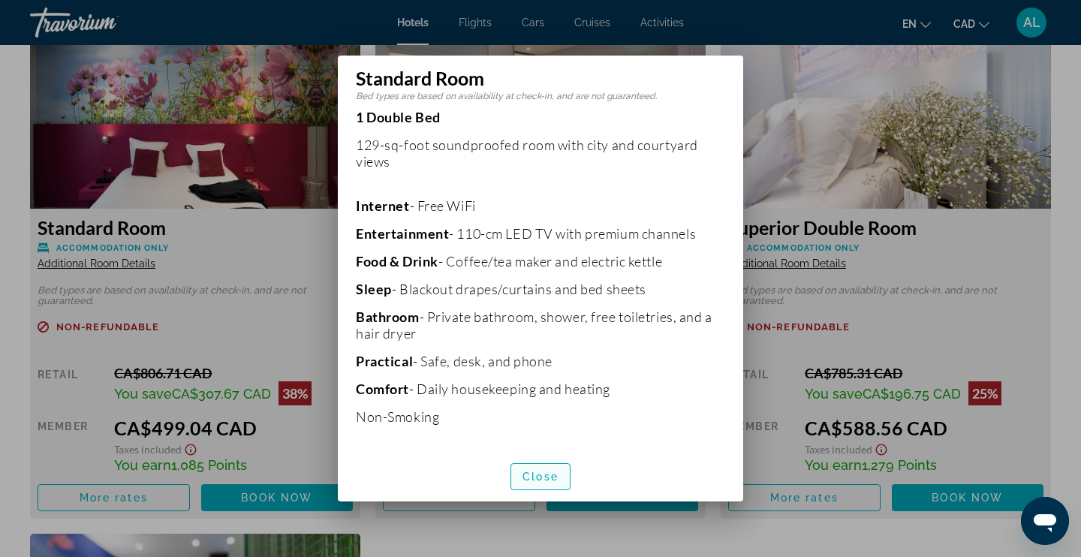
click at [542, 464] on span "button" at bounding box center [540, 477] width 59 height 36
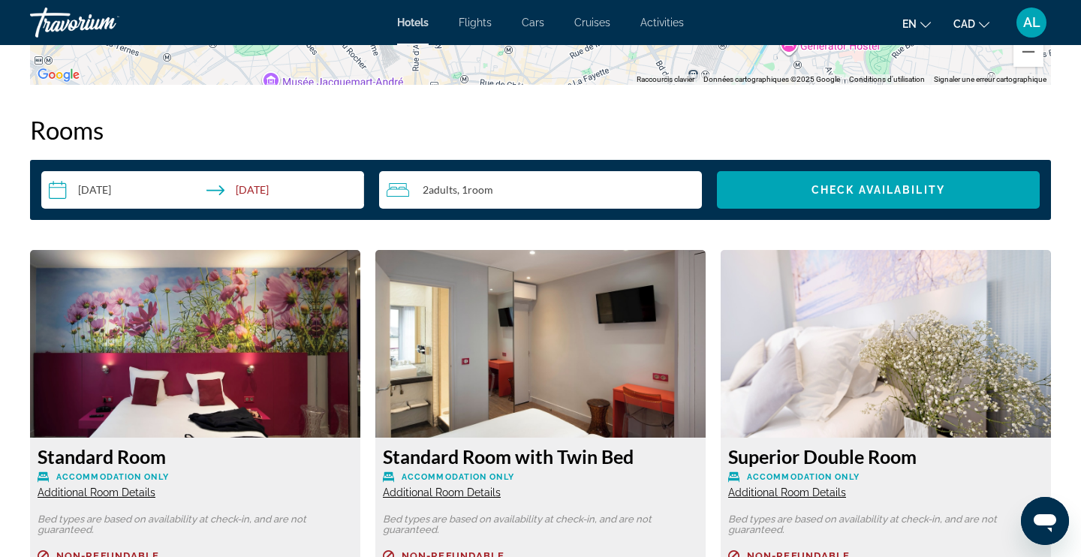
scroll to position [1995, 0]
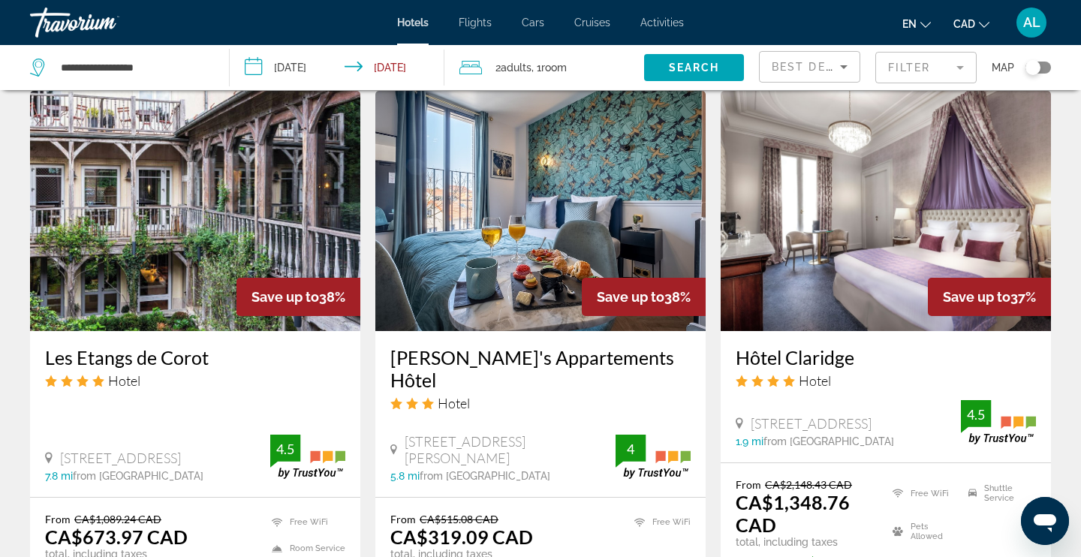
scroll to position [1253, 0]
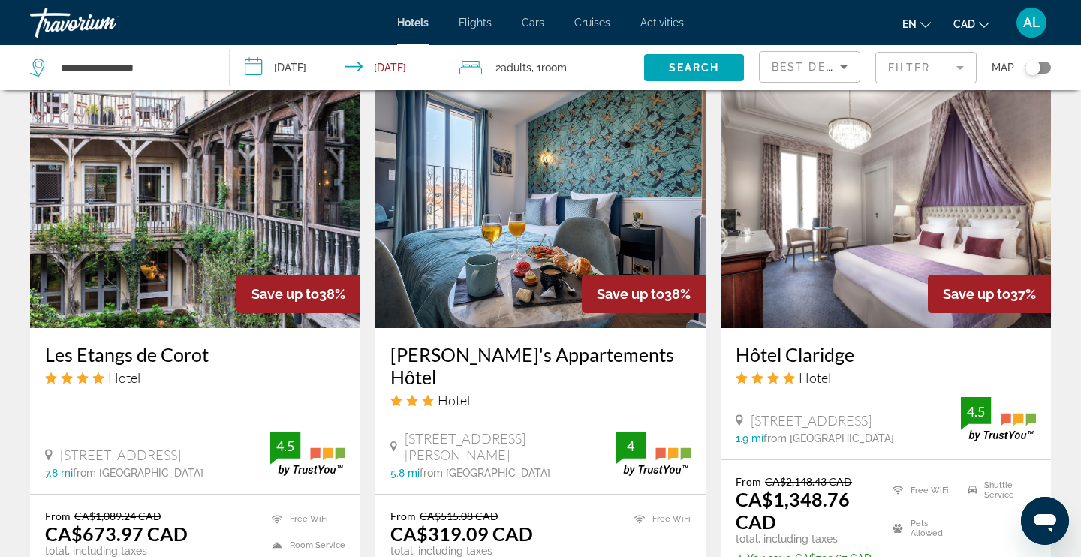
click at [522, 254] on img "Main content" at bounding box center [540, 208] width 330 height 240
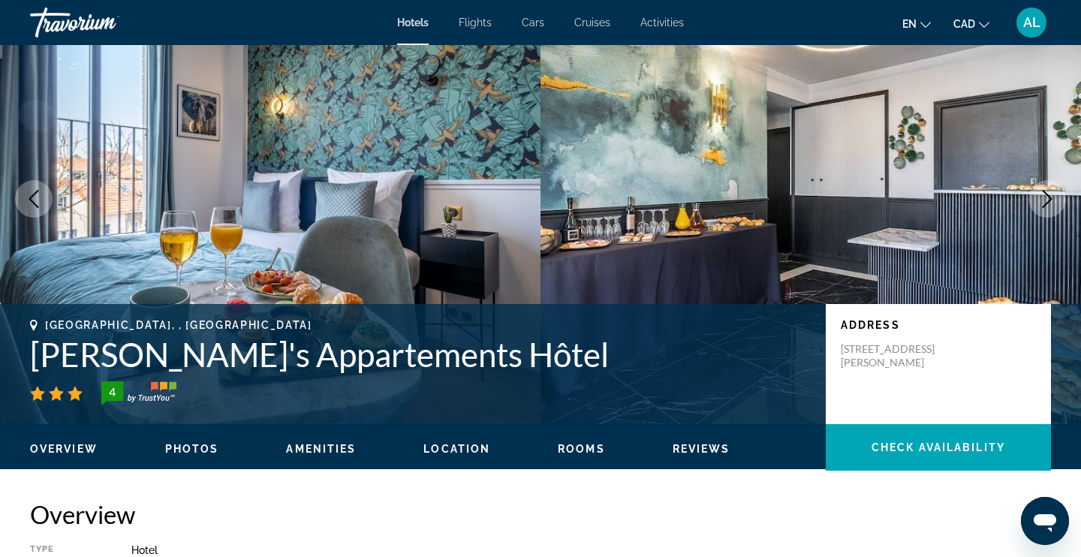
scroll to position [66, 0]
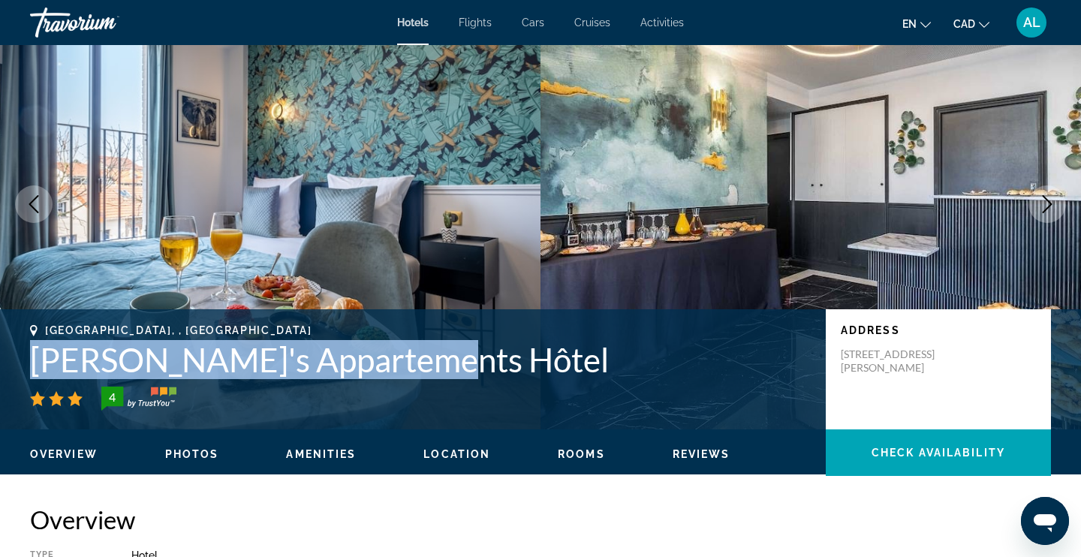
drag, startPoint x: 389, startPoint y: 366, endPoint x: 11, endPoint y: 358, distance: 378.3
click at [11, 358] on div "[GEOGRAPHIC_DATA], , [GEOGRAPHIC_DATA] Mijo's Appartements Hôtel 4 Address [STR…" at bounding box center [540, 369] width 1081 height 90
copy h1 "[PERSON_NAME]'s Appartements Hôtel"
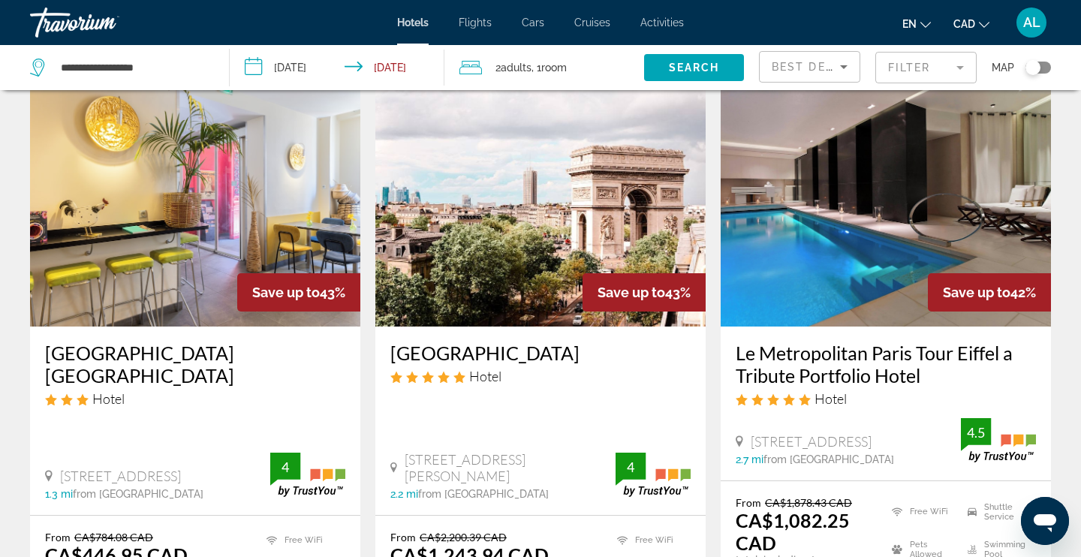
scroll to position [64, 0]
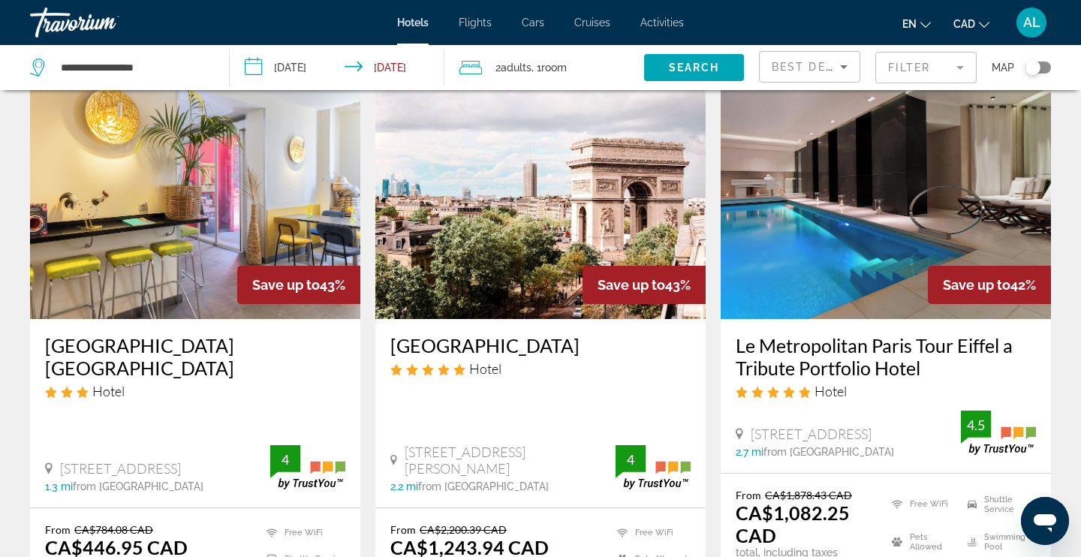
click at [927, 79] on mat-form-field "Filter" at bounding box center [925, 68] width 101 height 32
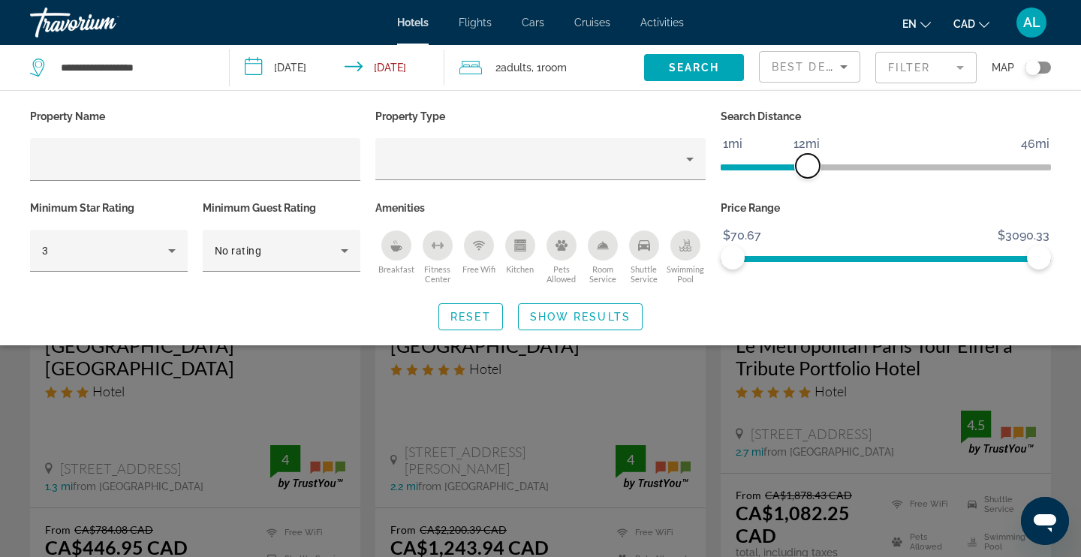
drag, startPoint x: 932, startPoint y: 166, endPoint x: 806, endPoint y: 166, distance: 126.1
click at [806, 166] on span "ngx-slider" at bounding box center [808, 166] width 24 height 24
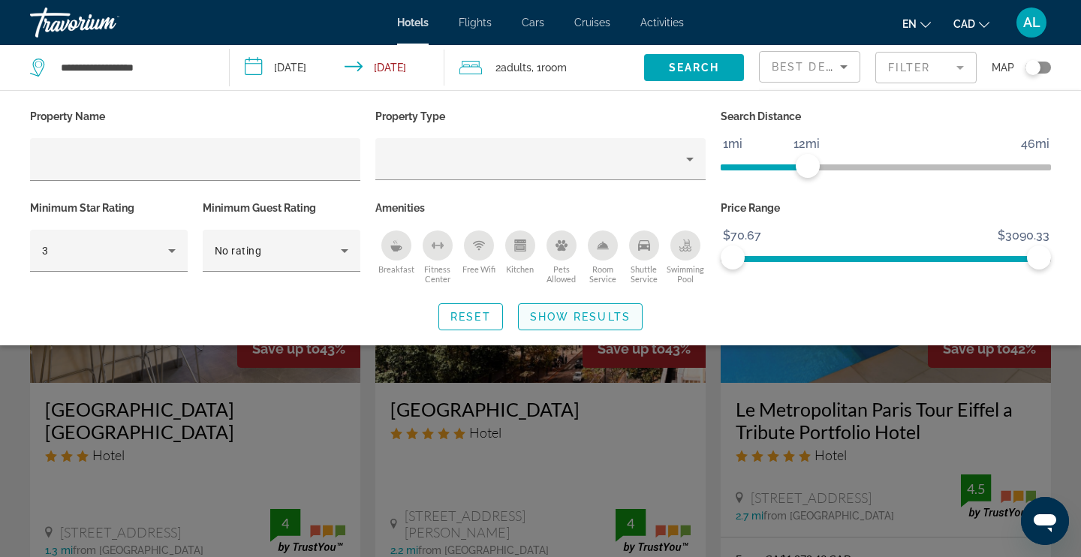
click at [570, 320] on span "Show Results" at bounding box center [580, 317] width 101 height 12
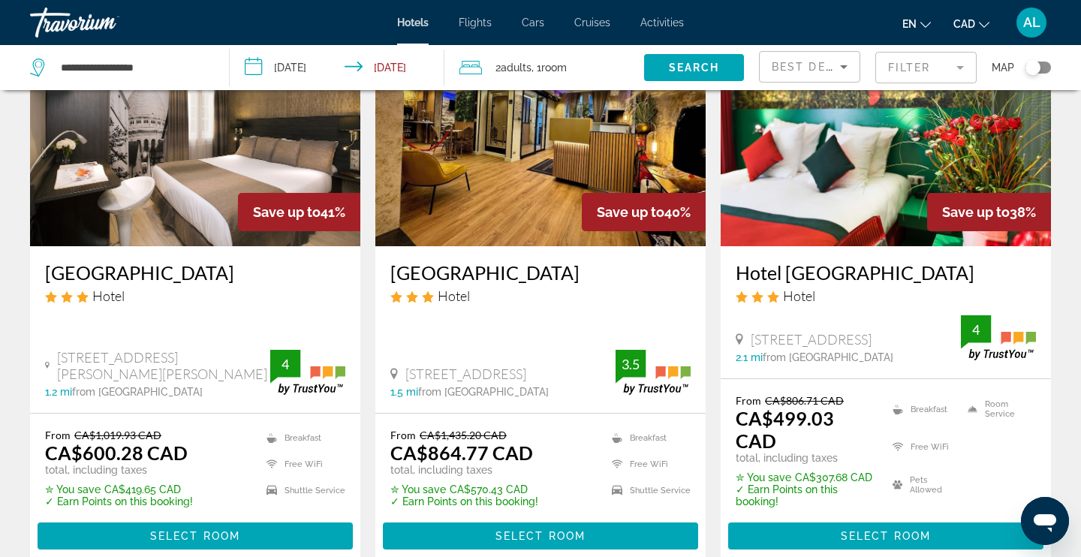
scroll to position [747, 0]
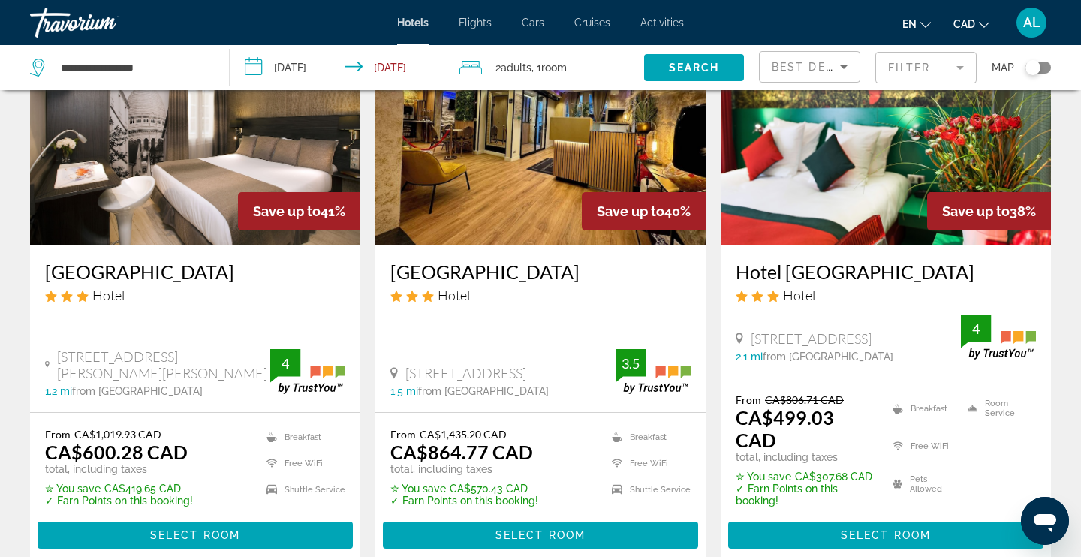
click at [821, 74] on div "Best Deals" at bounding box center [805, 67] width 68 height 18
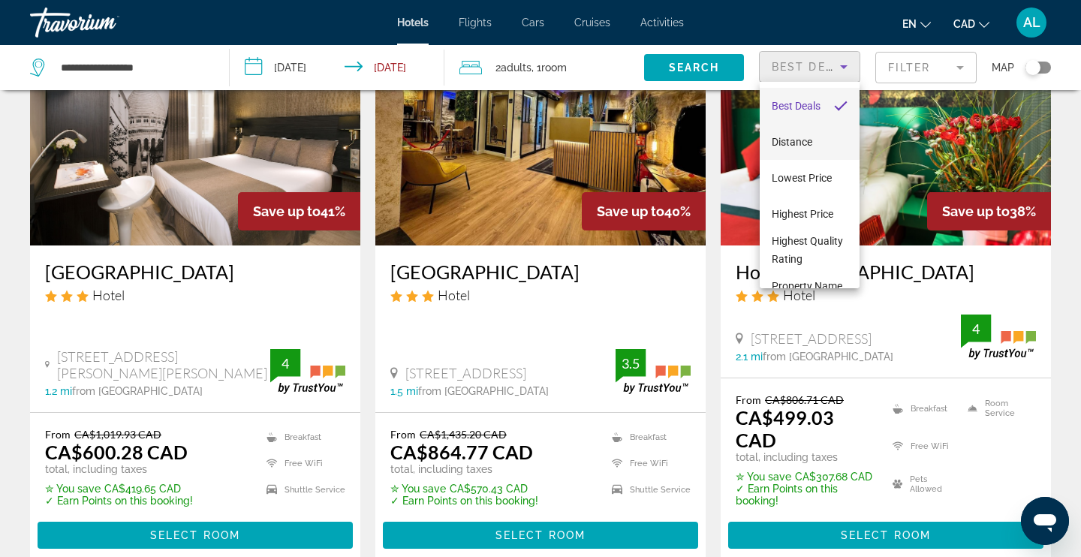
click at [786, 145] on span "Distance" at bounding box center [791, 142] width 41 height 12
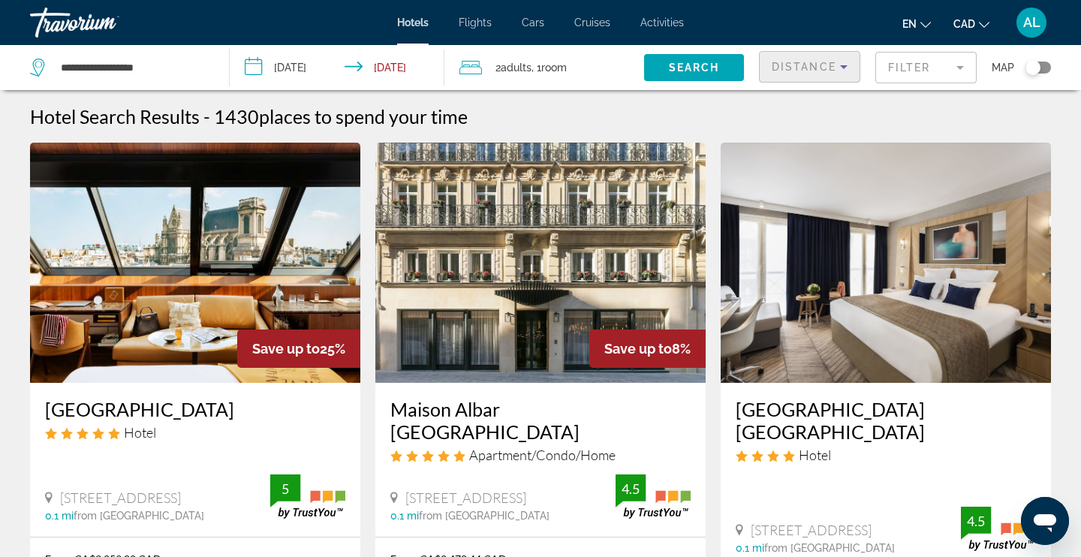
click at [802, 74] on div "Distance" at bounding box center [805, 67] width 68 height 18
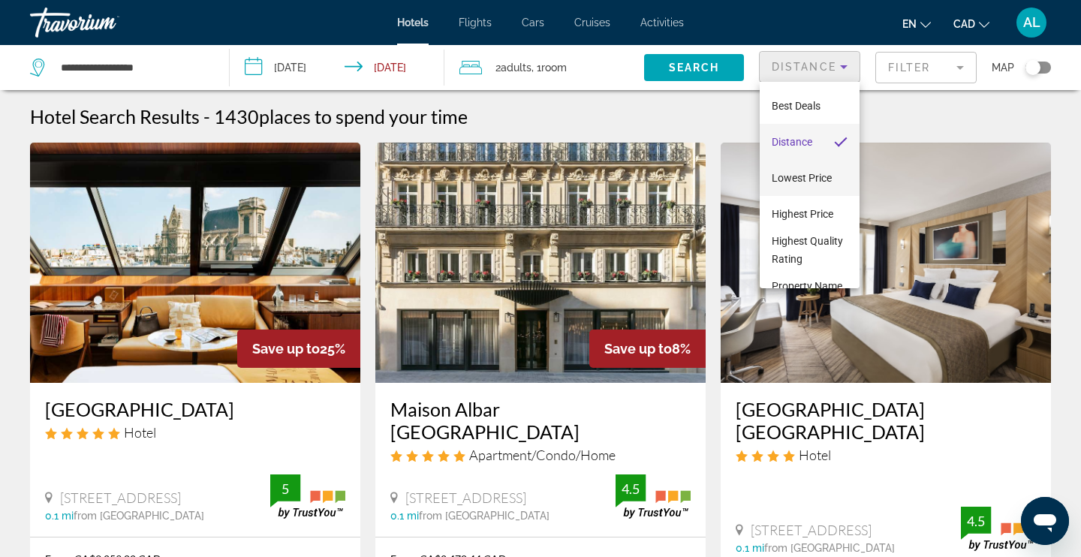
click at [789, 180] on span "Lowest Price" at bounding box center [801, 178] width 60 height 12
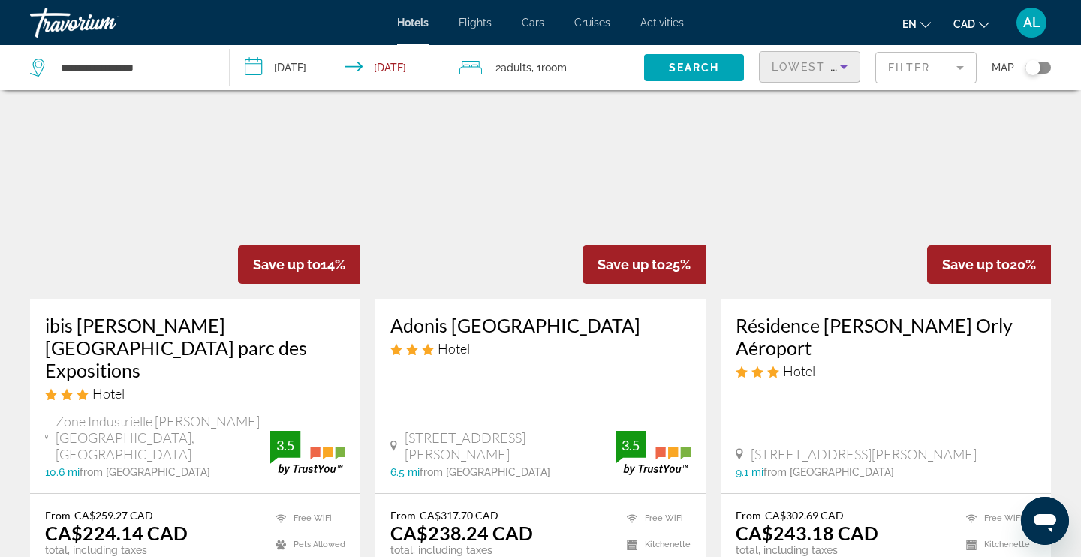
scroll to position [95, 0]
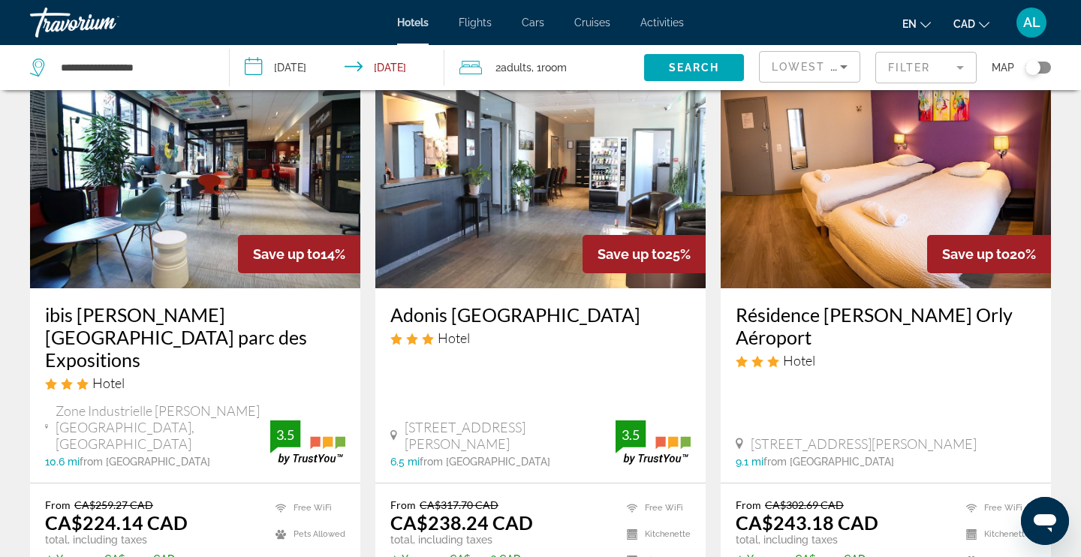
click at [222, 257] on img "Main content" at bounding box center [195, 168] width 330 height 240
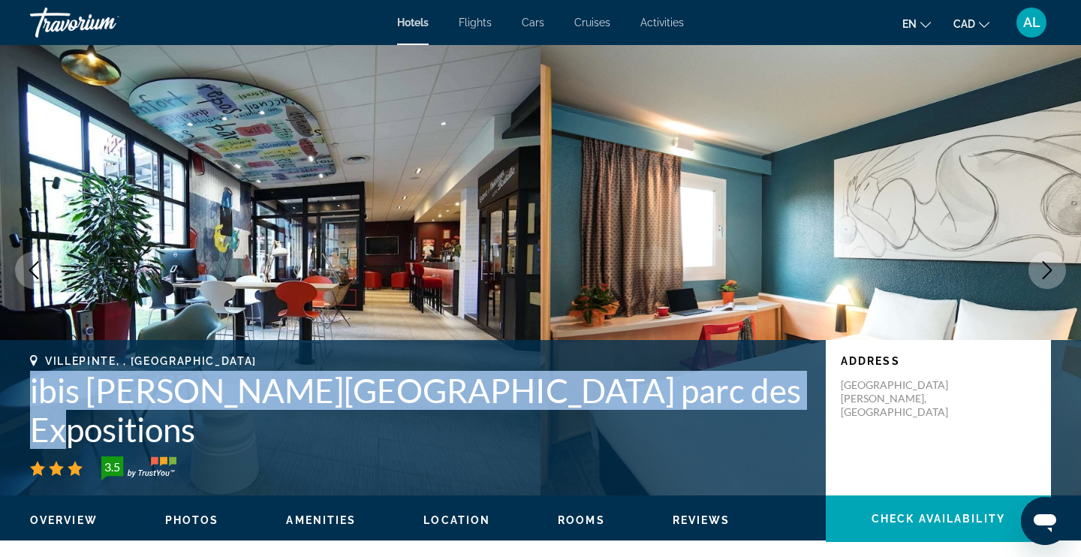
drag, startPoint x: 693, startPoint y: 437, endPoint x: 30, endPoint y: 424, distance: 662.8
click at [30, 424] on h1 "ibis [PERSON_NAME][GEOGRAPHIC_DATA] parc des Expositions" at bounding box center [420, 410] width 780 height 78
copy h1 "ibis [PERSON_NAME][GEOGRAPHIC_DATA] parc des Expositions"
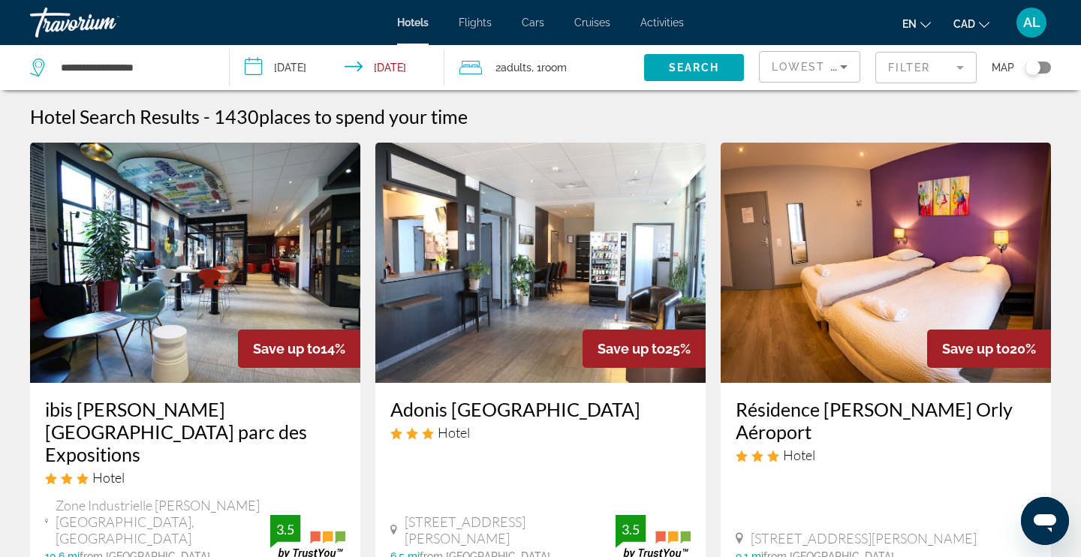
click at [940, 68] on mat-form-field "Filter" at bounding box center [925, 68] width 101 height 32
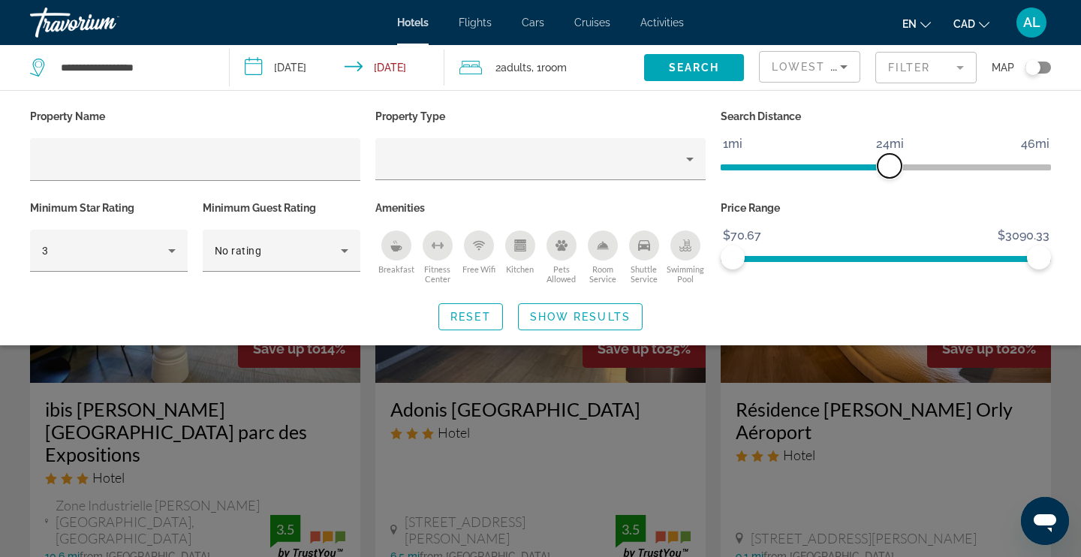
drag, startPoint x: 806, startPoint y: 166, endPoint x: 892, endPoint y: 183, distance: 88.0
click at [892, 183] on div "Search Distance 1mi 46mi 24mi" at bounding box center [885, 152] width 345 height 92
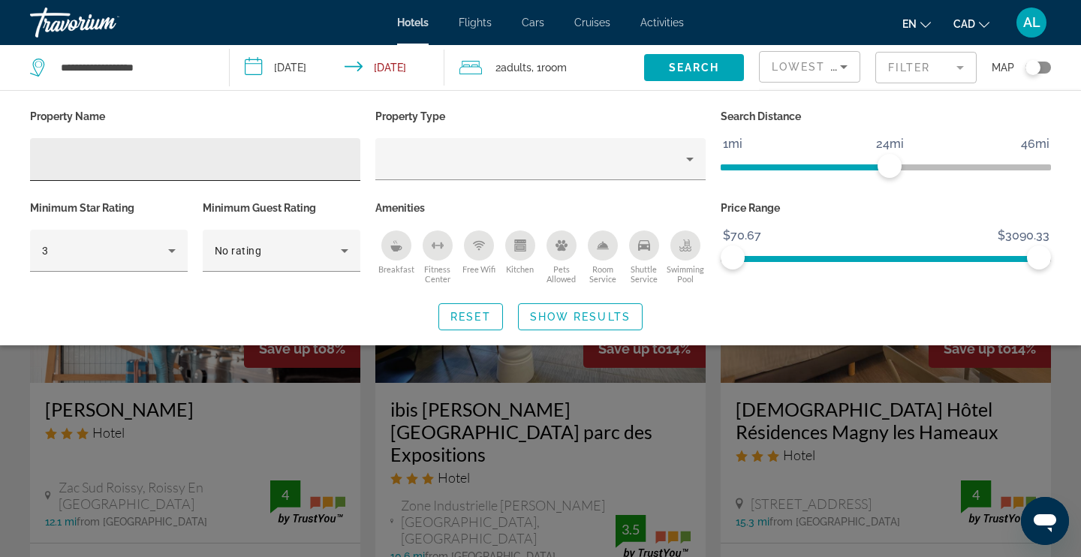
click at [181, 168] on div "Hotel Filters" at bounding box center [195, 159] width 306 height 43
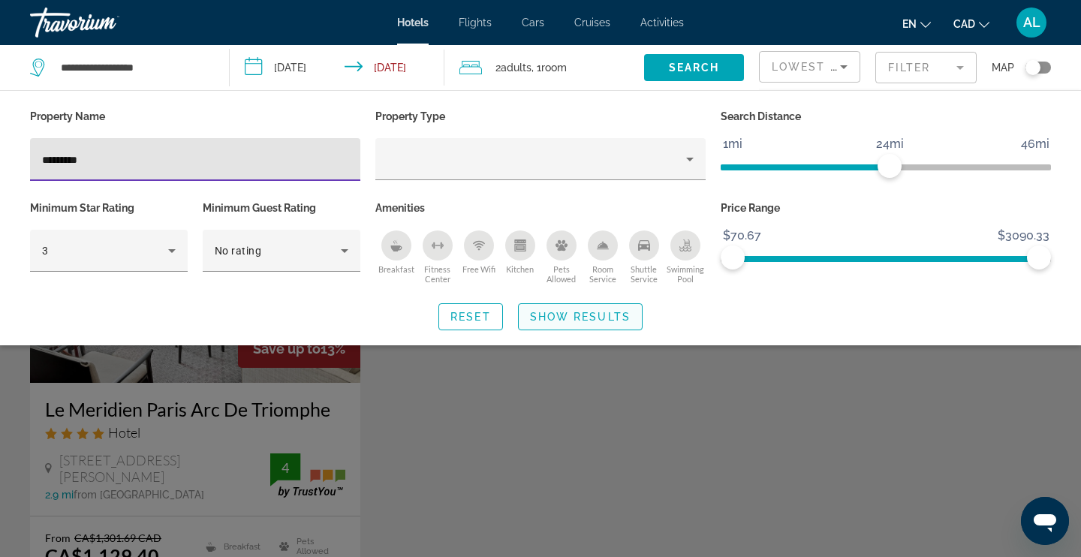
type input "********"
click at [558, 317] on span "Show Results" at bounding box center [580, 317] width 101 height 12
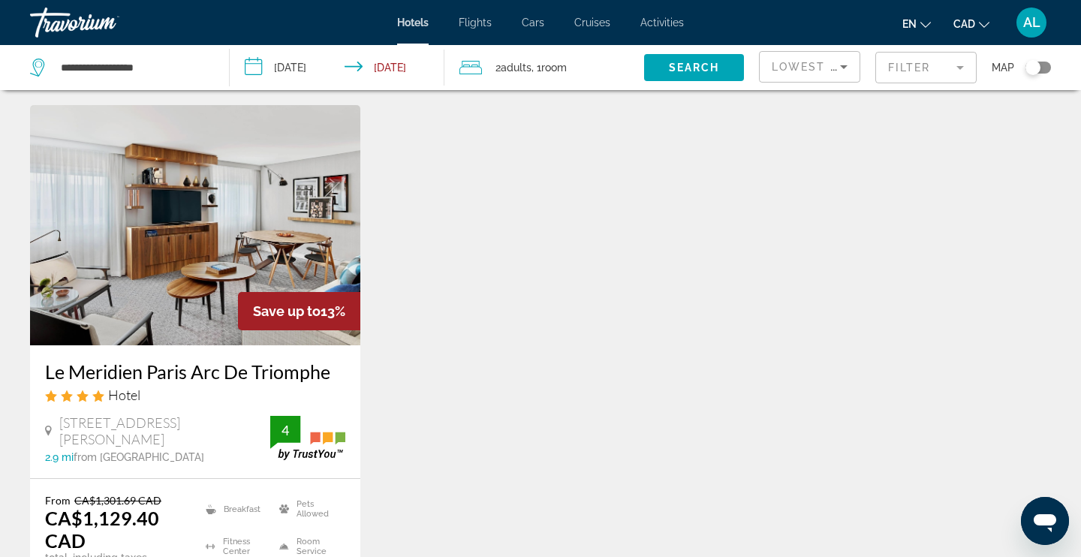
scroll to position [34, 0]
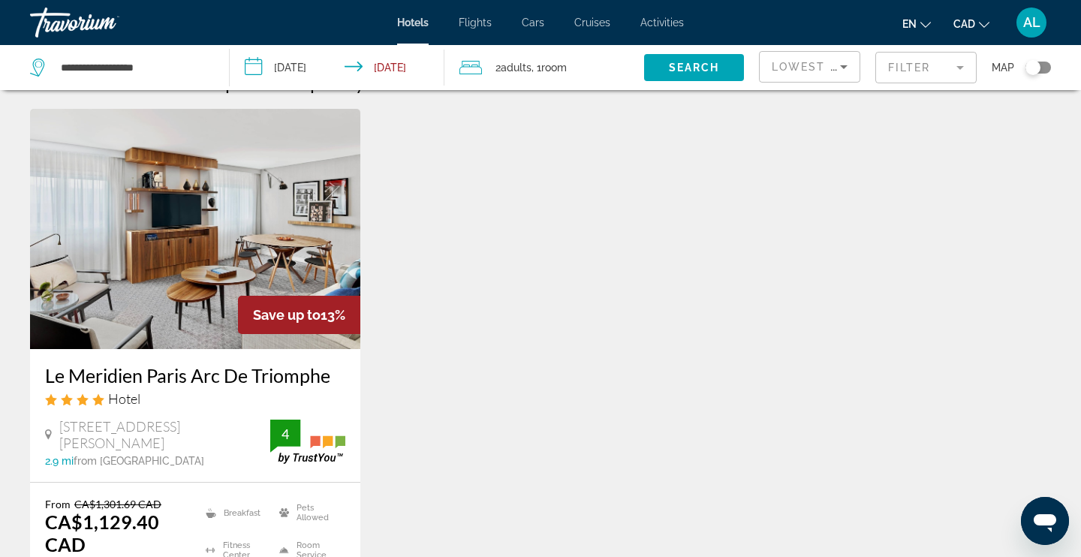
click at [218, 237] on img "Main content" at bounding box center [195, 229] width 330 height 240
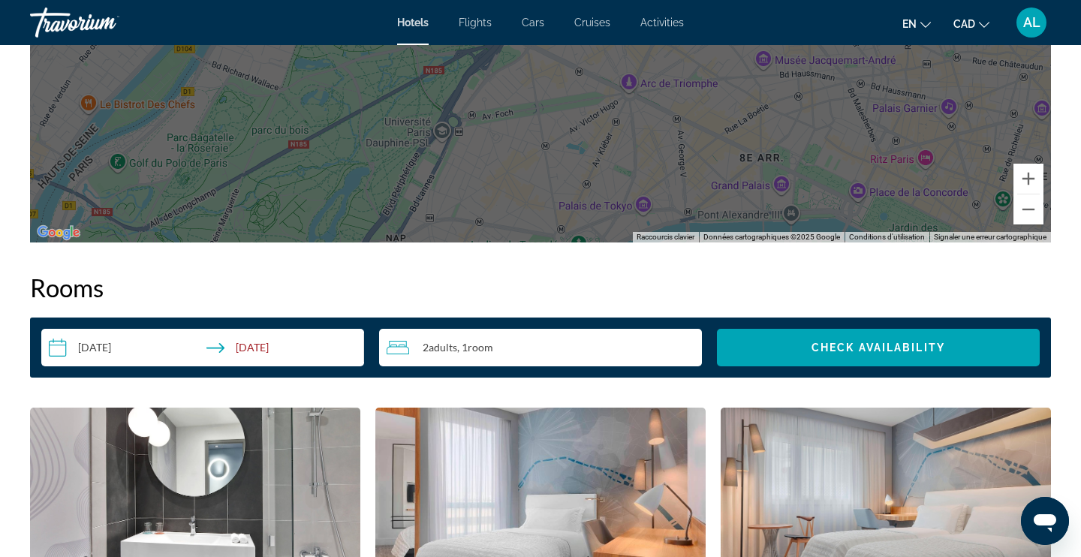
scroll to position [1719, 0]
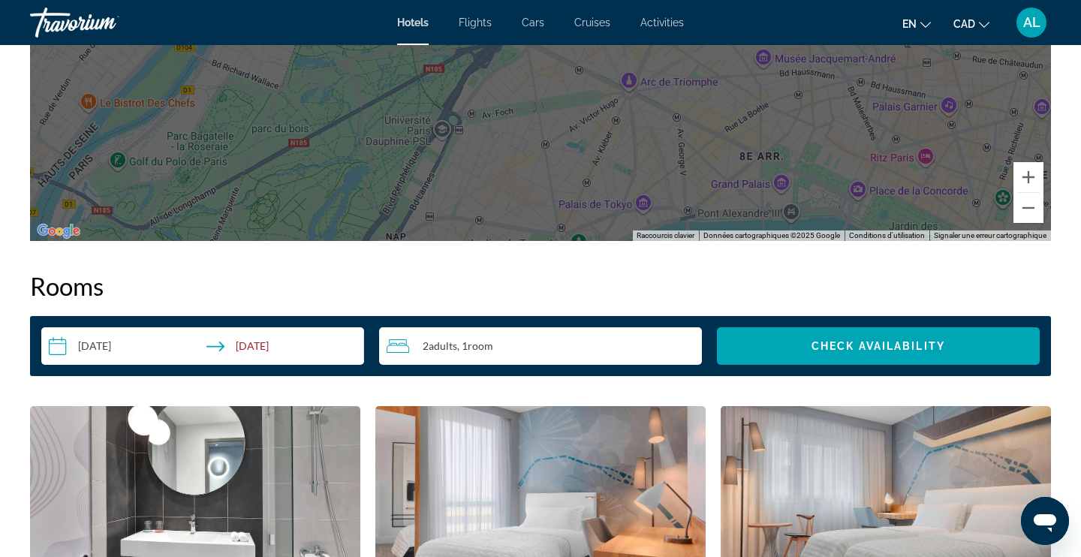
click at [486, 349] on span "Room" at bounding box center [481, 345] width 26 height 13
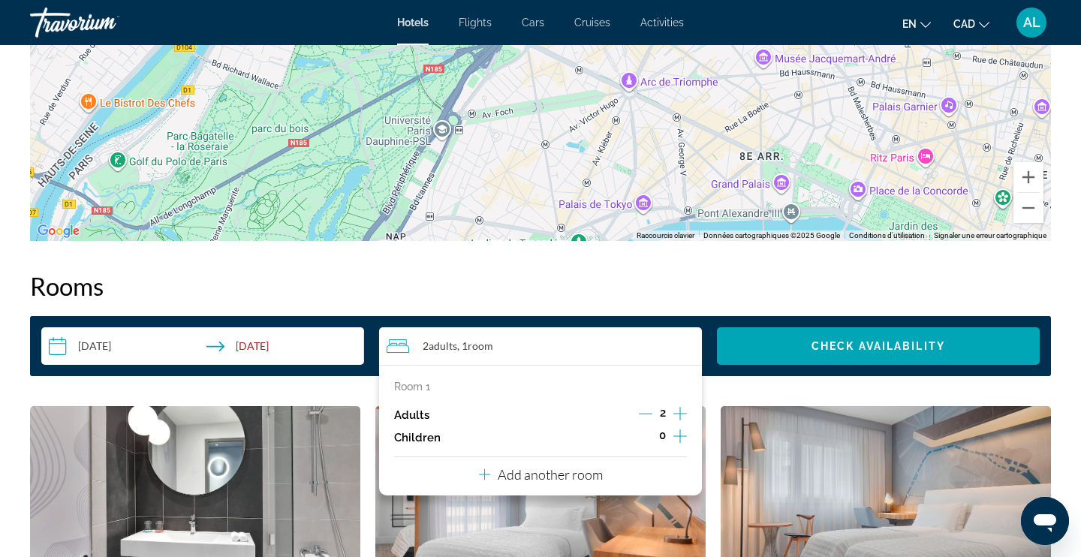
click at [678, 411] on icon "Increment adults" at bounding box center [680, 414] width 14 height 18
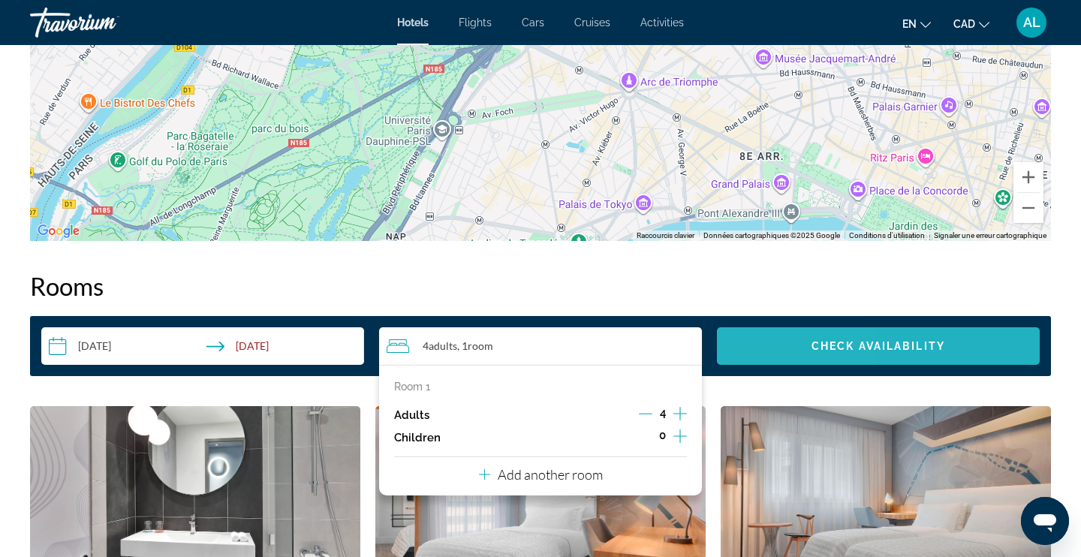
click at [767, 353] on span "Search widget" at bounding box center [878, 346] width 323 height 36
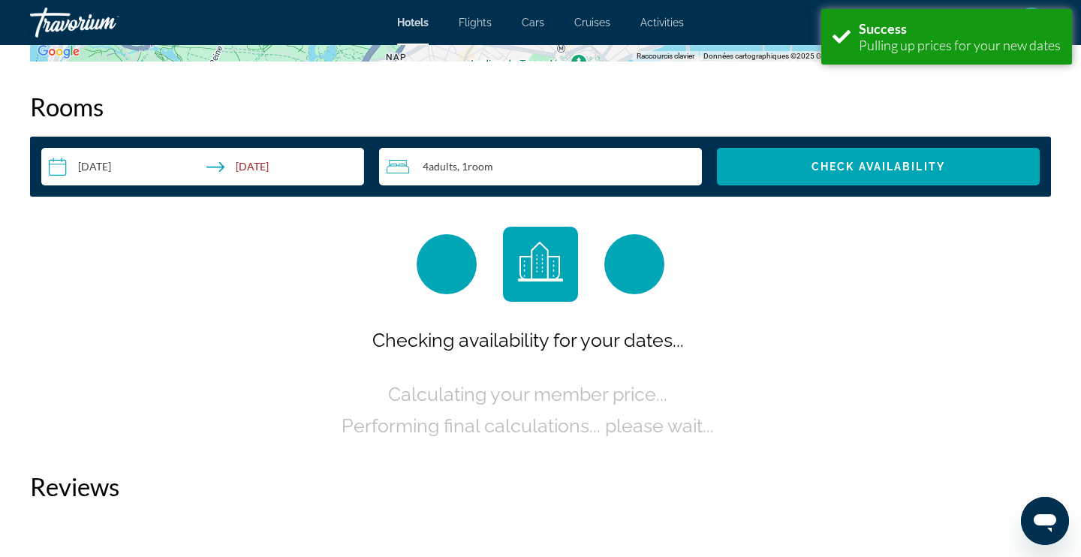
scroll to position [1899, 0]
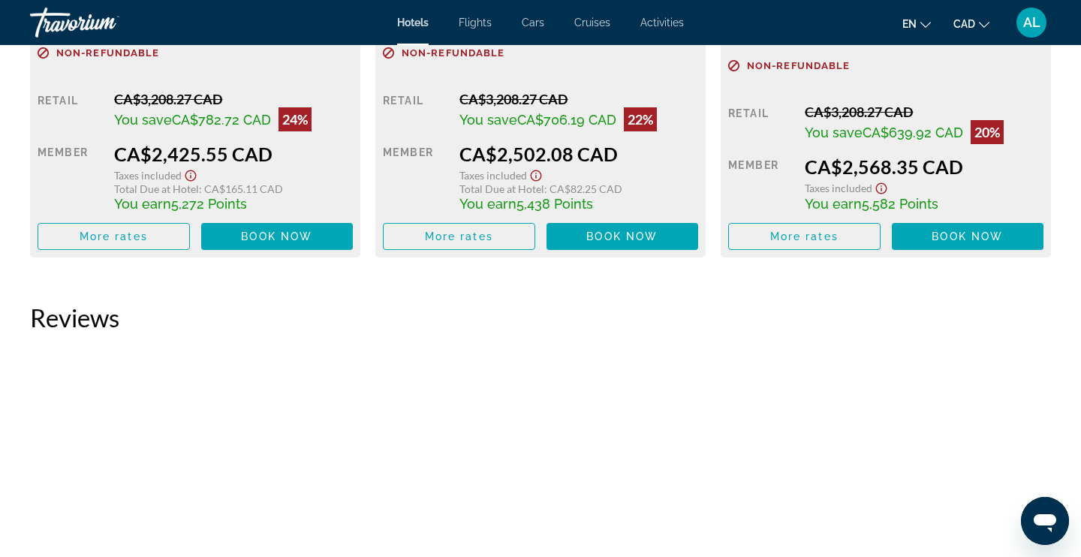
scroll to position [2430, 0]
